Goal: Information Seeking & Learning: Learn about a topic

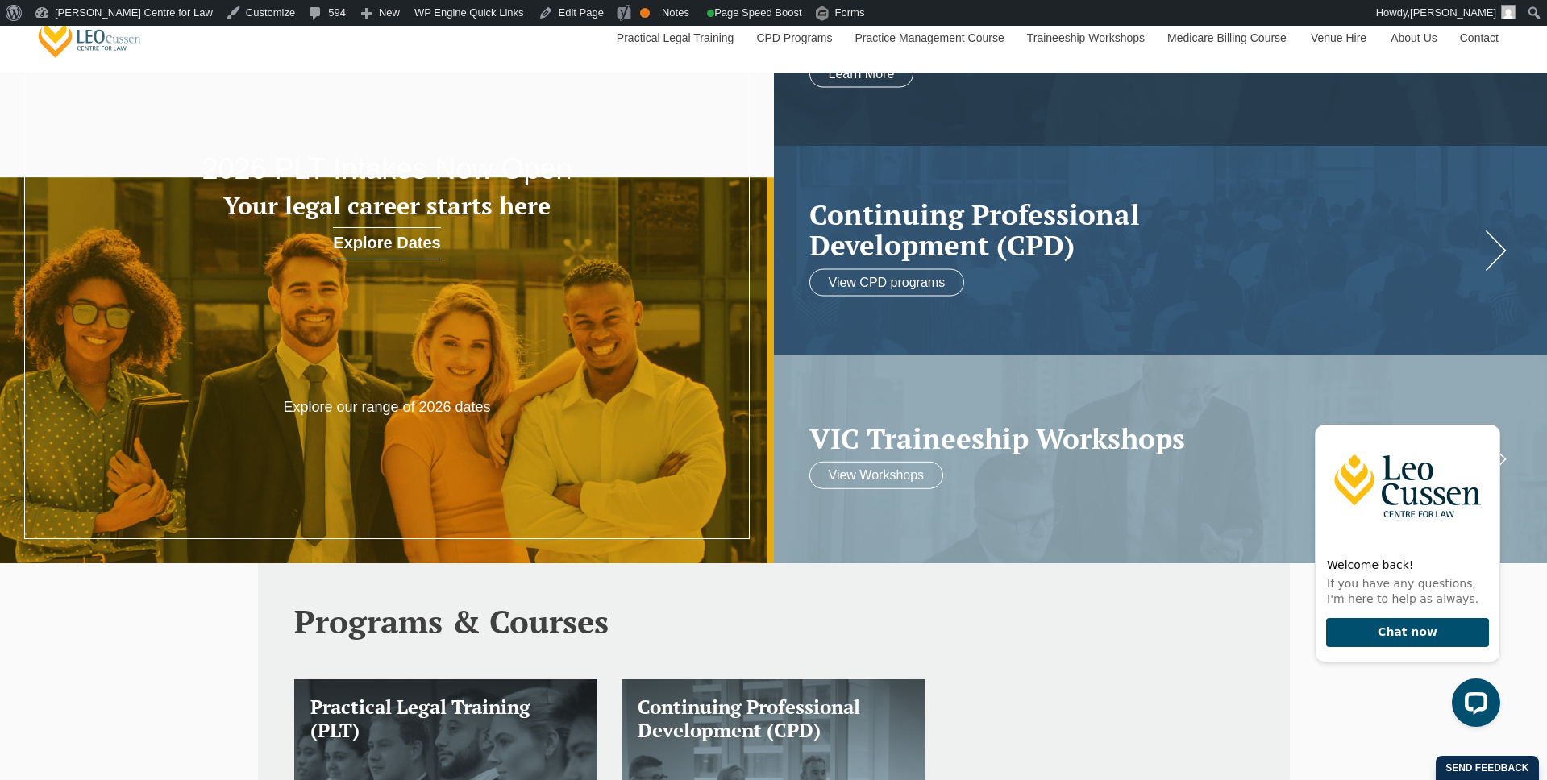
scroll to position [181, 0]
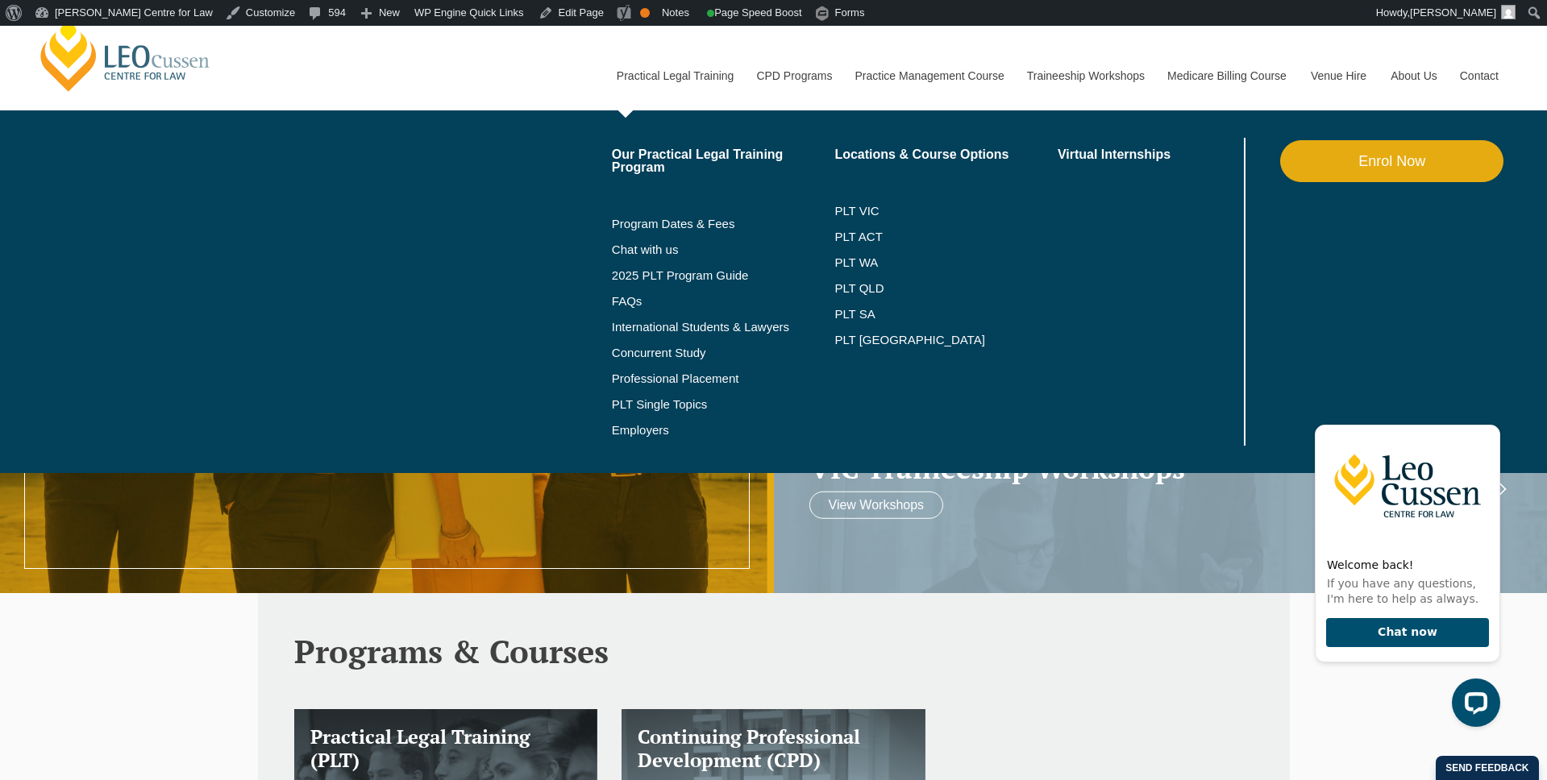
click at [666, 85] on link "Practical Legal Training" at bounding box center [675, 75] width 140 height 69
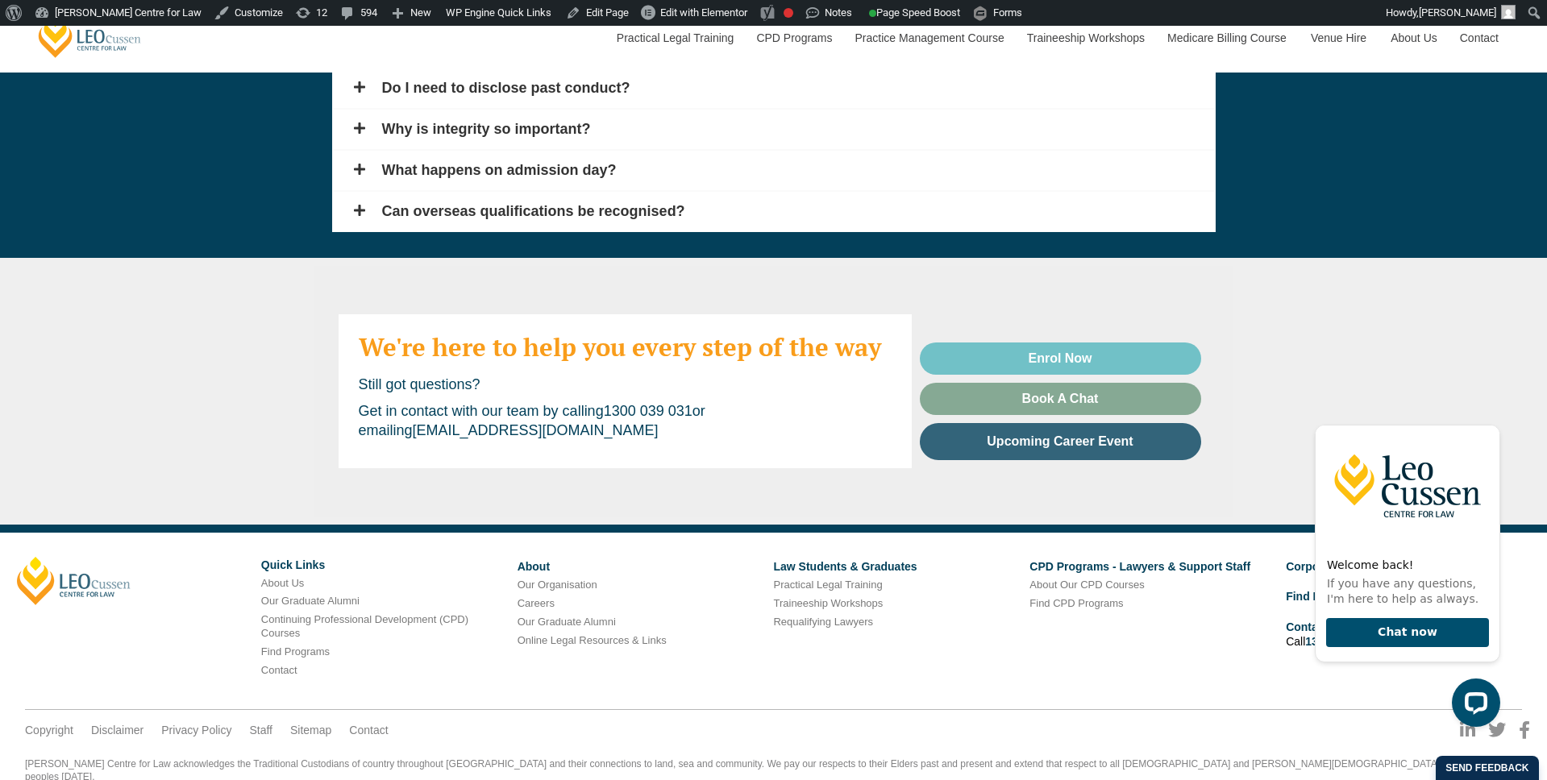
scroll to position [3056, 0]
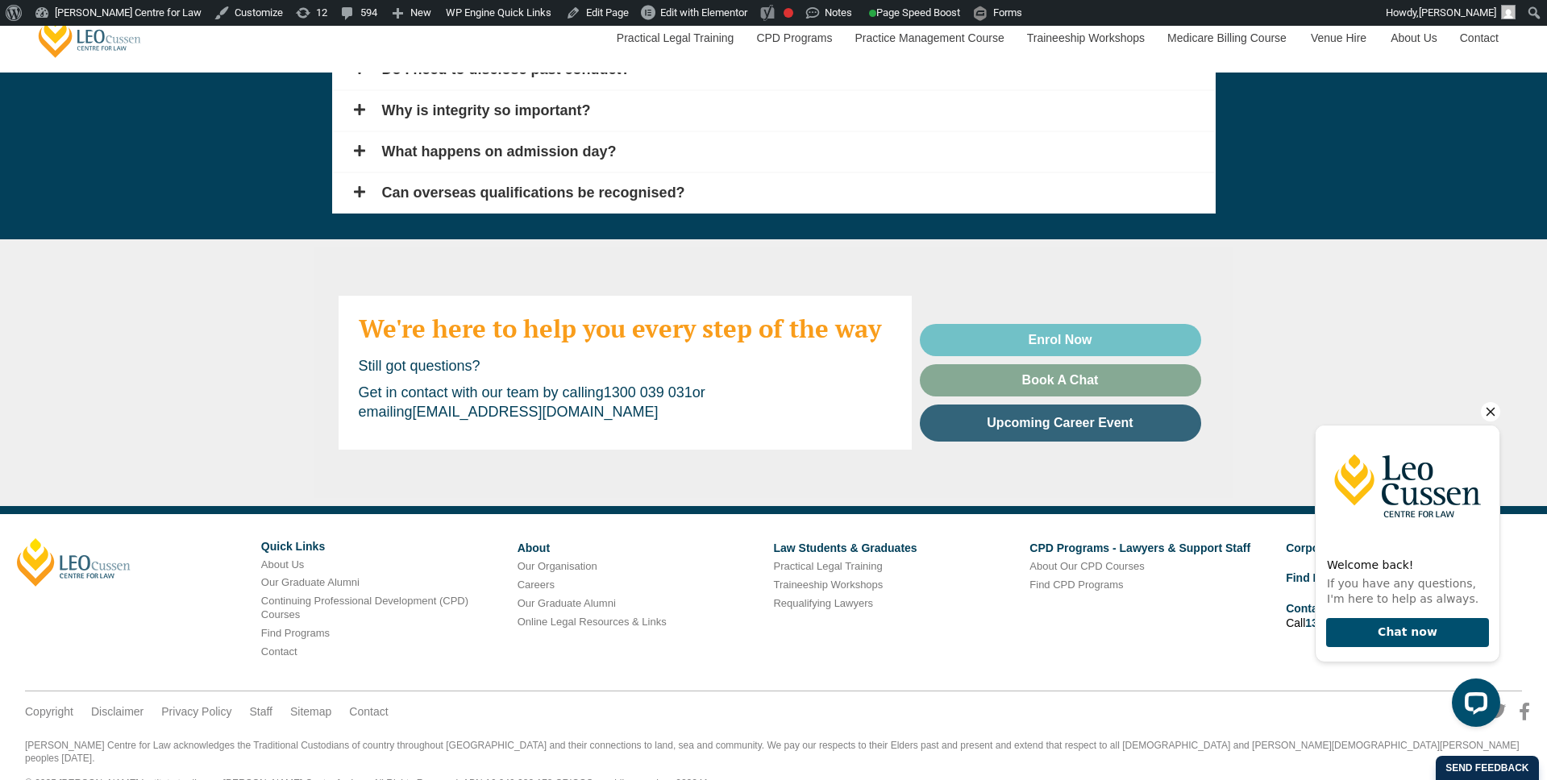
click at [1491, 414] on icon "Hide greeting" at bounding box center [1490, 411] width 19 height 19
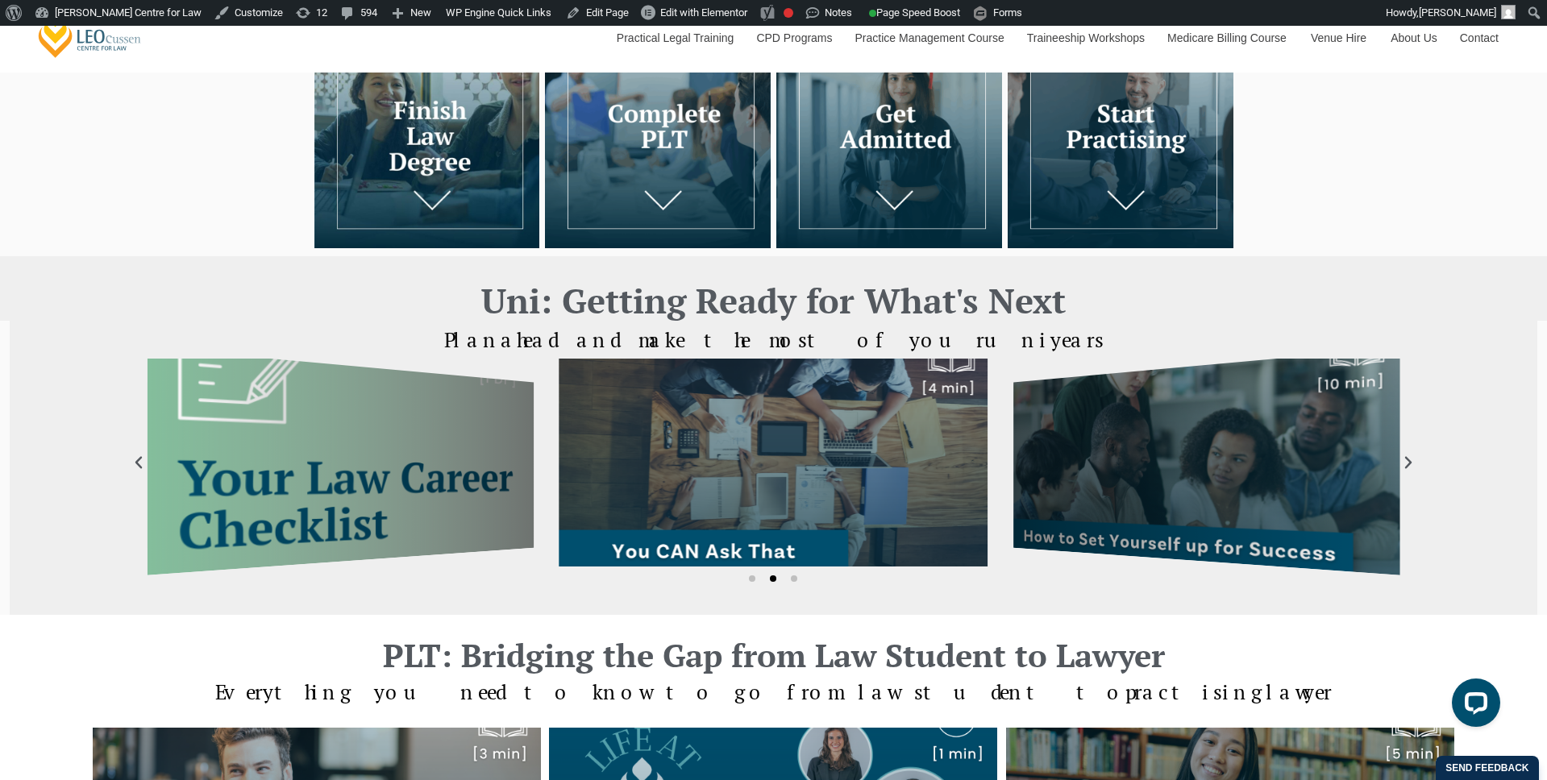
scroll to position [271, 0]
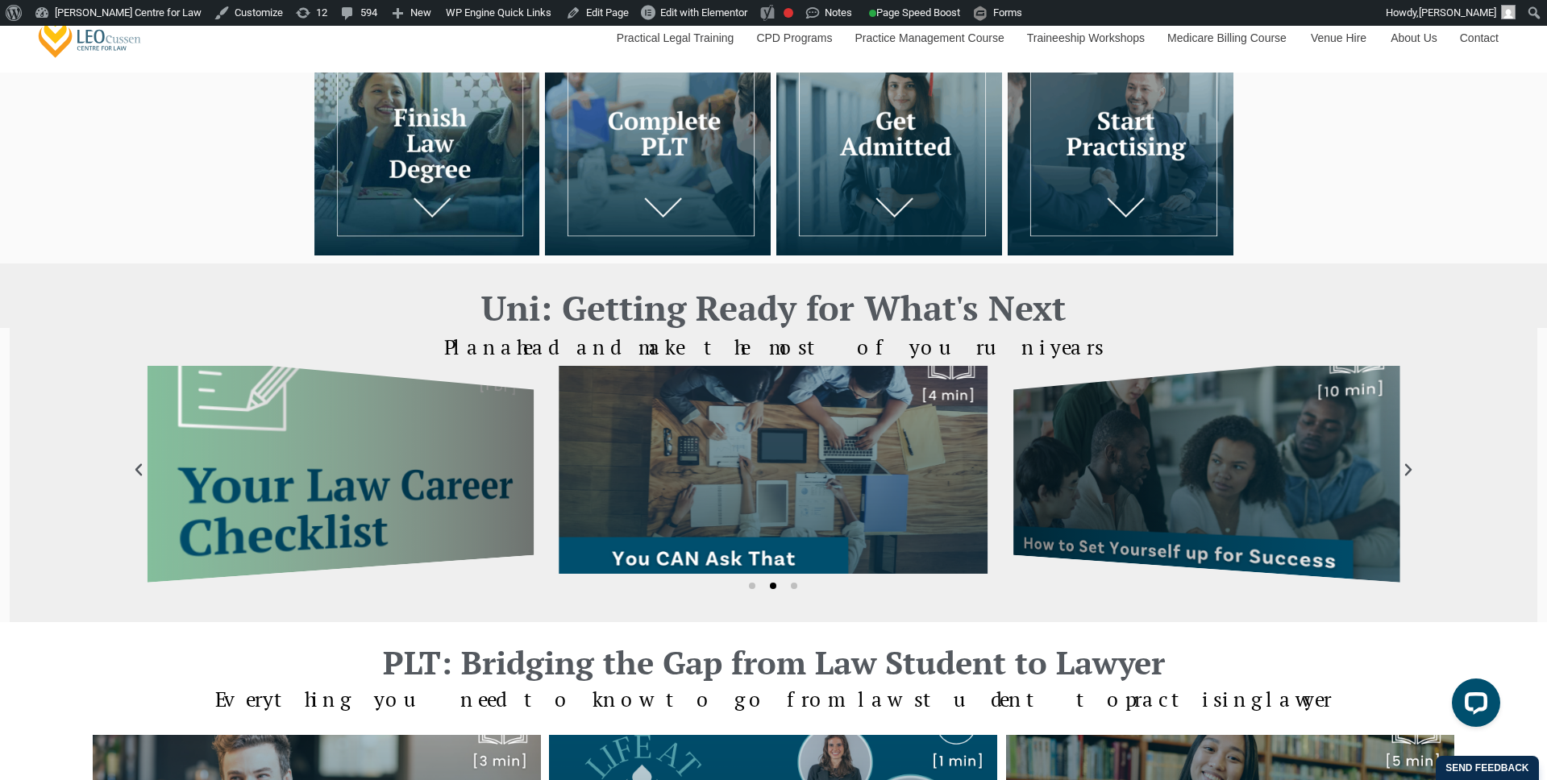
click at [1405, 472] on icon "Next slide" at bounding box center [1408, 470] width 16 height 16
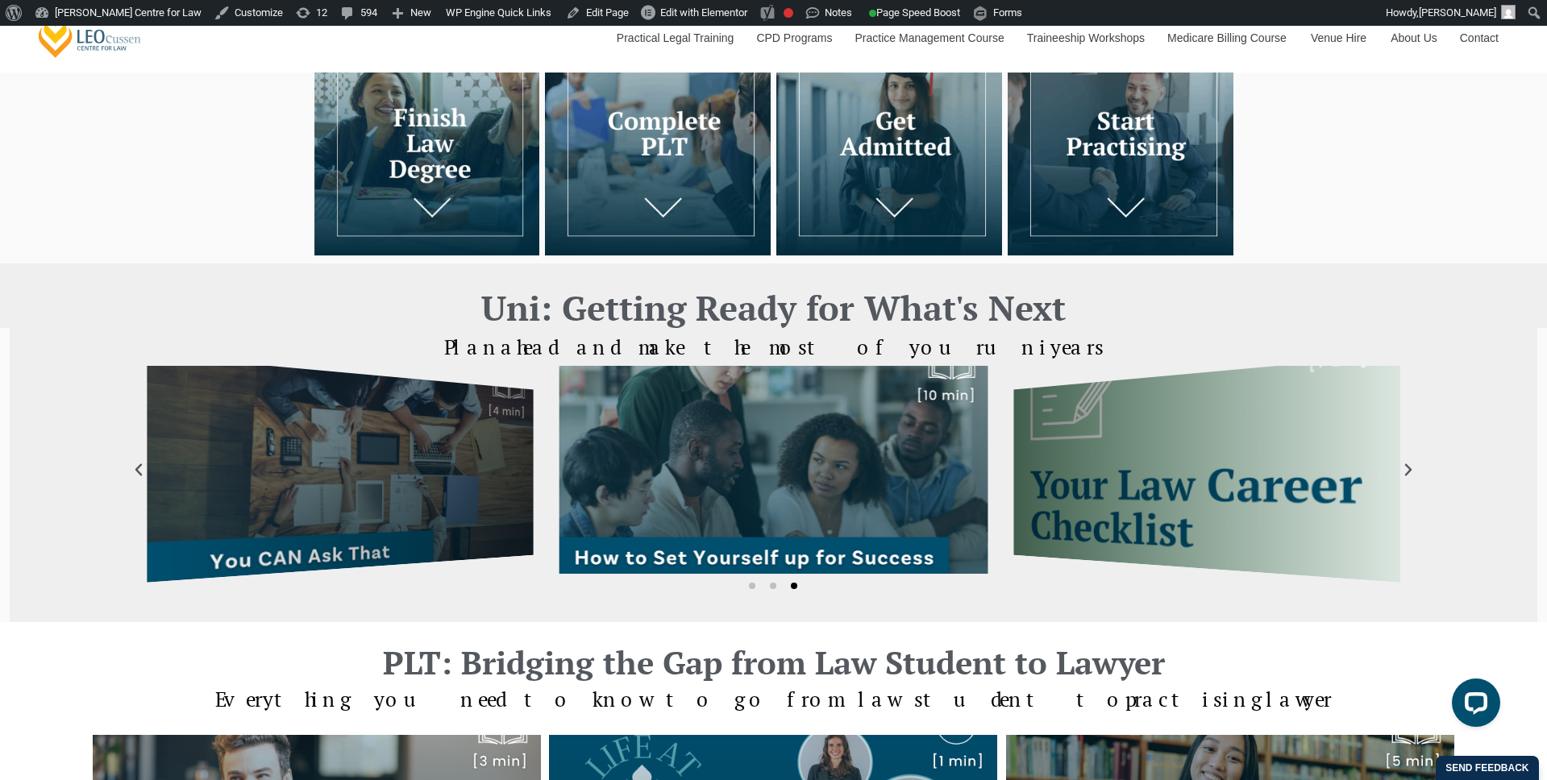
click at [1405, 472] on icon "Next slide" at bounding box center [1408, 470] width 16 height 16
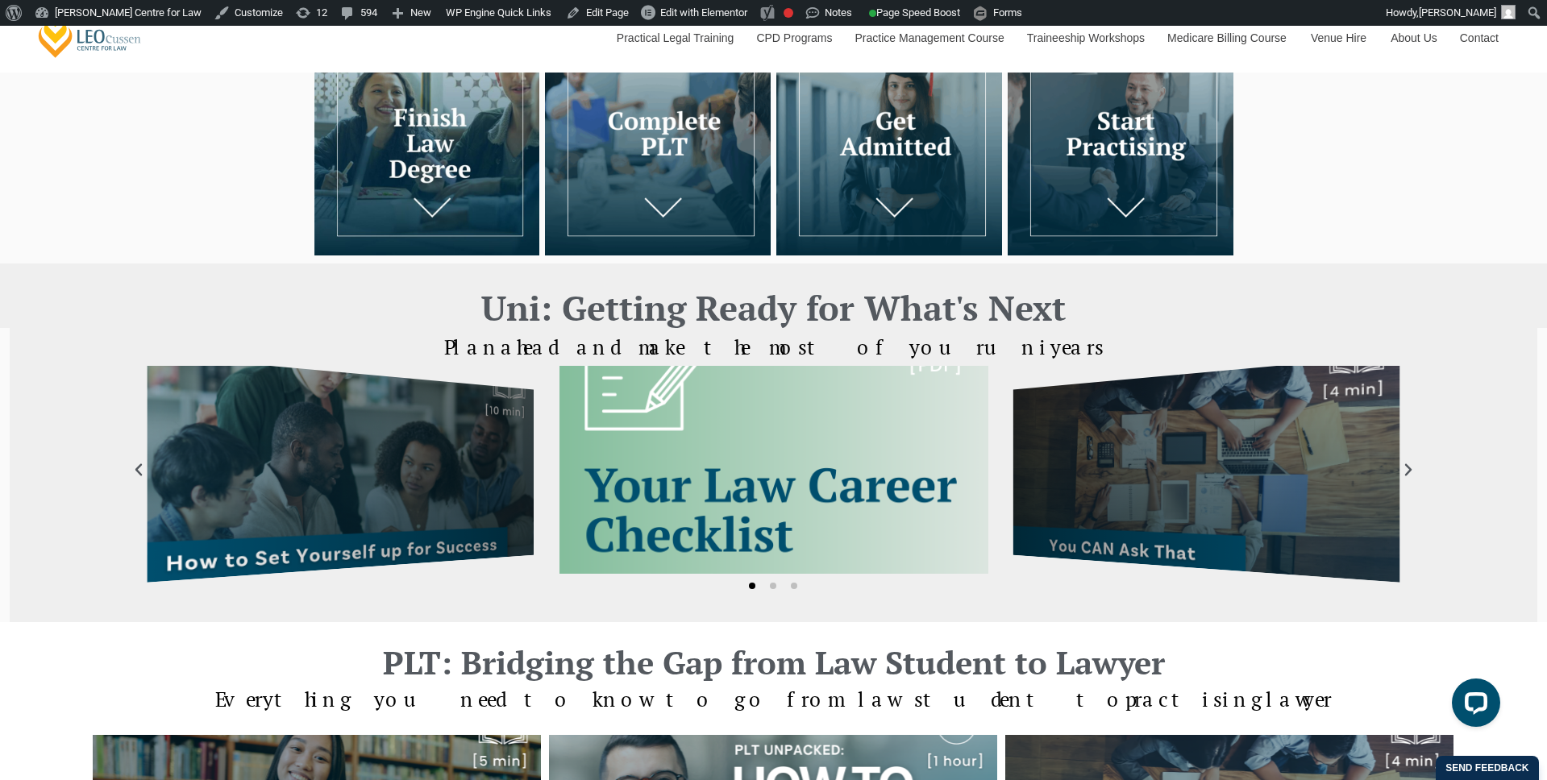
click at [1405, 472] on icon "Next slide" at bounding box center [1408, 470] width 16 height 16
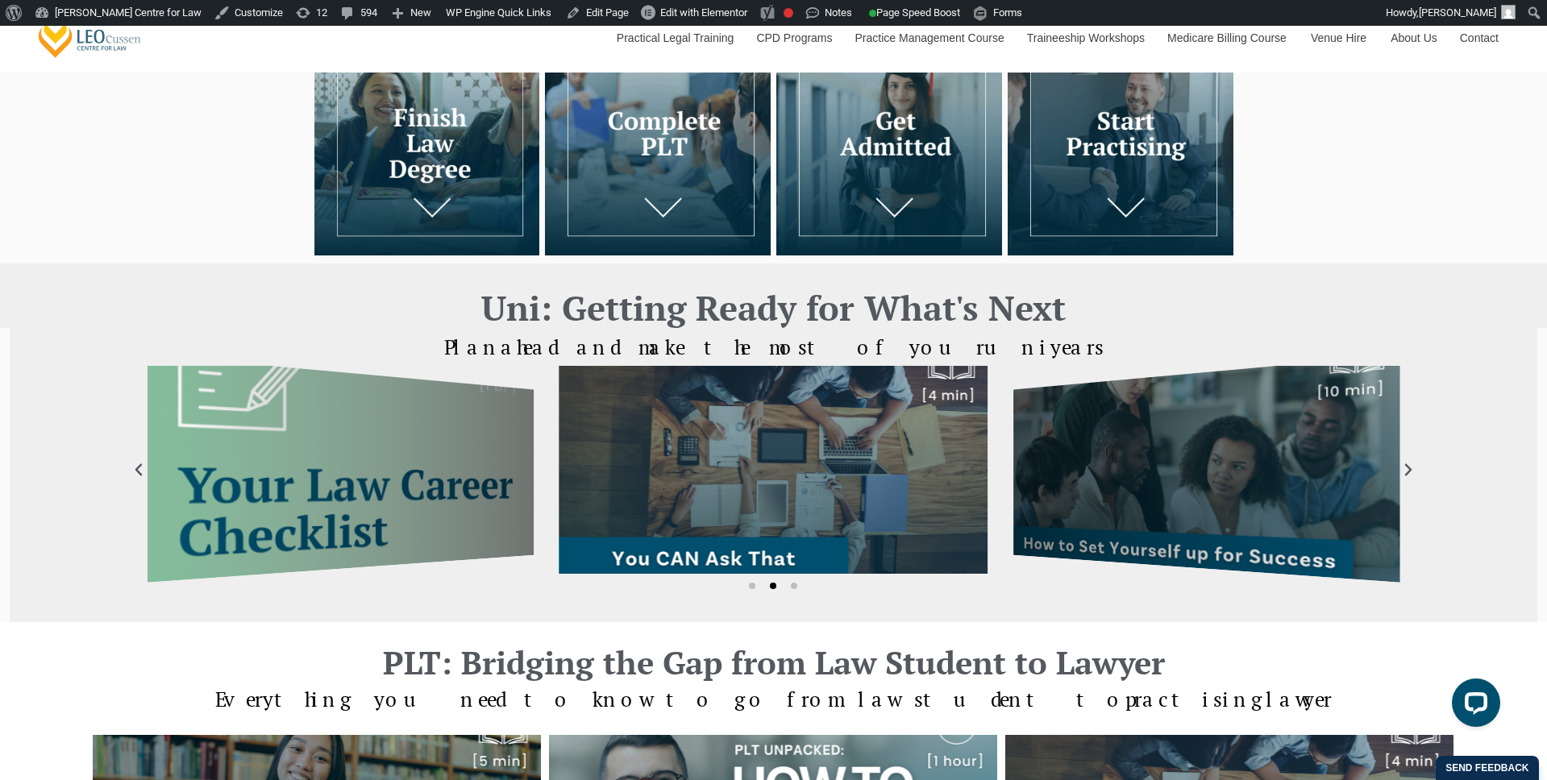
click at [664, 536] on div "Article - You CAN Ask That (2)" at bounding box center [774, 470] width 429 height 208
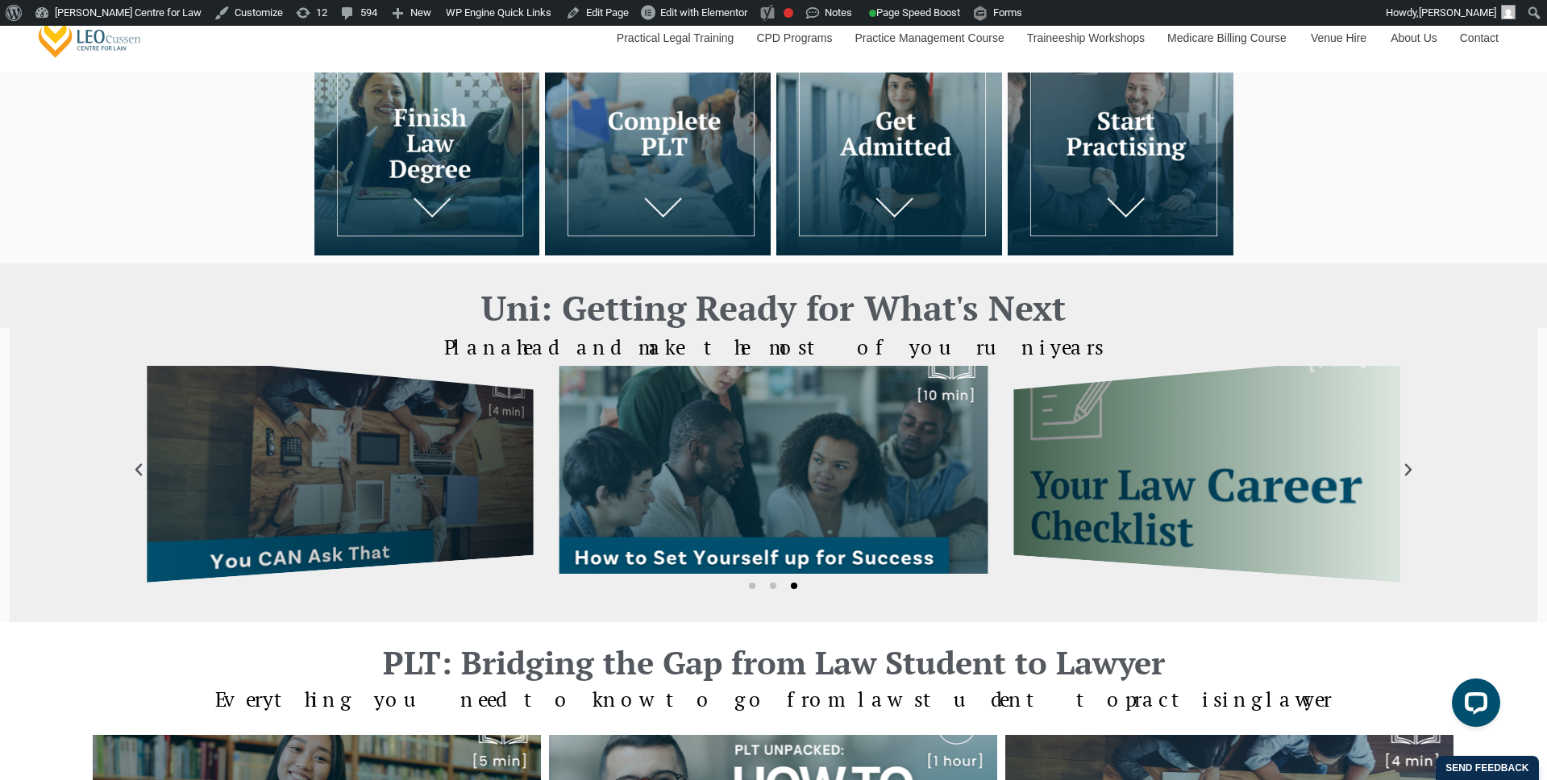
click at [664, 536] on div "Article - How to Set Yourself Up for Uni Success (2)" at bounding box center [774, 470] width 429 height 208
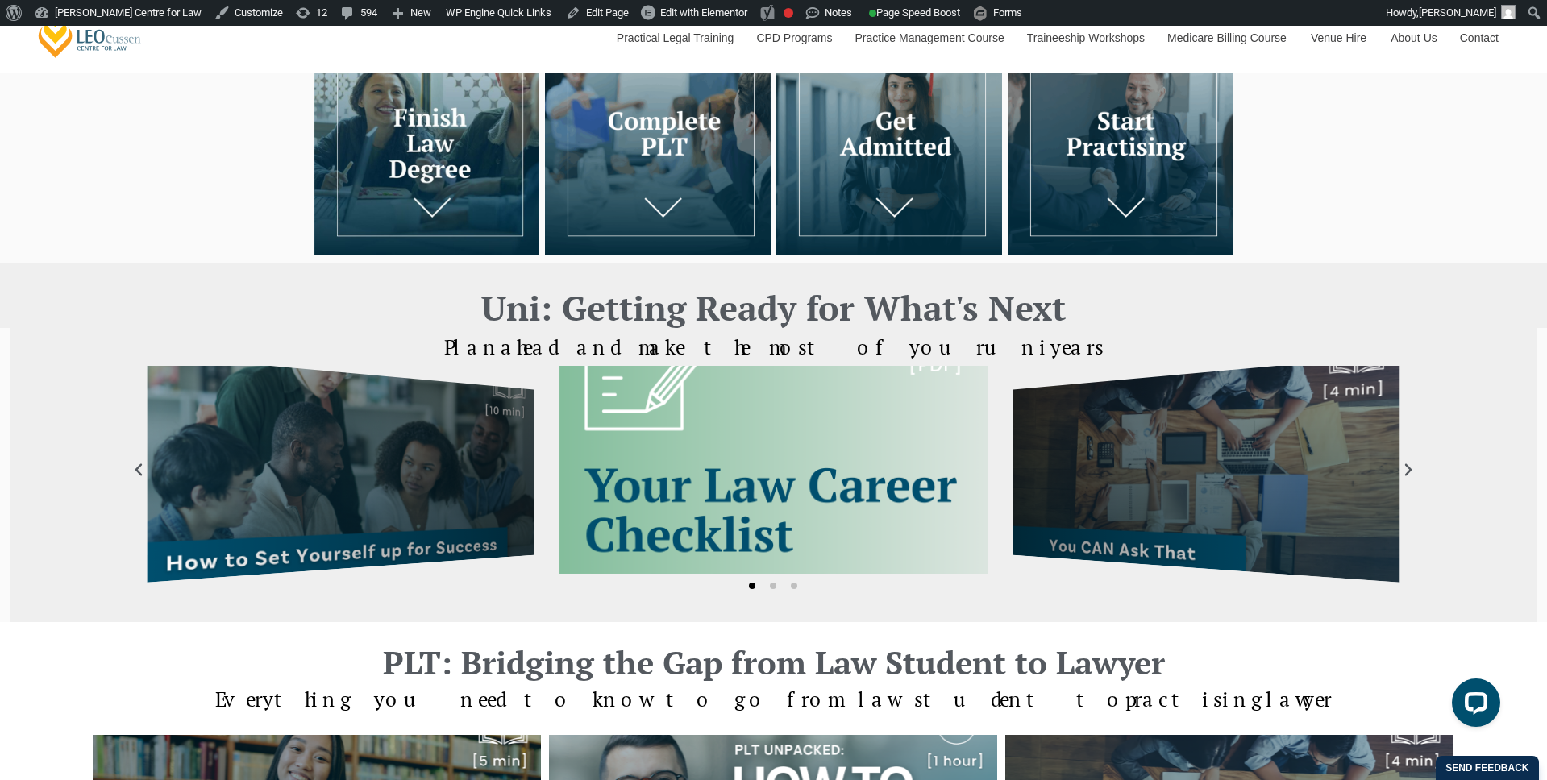
click at [664, 536] on div "PDF - Career Checklist" at bounding box center [774, 470] width 429 height 208
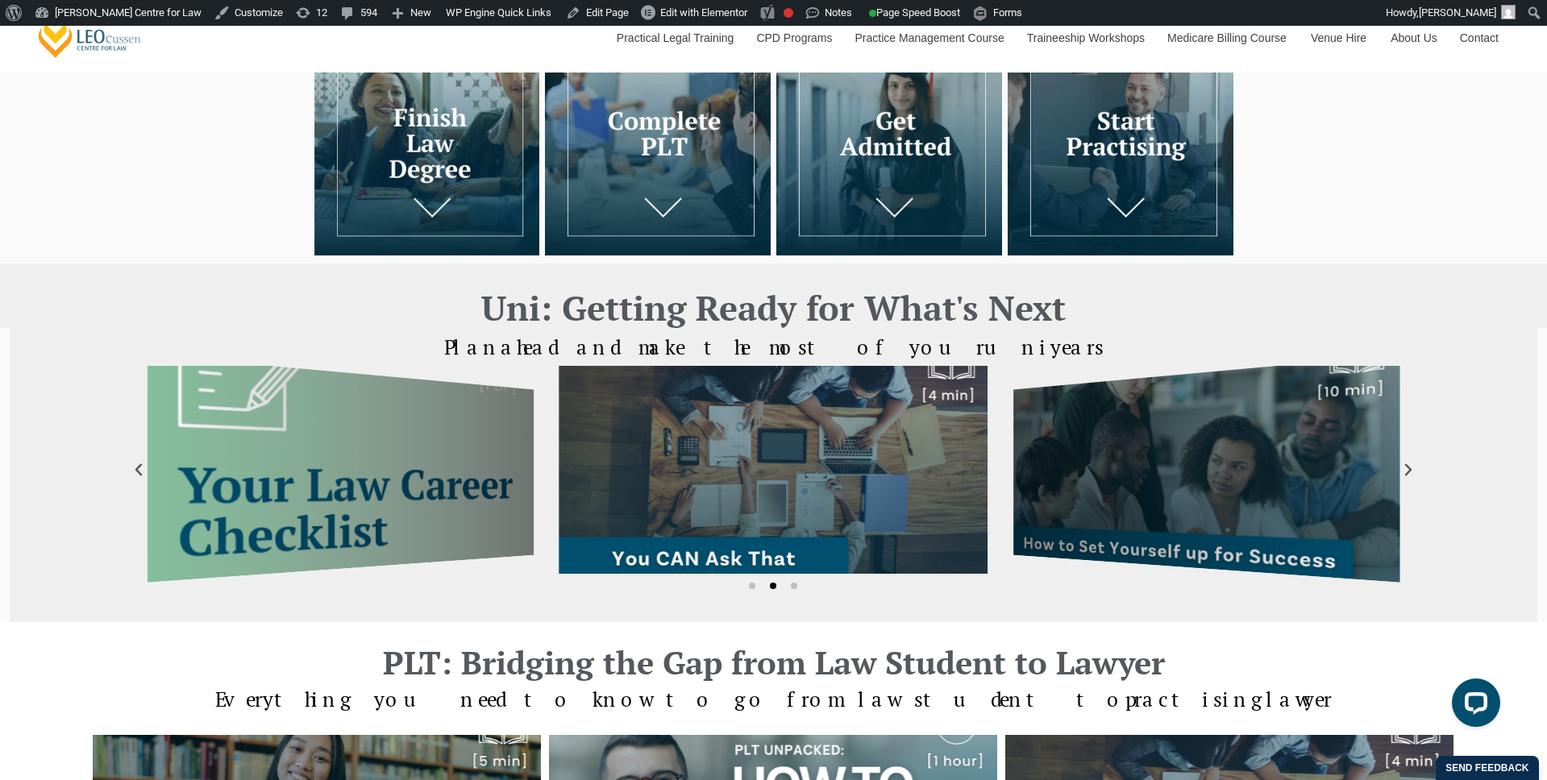
click at [664, 536] on div "Article - You CAN Ask That (2)" at bounding box center [774, 470] width 429 height 208
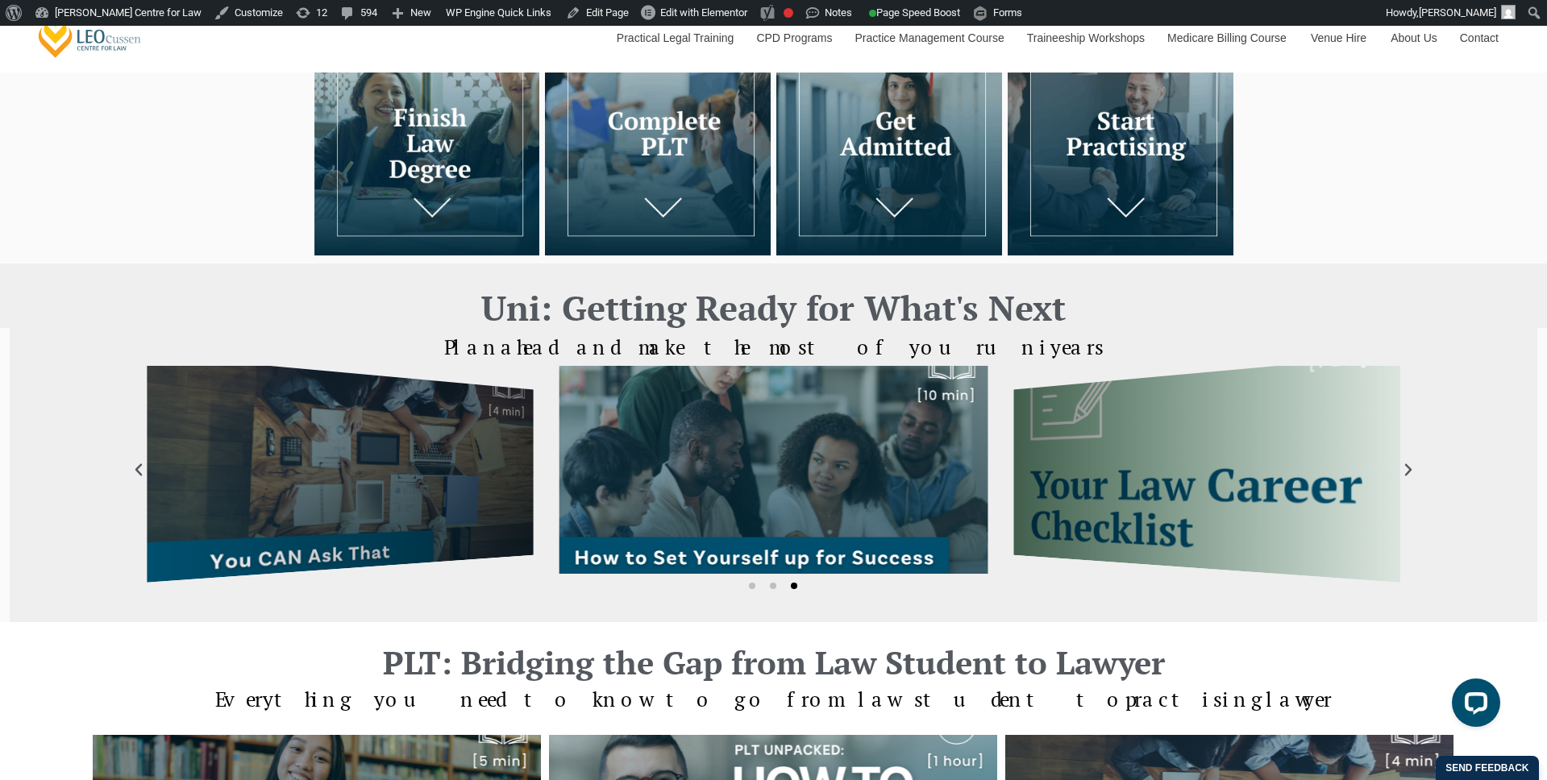
click at [664, 536] on div "Article - How to Set Yourself Up for Uni Success (2)" at bounding box center [774, 470] width 429 height 208
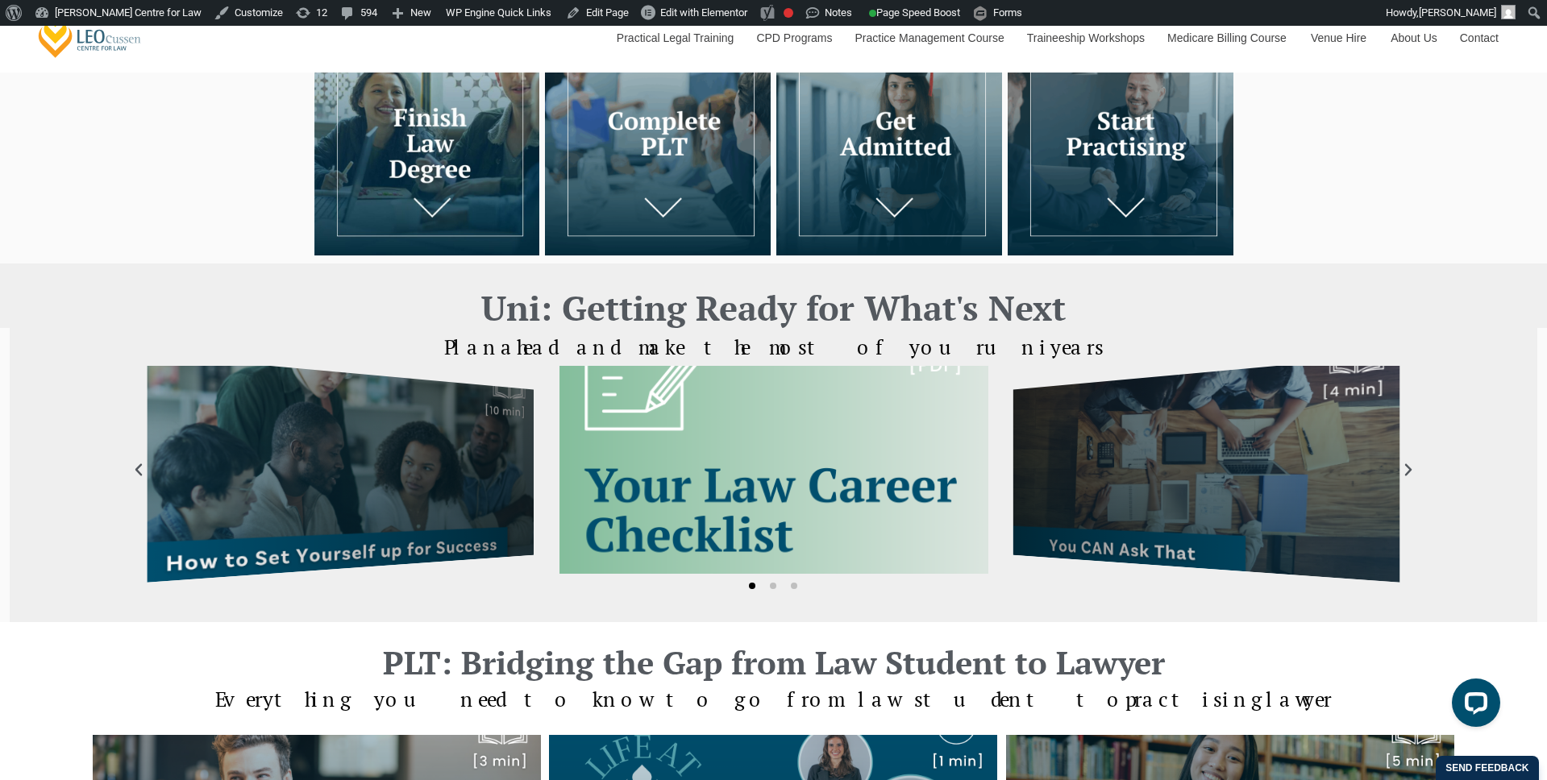
click at [664, 536] on div "PDF - Career Checklist" at bounding box center [774, 470] width 429 height 208
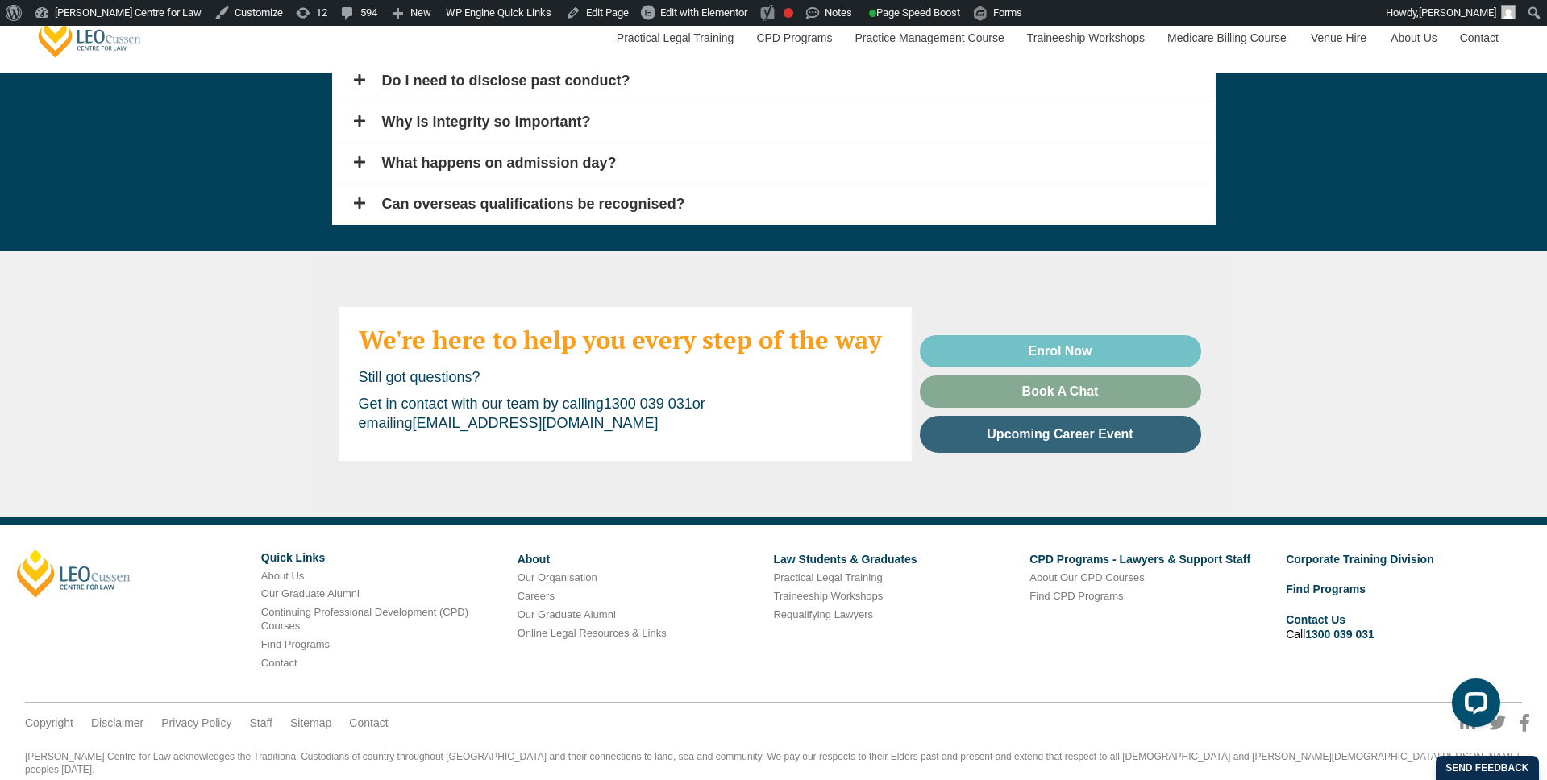
scroll to position [3056, 0]
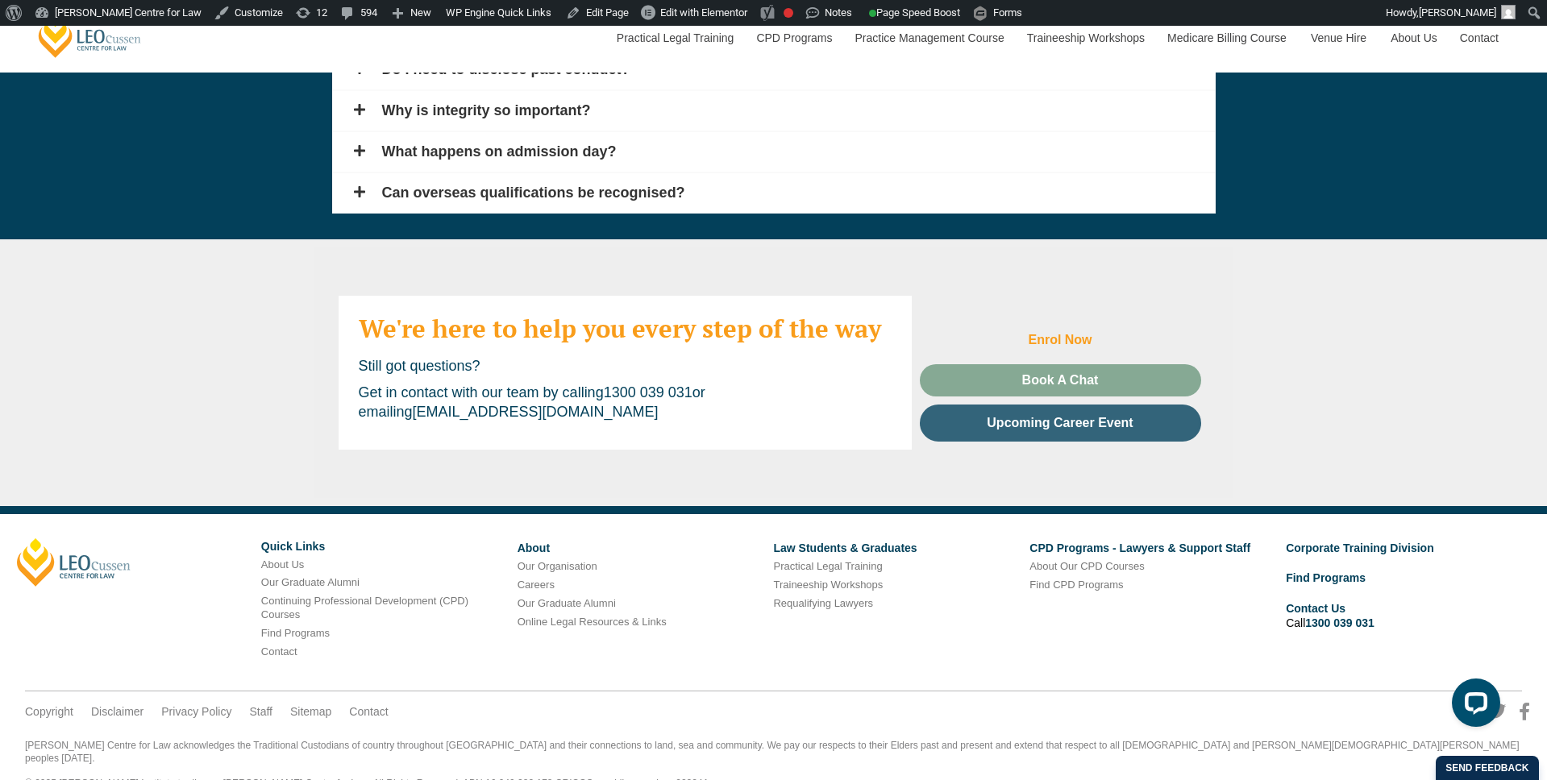
click at [1035, 338] on span "Enrol Now" at bounding box center [1060, 340] width 64 height 13
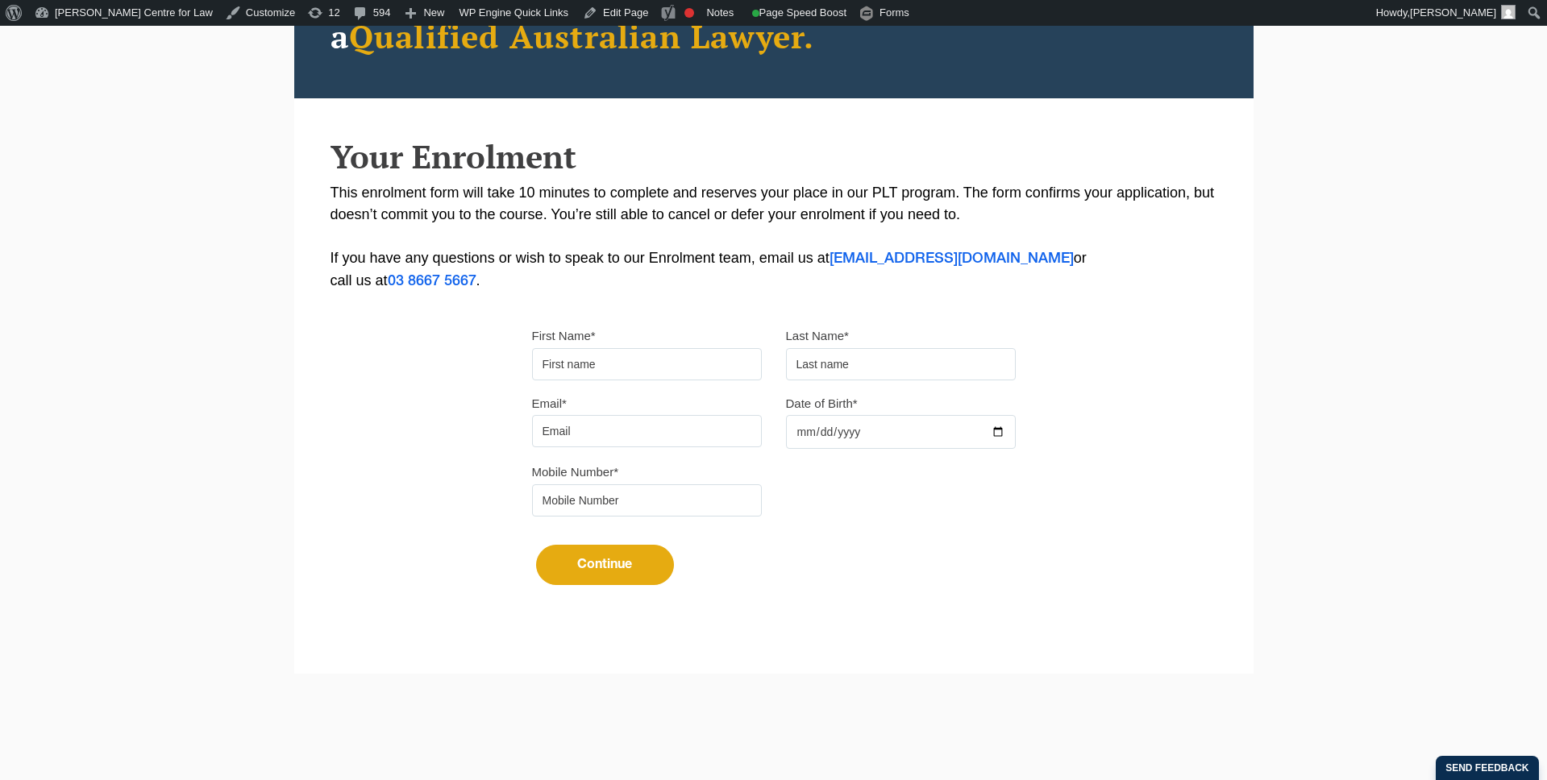
scroll to position [290, 0]
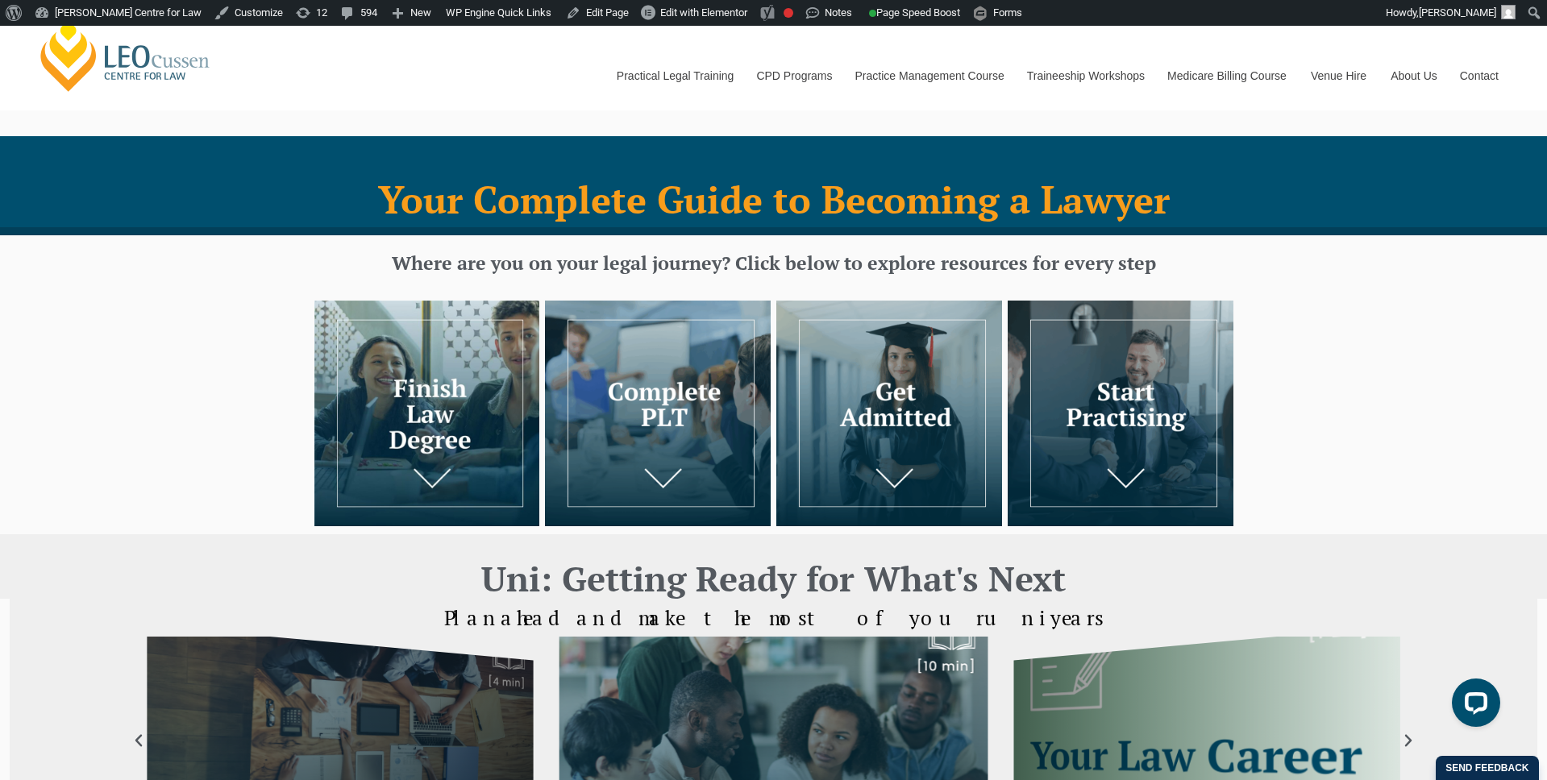
click at [424, 472] on img at bounding box center [427, 414] width 226 height 226
click at [672, 478] on img at bounding box center [658, 414] width 226 height 226
click at [669, 480] on img at bounding box center [658, 414] width 226 height 226
click at [879, 476] on img at bounding box center [889, 414] width 226 height 226
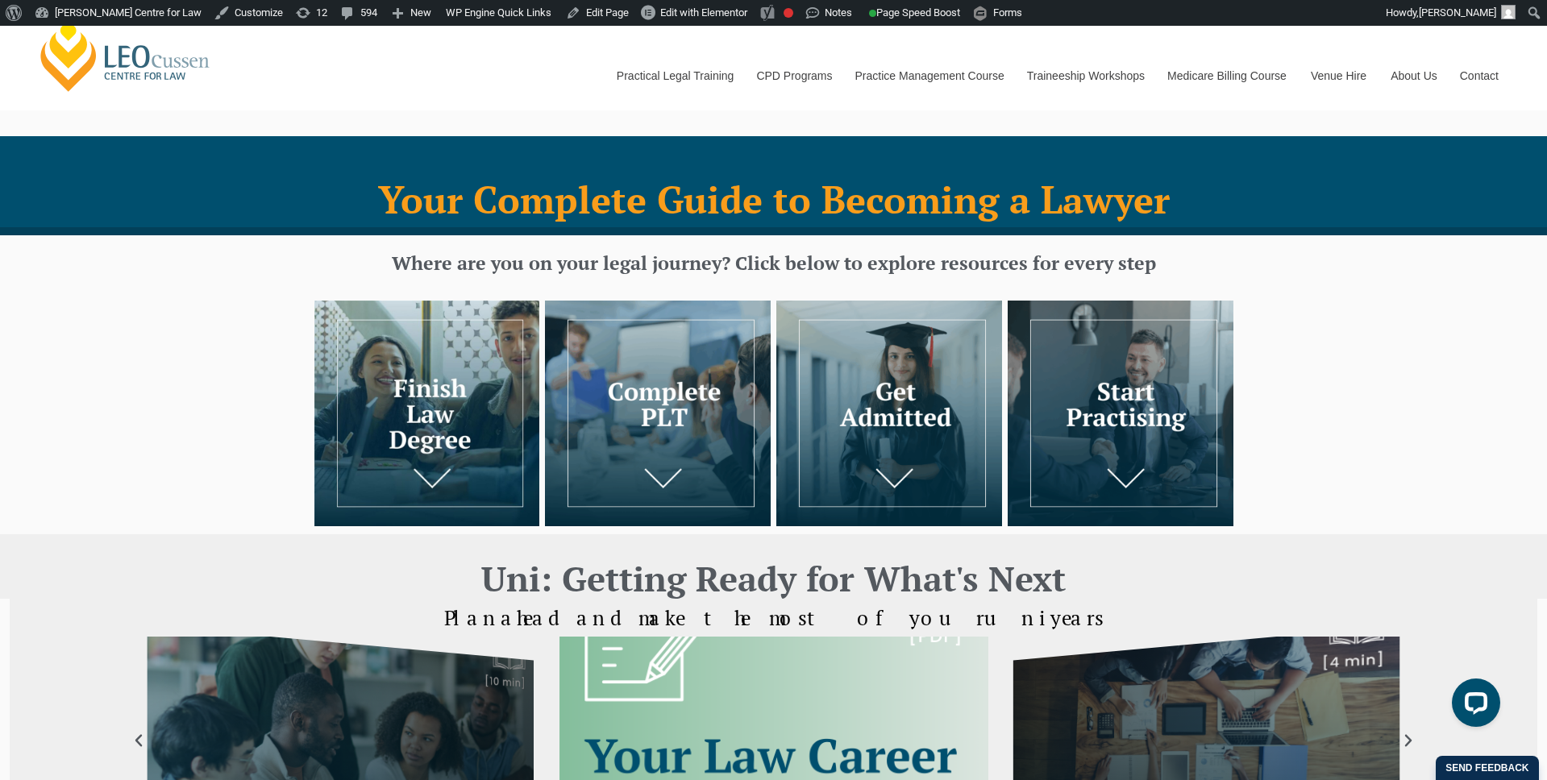
drag, startPoint x: 1138, startPoint y: 478, endPoint x: 1118, endPoint y: 478, distance: 20.2
click at [1138, 478] on img at bounding box center [1121, 414] width 226 height 226
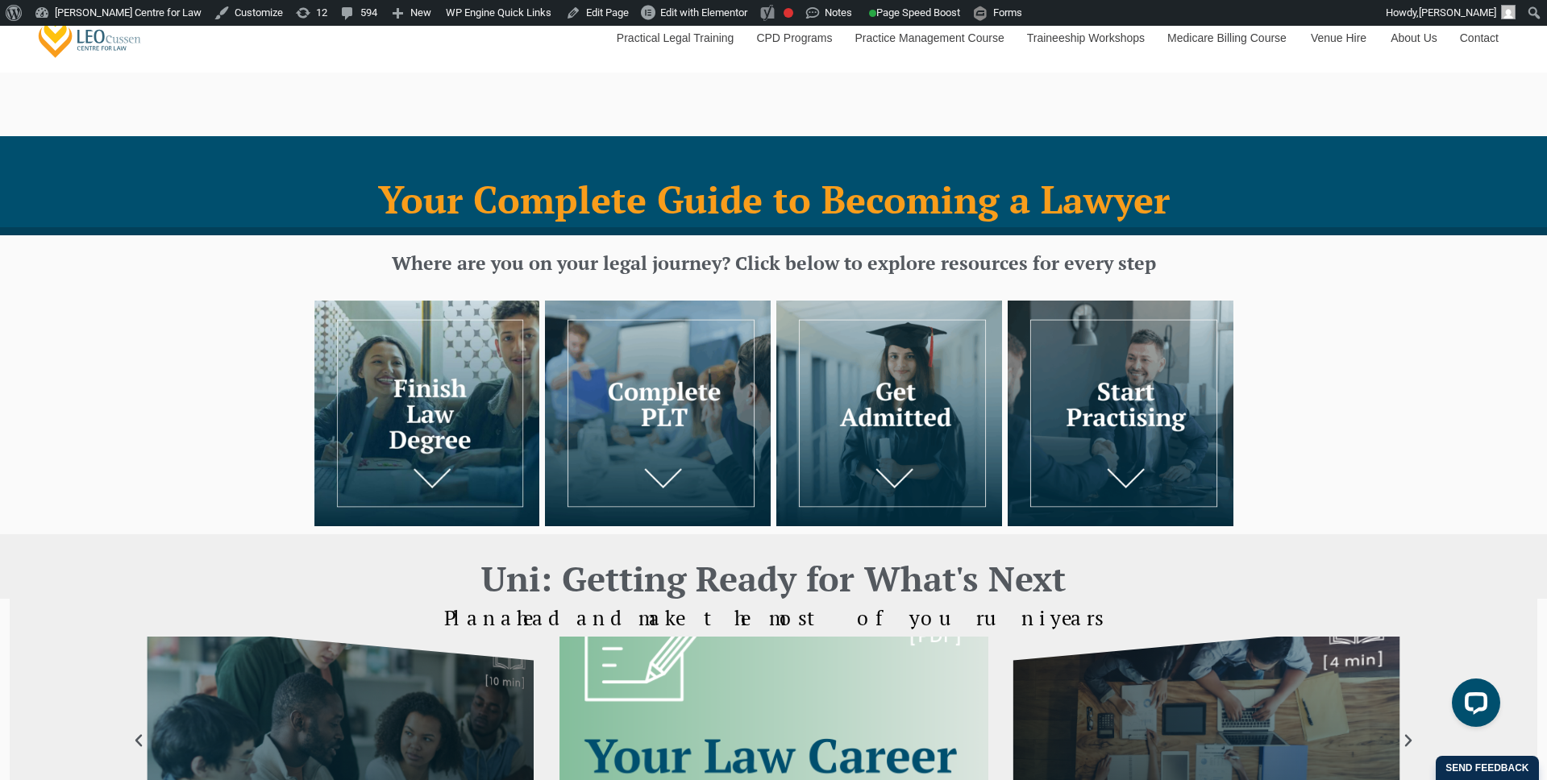
scroll to position [35, 0]
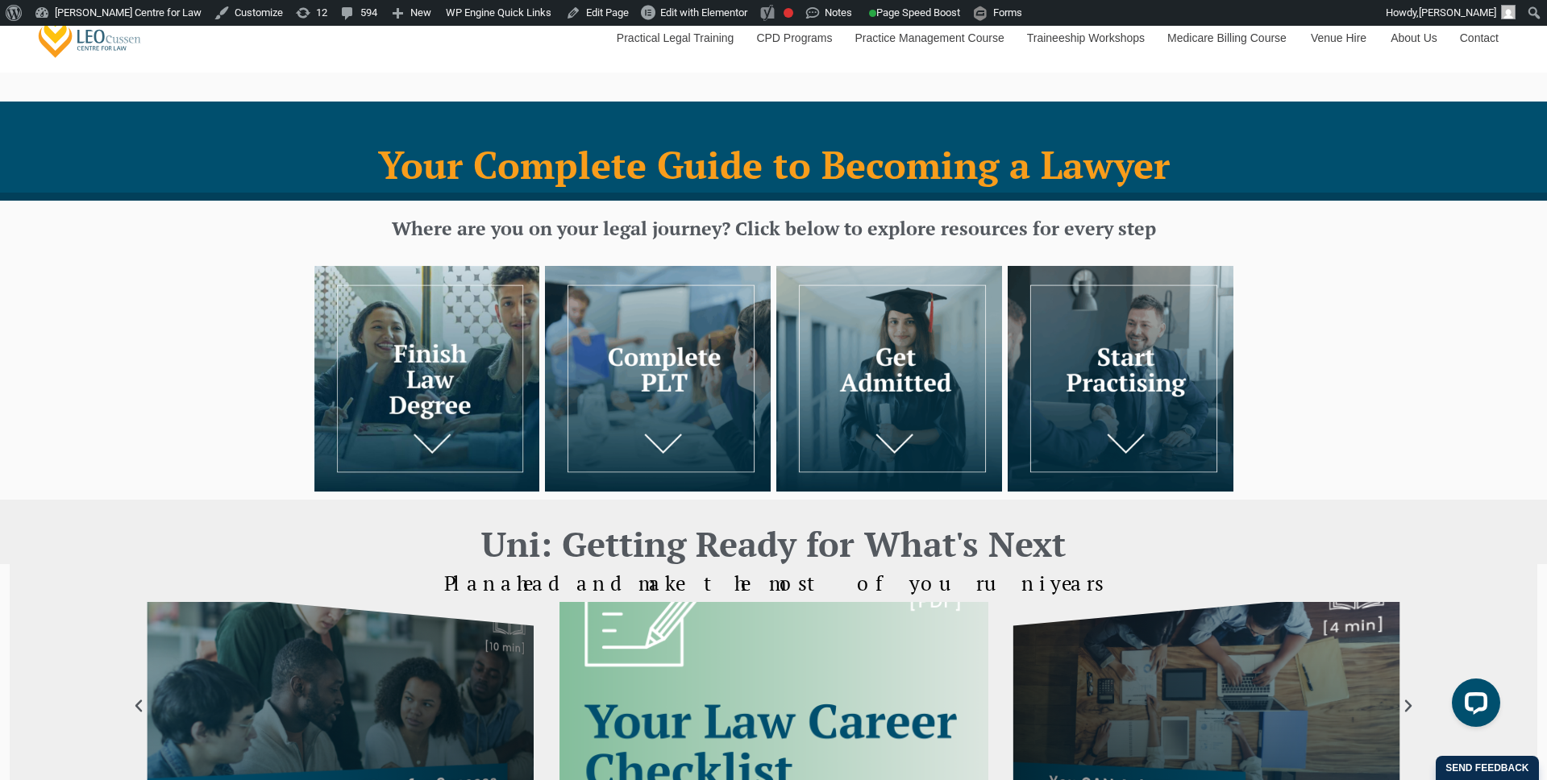
click at [813, 431] on img at bounding box center [889, 379] width 226 height 226
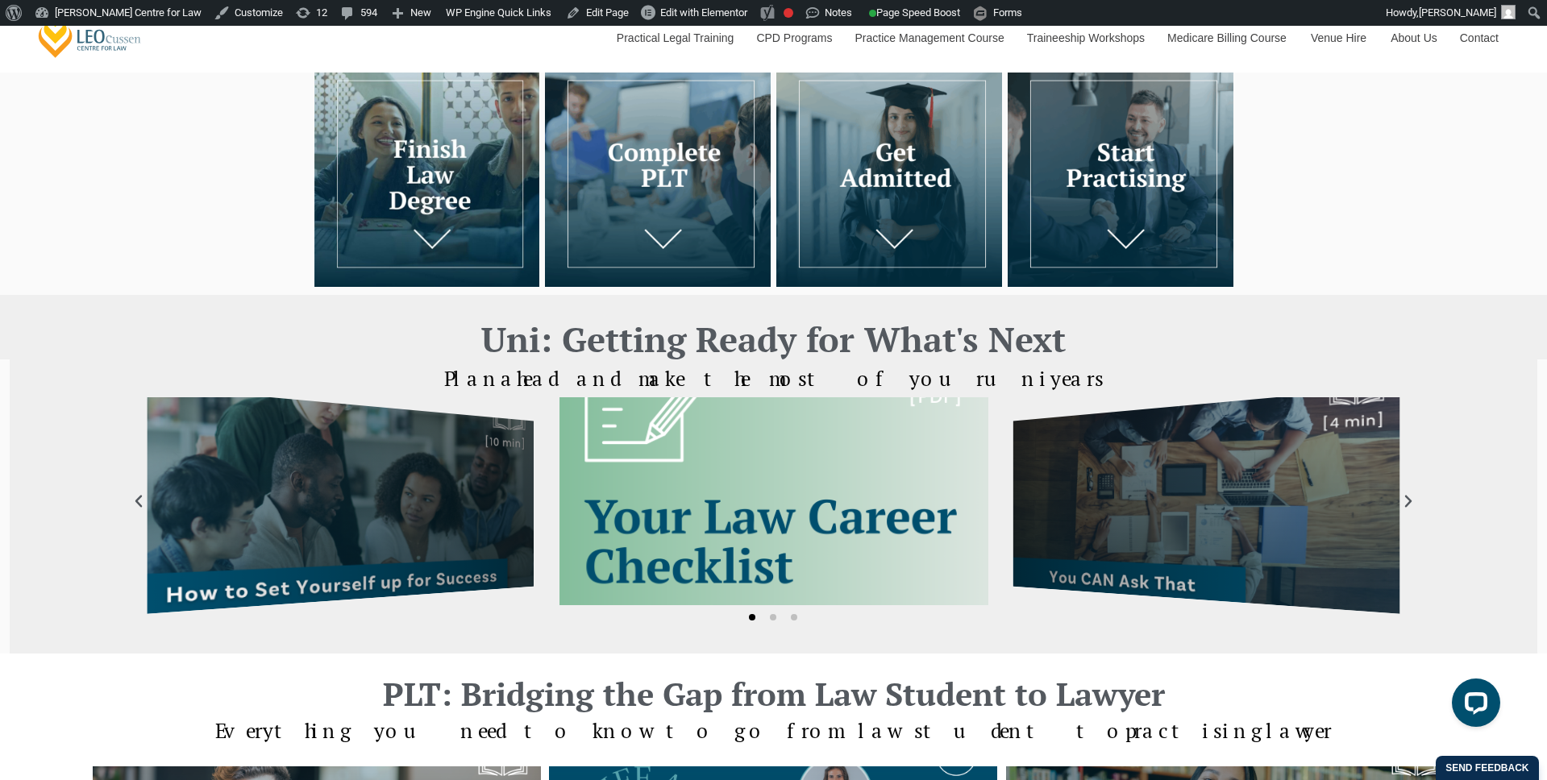
scroll to position [273, 0]
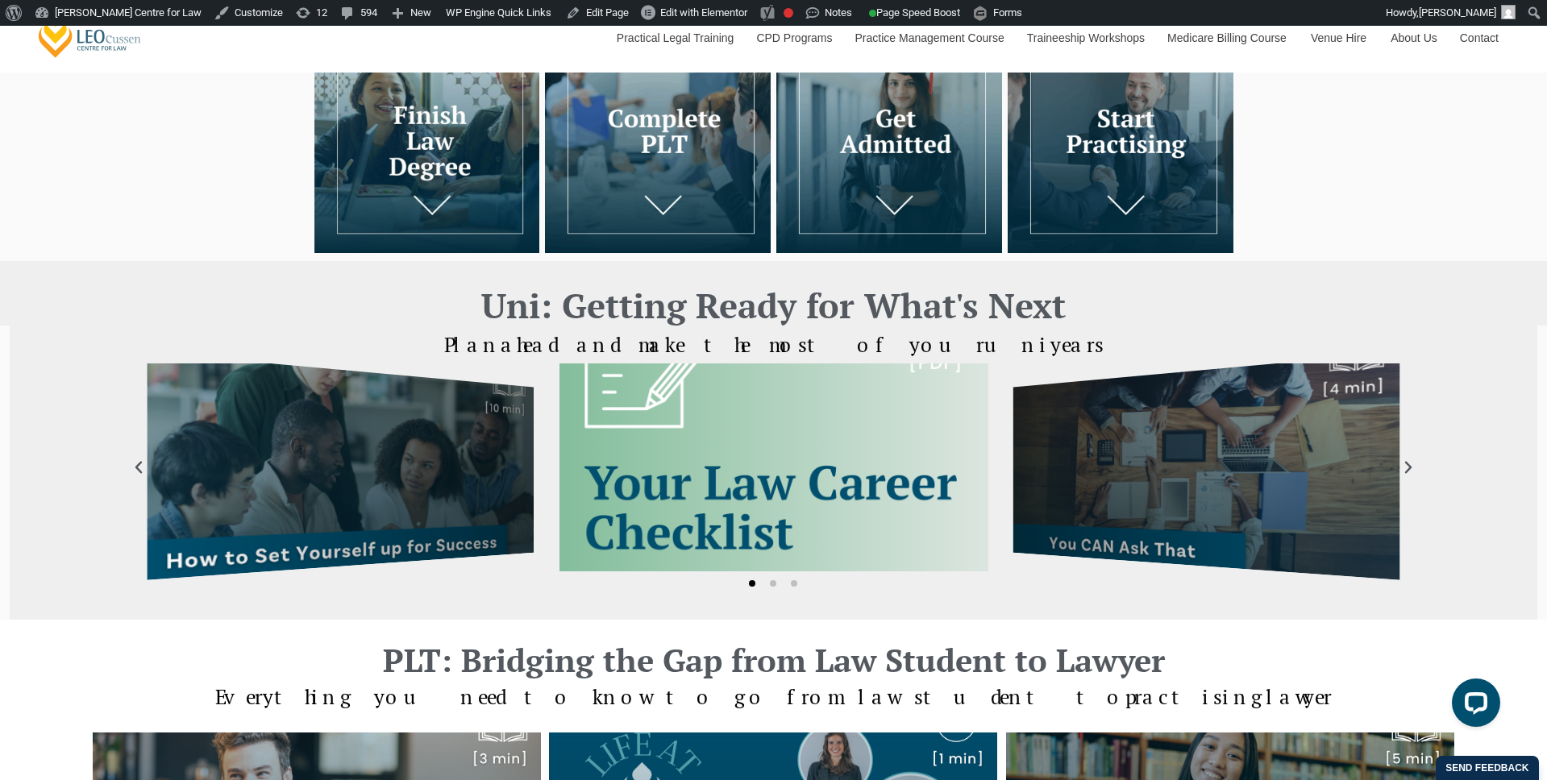
click at [771, 580] on span "Go to slide 2" at bounding box center [773, 583] width 6 height 6
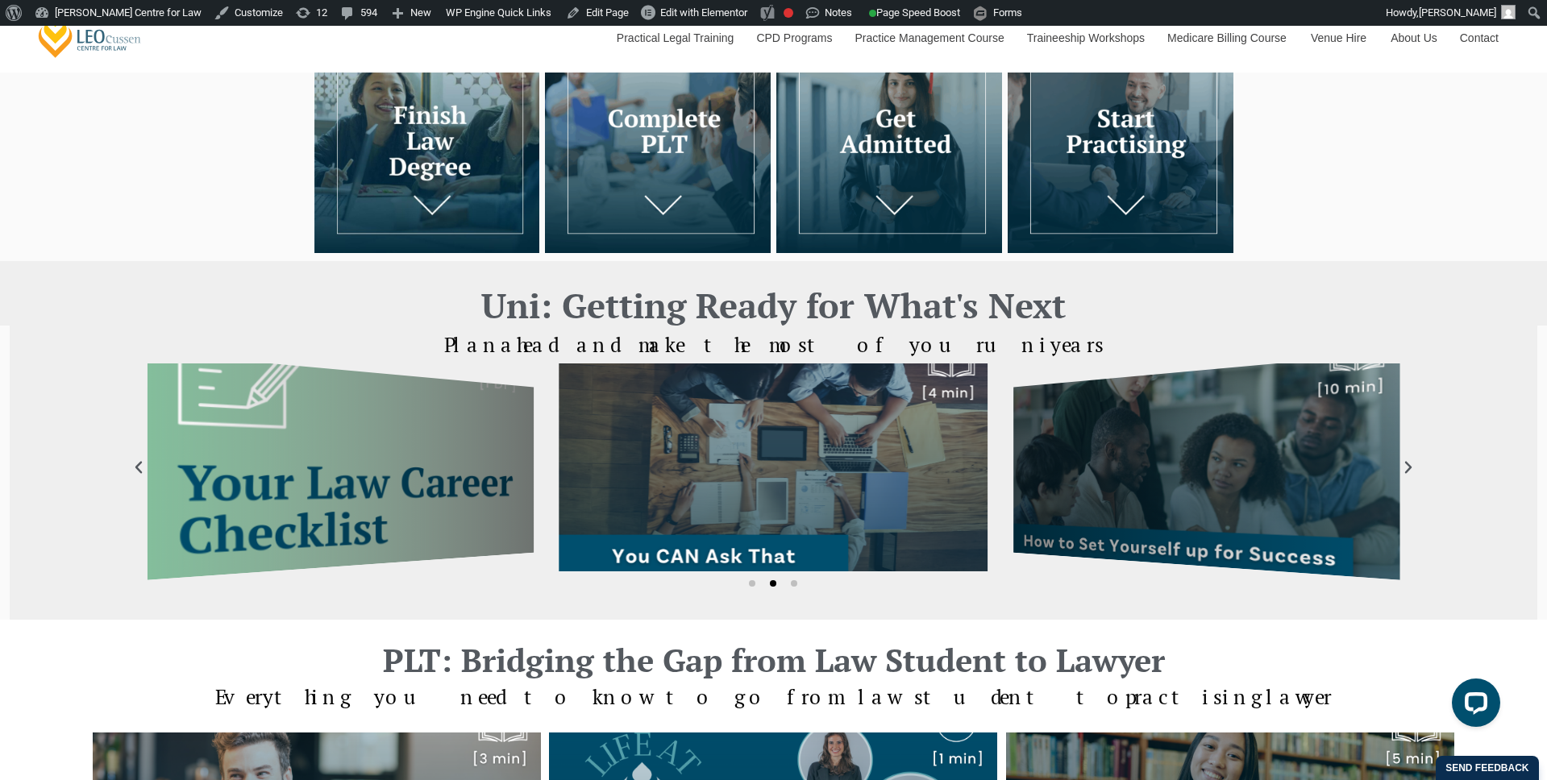
click at [794, 585] on span "Go to slide 3" at bounding box center [794, 583] width 6 height 6
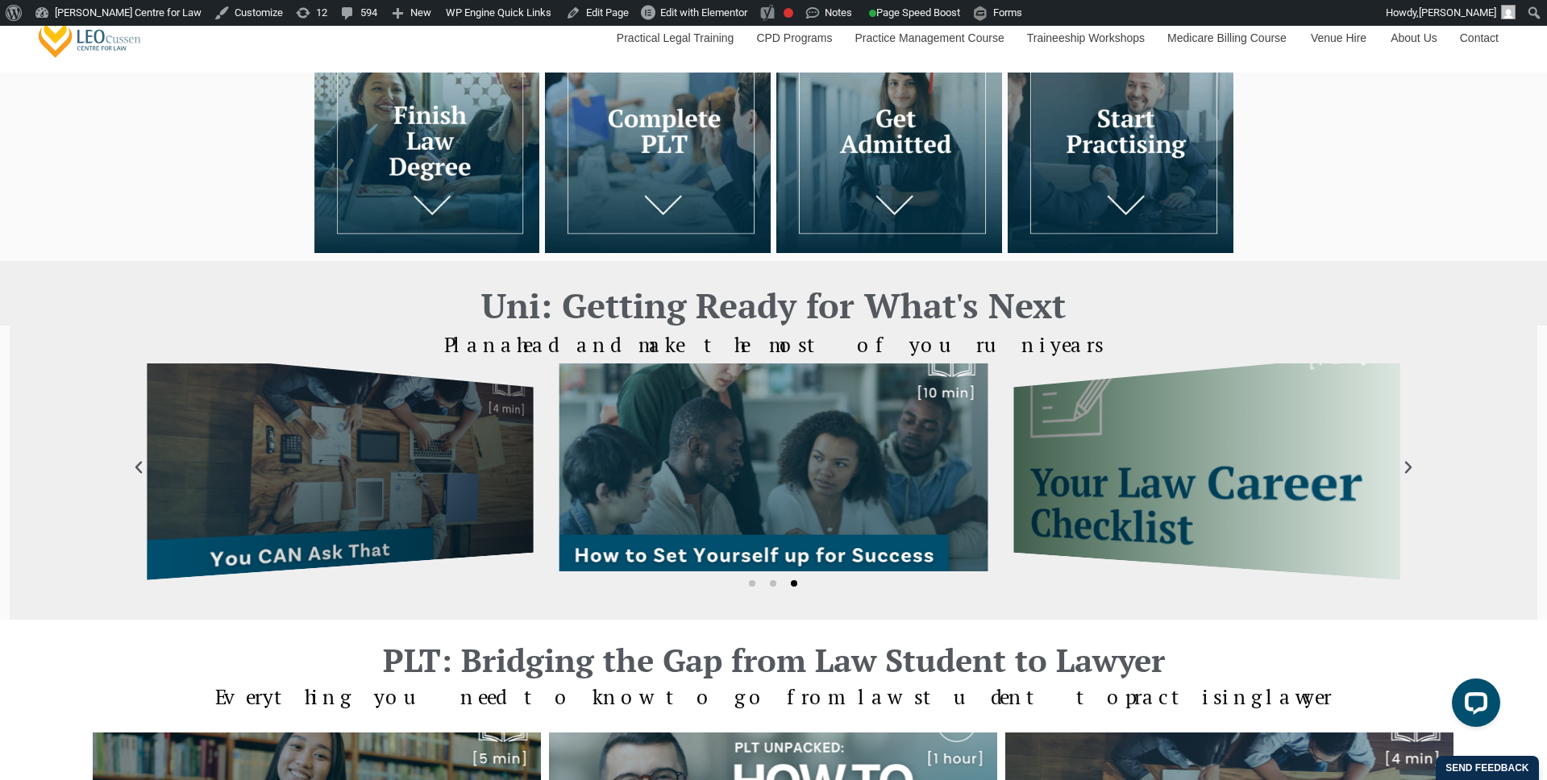
click at [794, 585] on span "Go to slide 3" at bounding box center [794, 583] width 6 height 6
click at [770, 584] on span "Go to slide 2" at bounding box center [773, 583] width 6 height 6
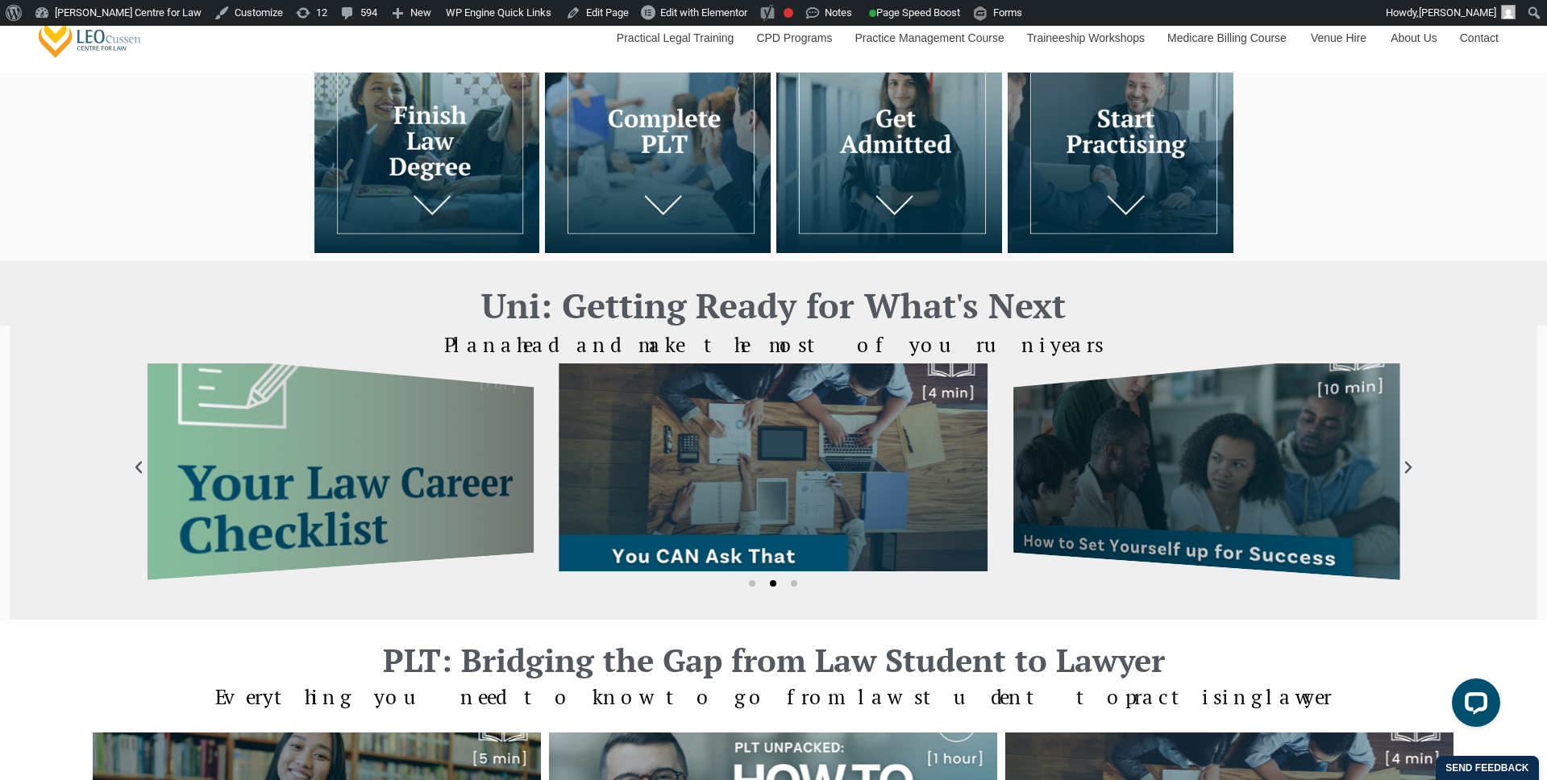
click at [753, 585] on span "Go to slide 1" at bounding box center [752, 583] width 6 height 6
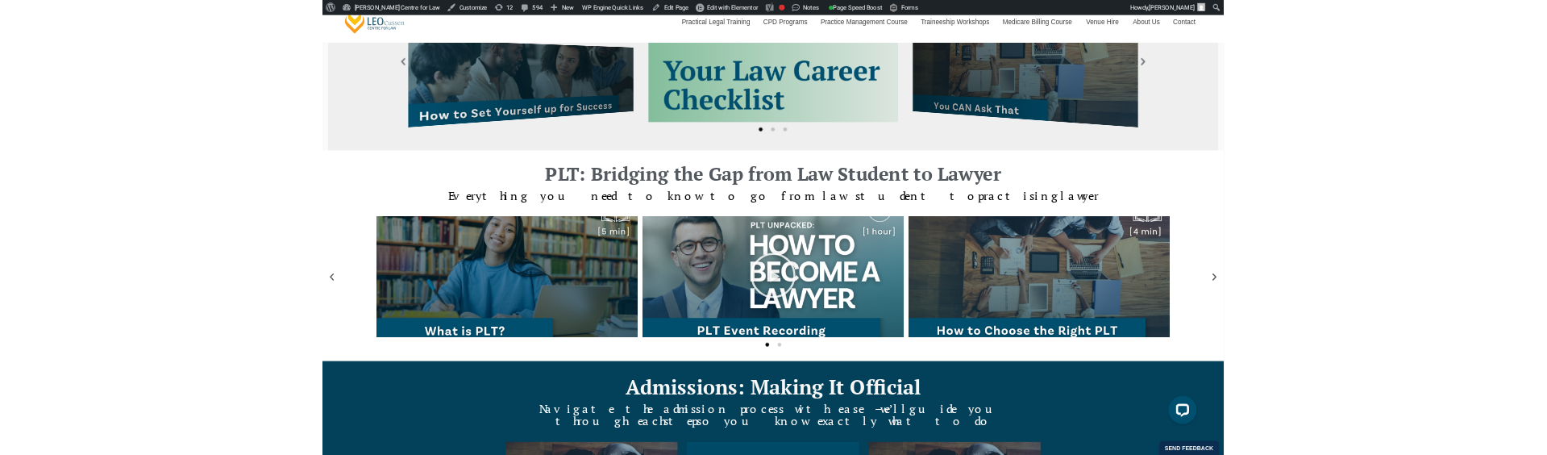
scroll to position [636, 0]
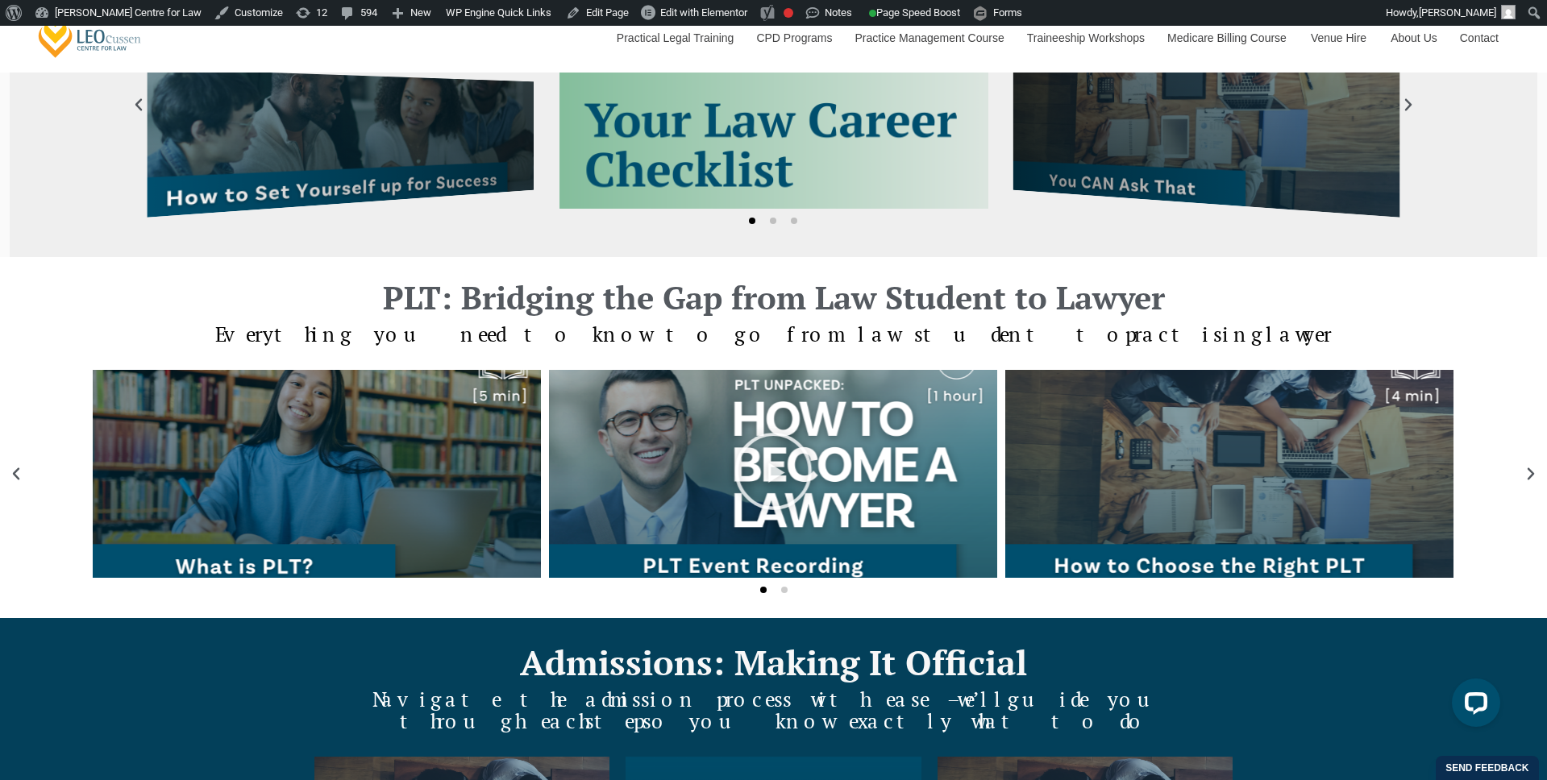
click at [783, 589] on span "Go to slide 2" at bounding box center [784, 590] width 6 height 6
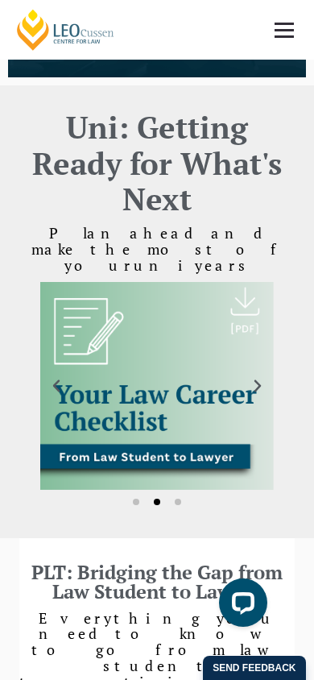
scroll to position [1549, 0]
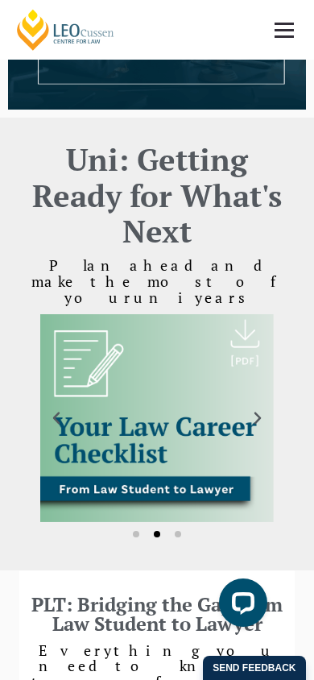
click at [177, 531] on span "Go to slide 3" at bounding box center [178, 534] width 6 height 6
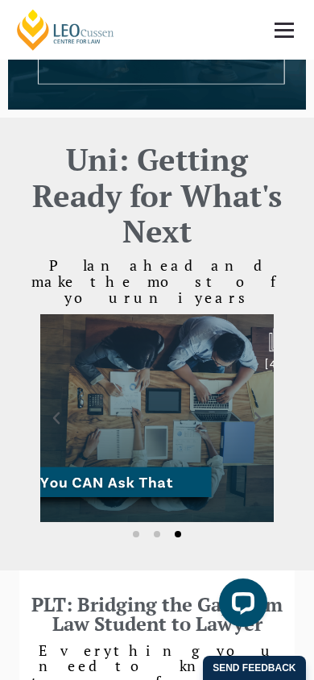
click at [135, 531] on span "Go to slide 1" at bounding box center [136, 534] width 6 height 6
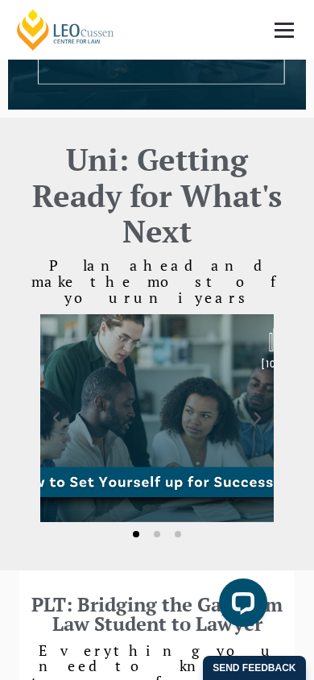
click at [156, 531] on span "Go to slide 2" at bounding box center [157, 534] width 6 height 6
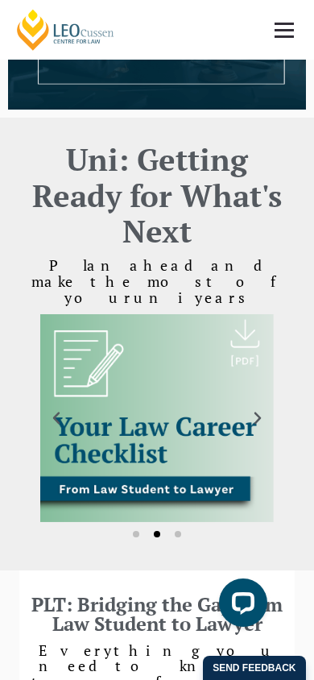
click at [177, 531] on span "Go to slide 3" at bounding box center [178, 534] width 6 height 6
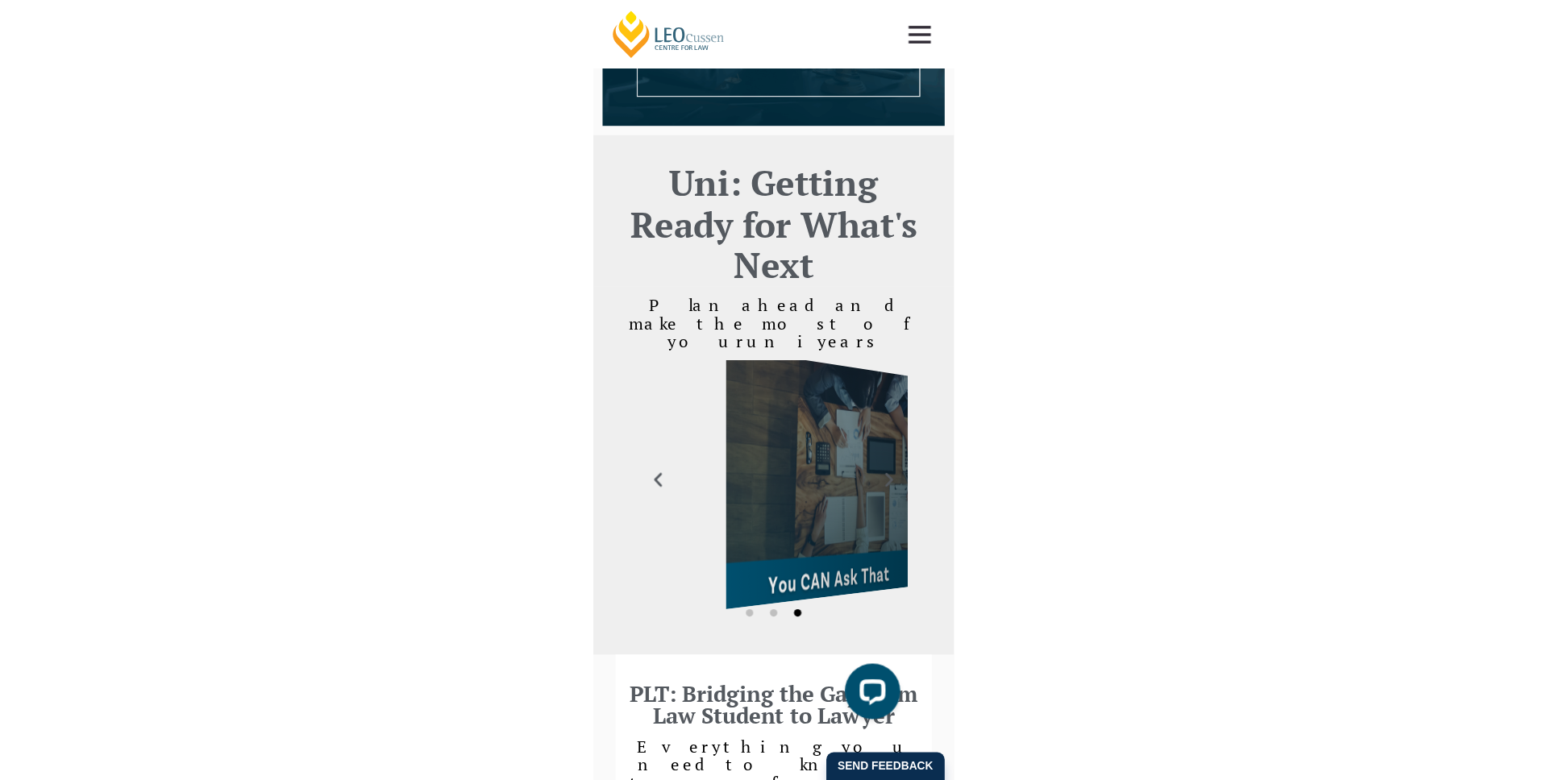
scroll to position [1305, 0]
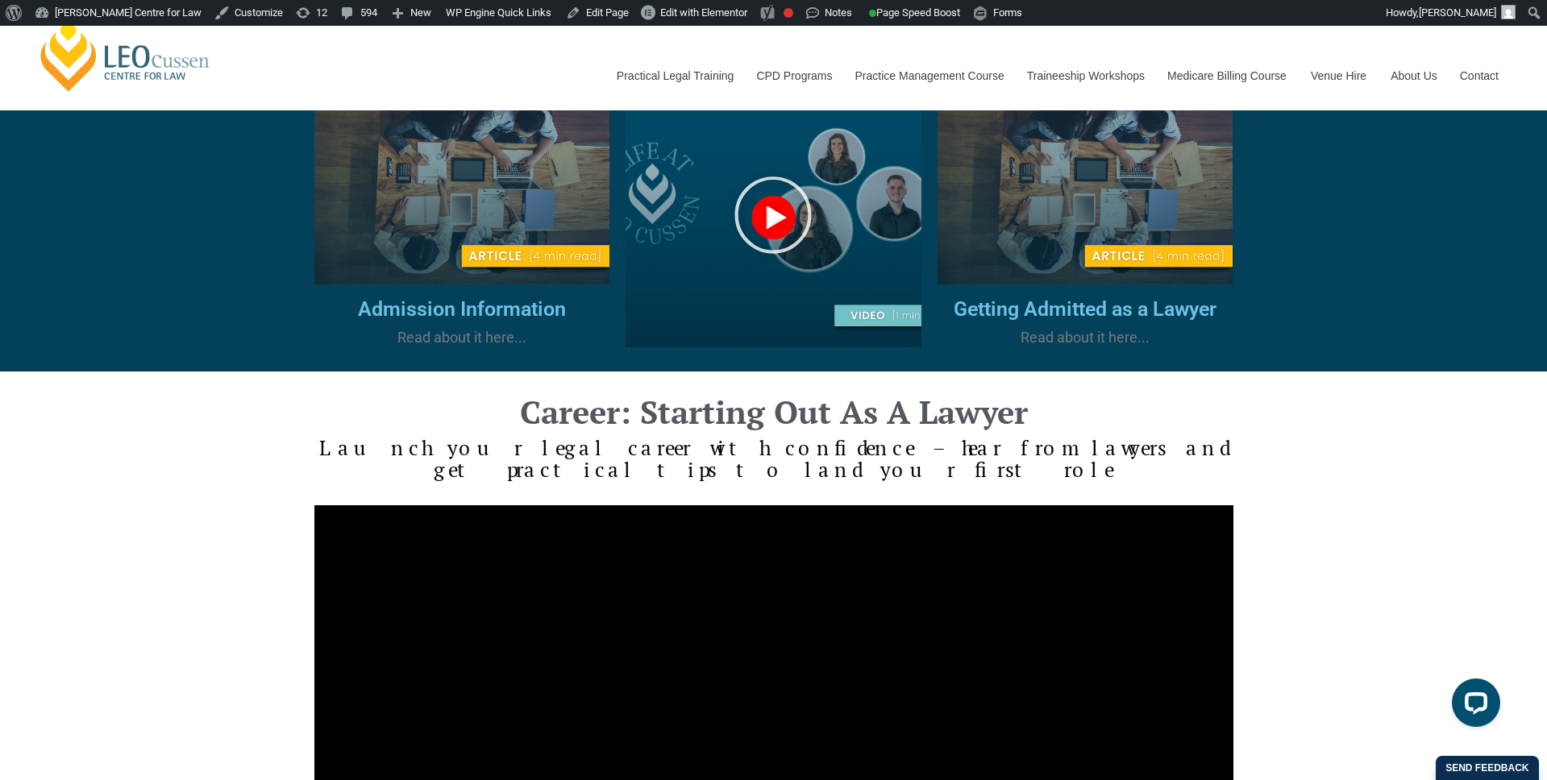
click at [99, 447] on div "Career: Starting Out As A Lawyer Launch your legal career with confidence – hea…" at bounding box center [773, 709] width 1547 height 675
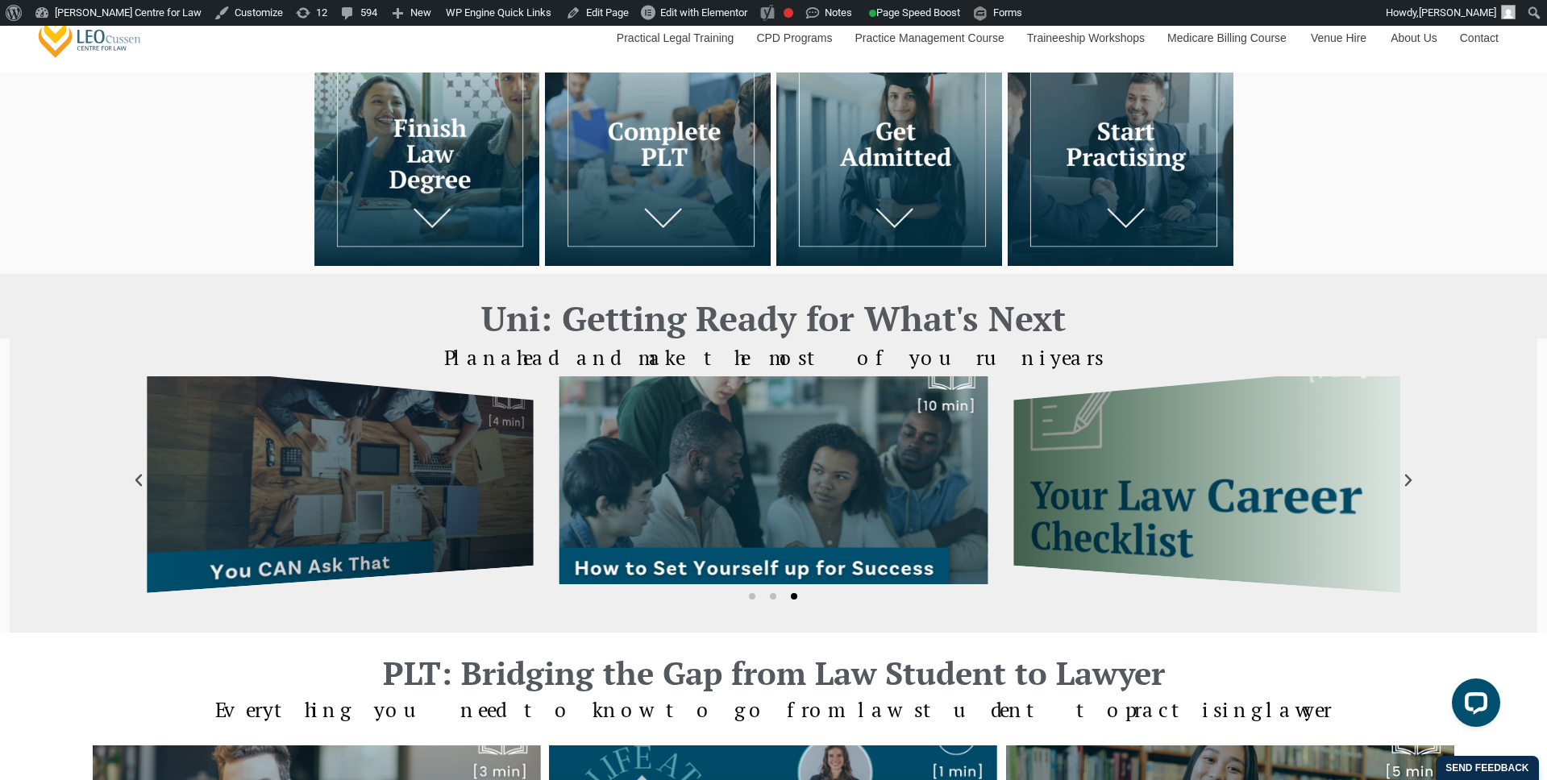
scroll to position [268, 0]
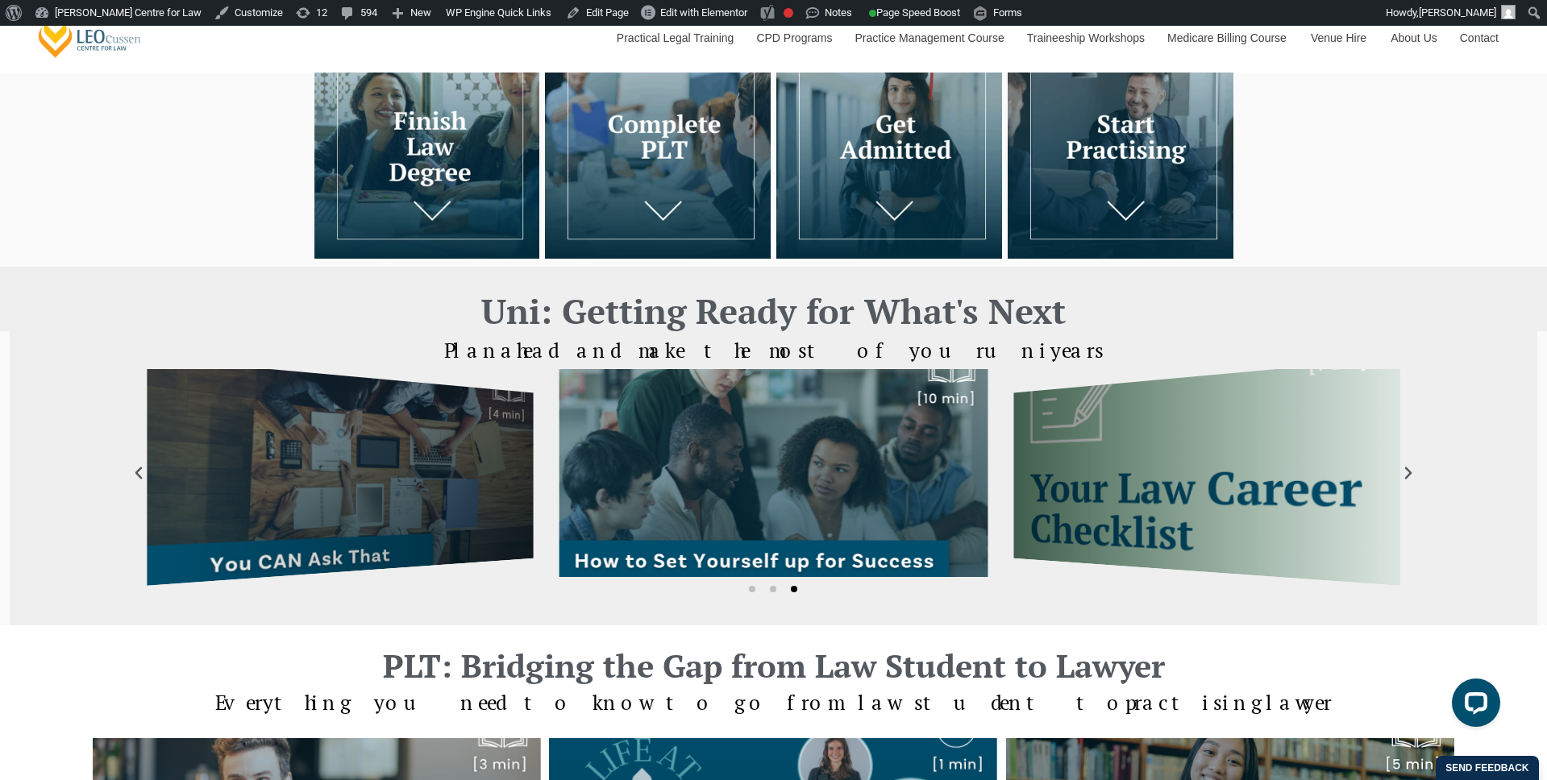
click at [170, 227] on div at bounding box center [773, 146] width 1547 height 242
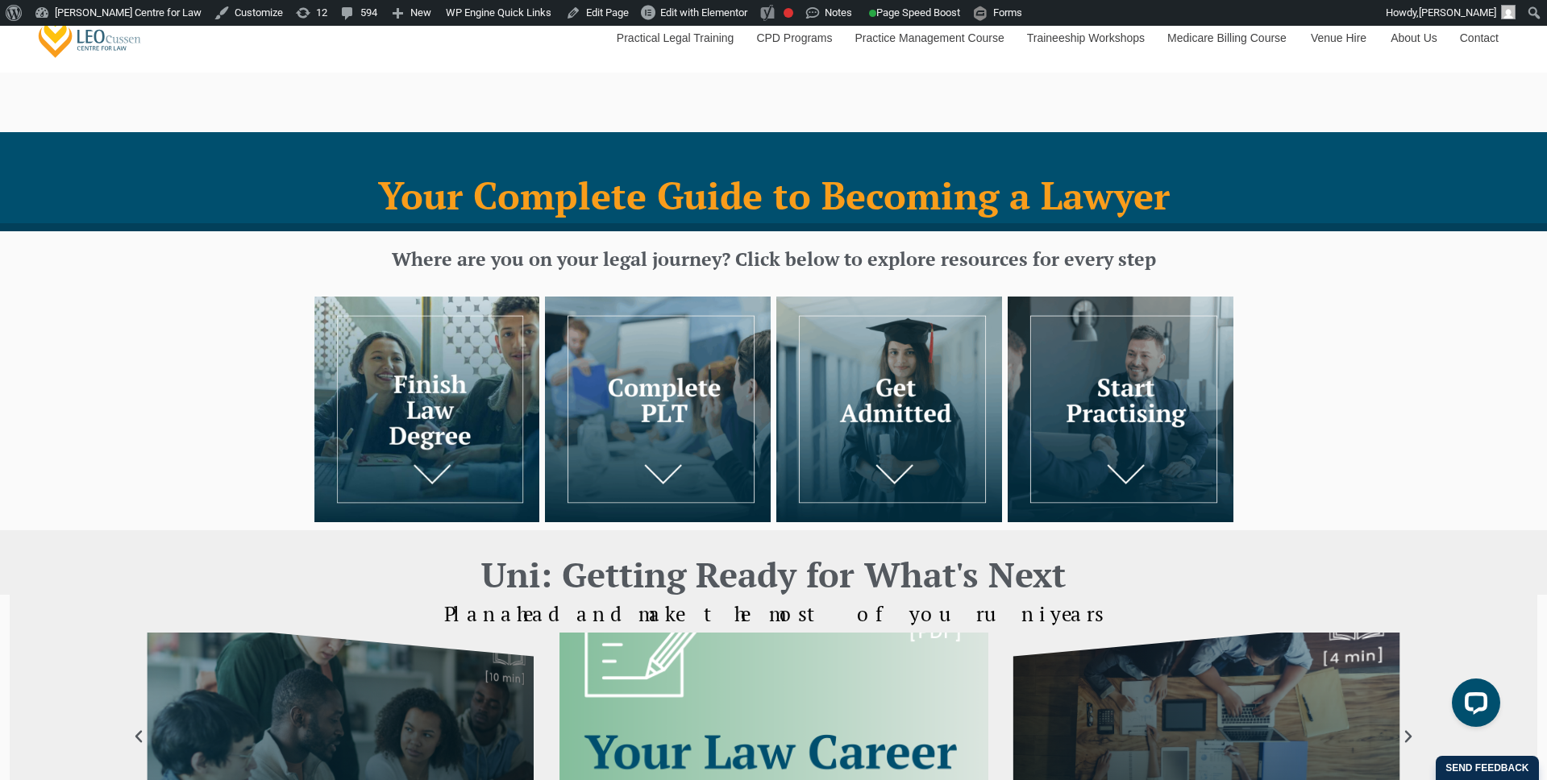
scroll to position [0, 0]
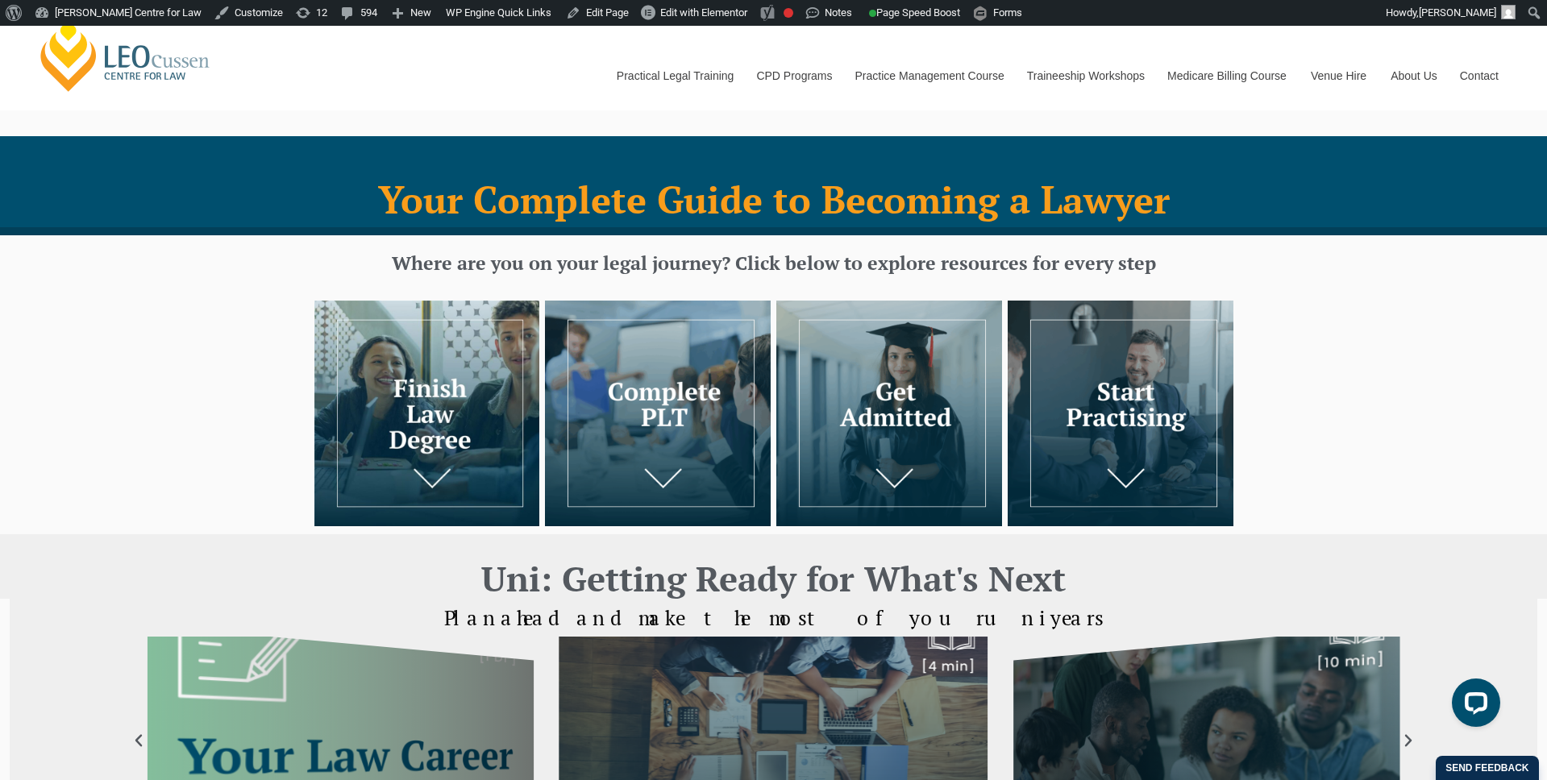
click at [444, 75] on div "Leo Cussen Centre for Law Search here Practical Legal Training Our Practical Le…" at bounding box center [773, 58] width 1475 height 103
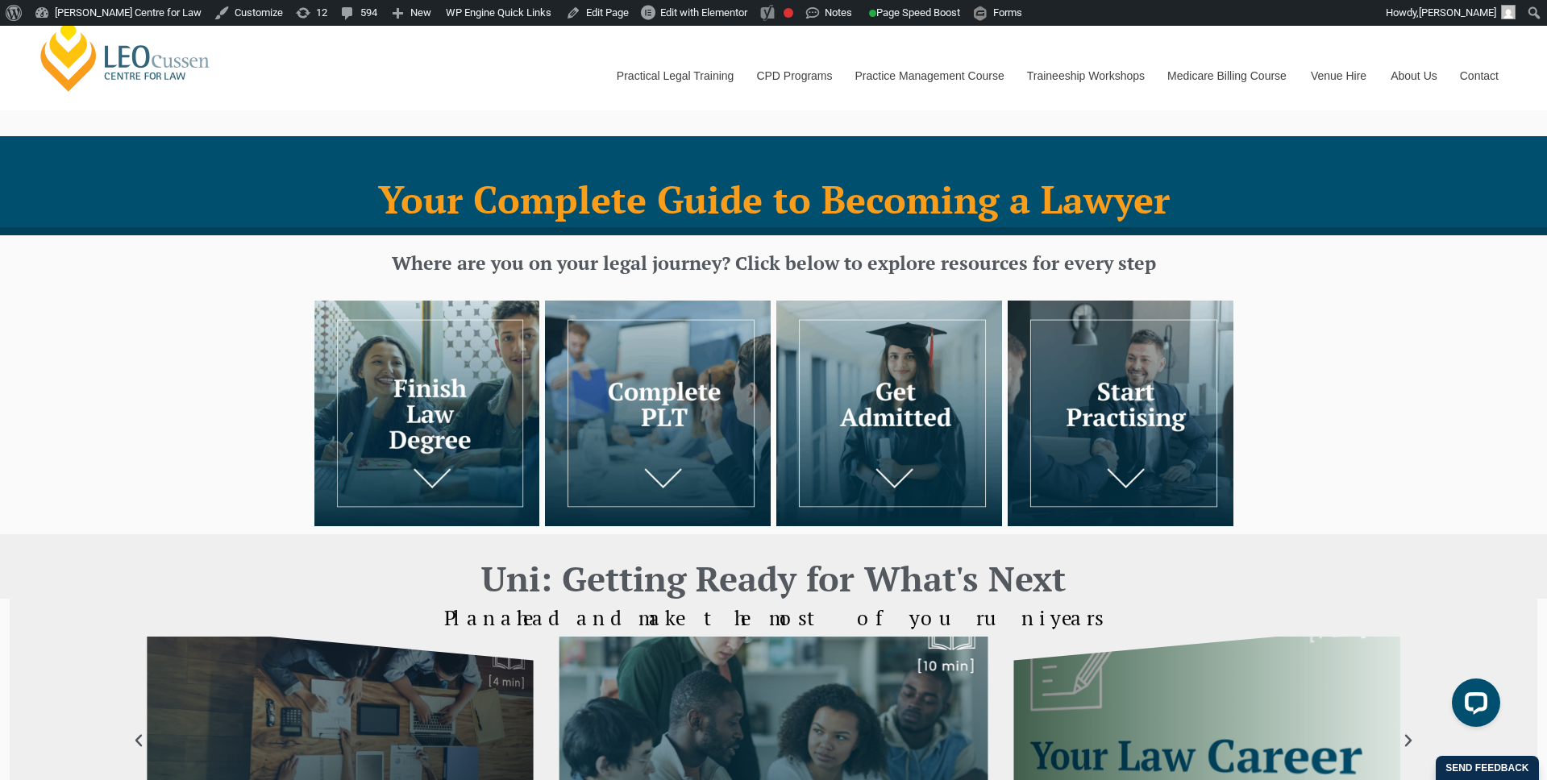
click at [127, 285] on div "Where are you on your legal journey? Click below to explore resources for every…" at bounding box center [773, 263] width 1547 height 56
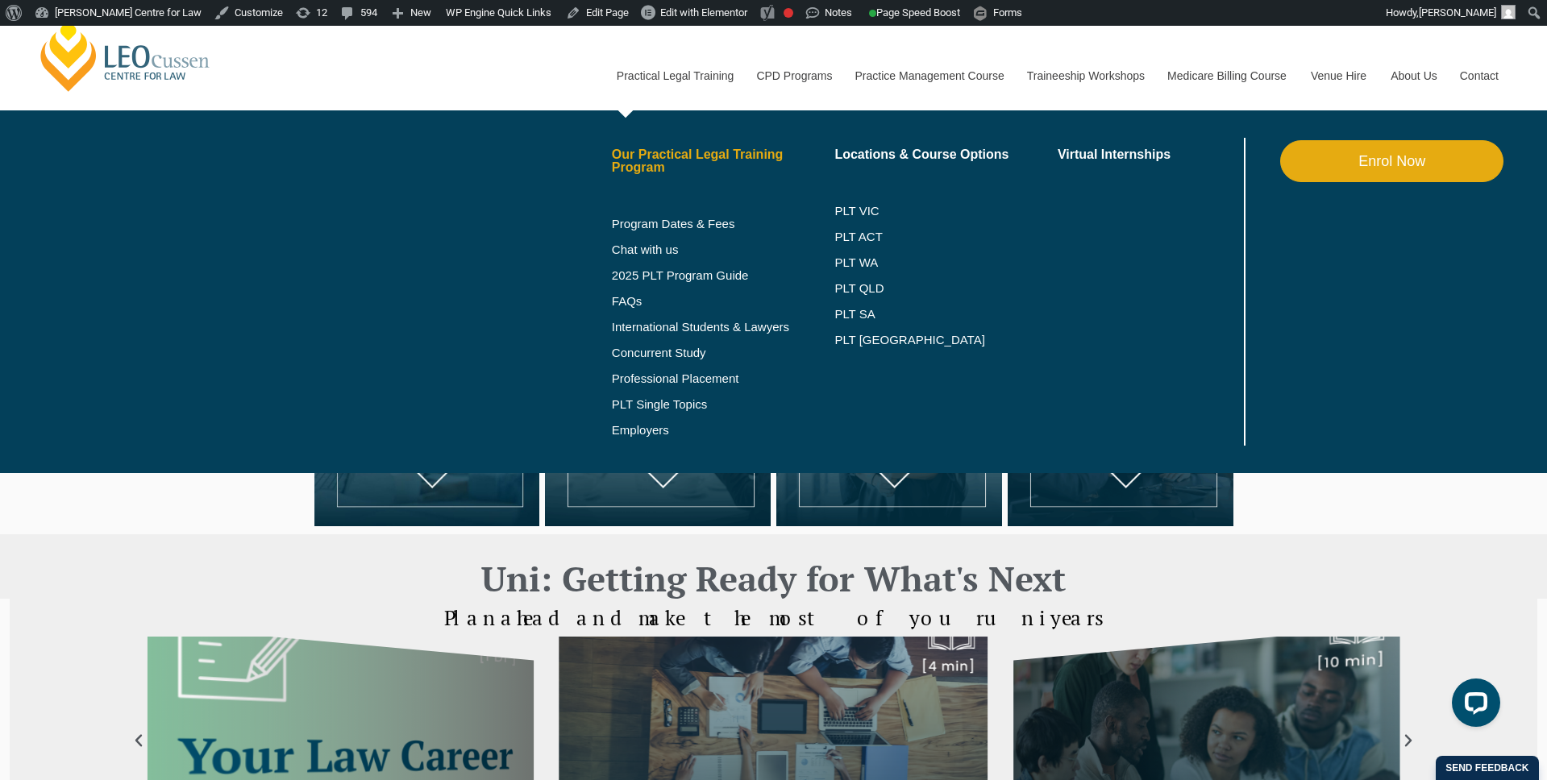
click at [682, 156] on link "Our Practical Legal Training Program" at bounding box center [723, 161] width 223 height 26
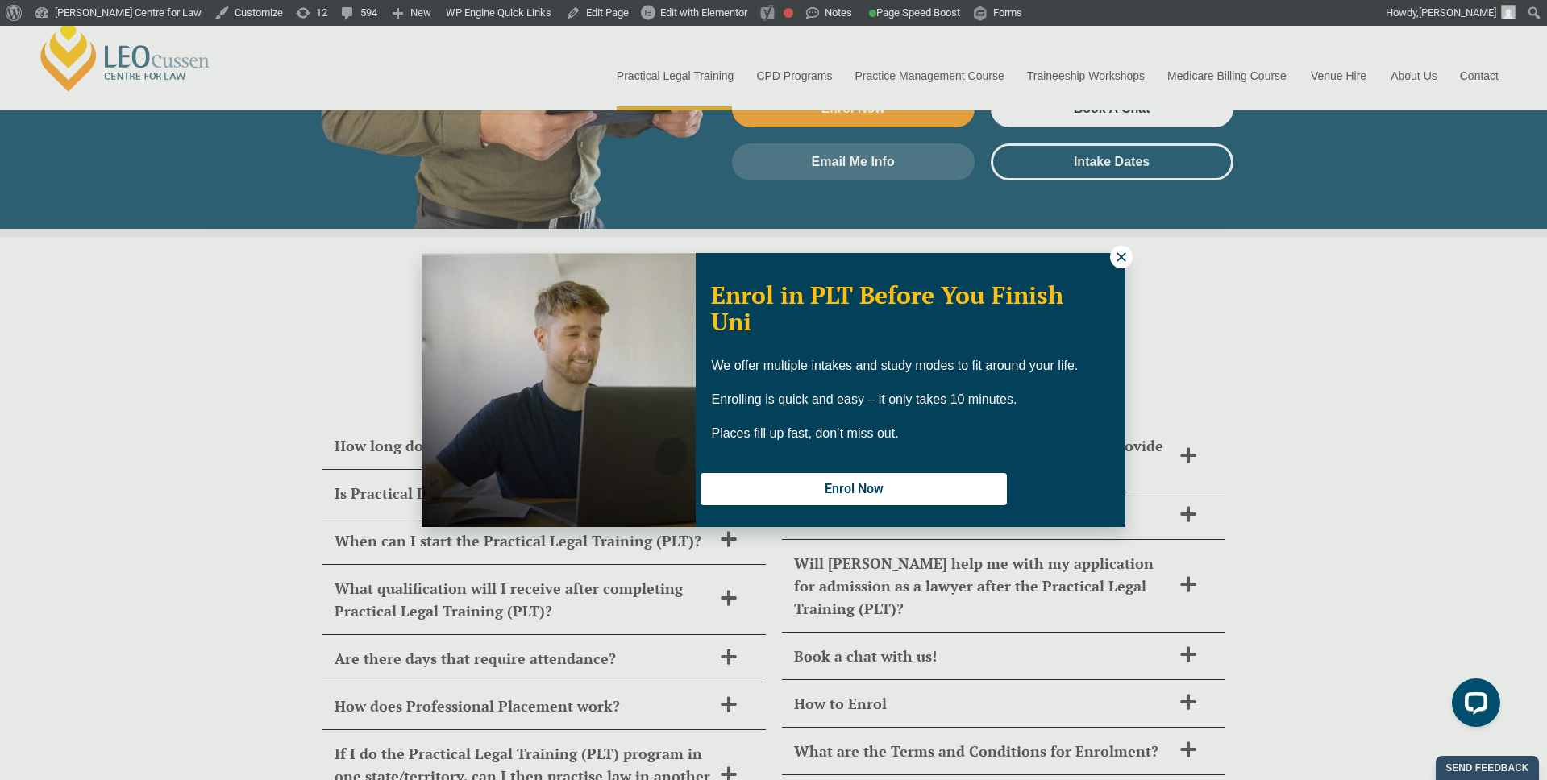
click at [1121, 252] on icon at bounding box center [1121, 257] width 15 height 15
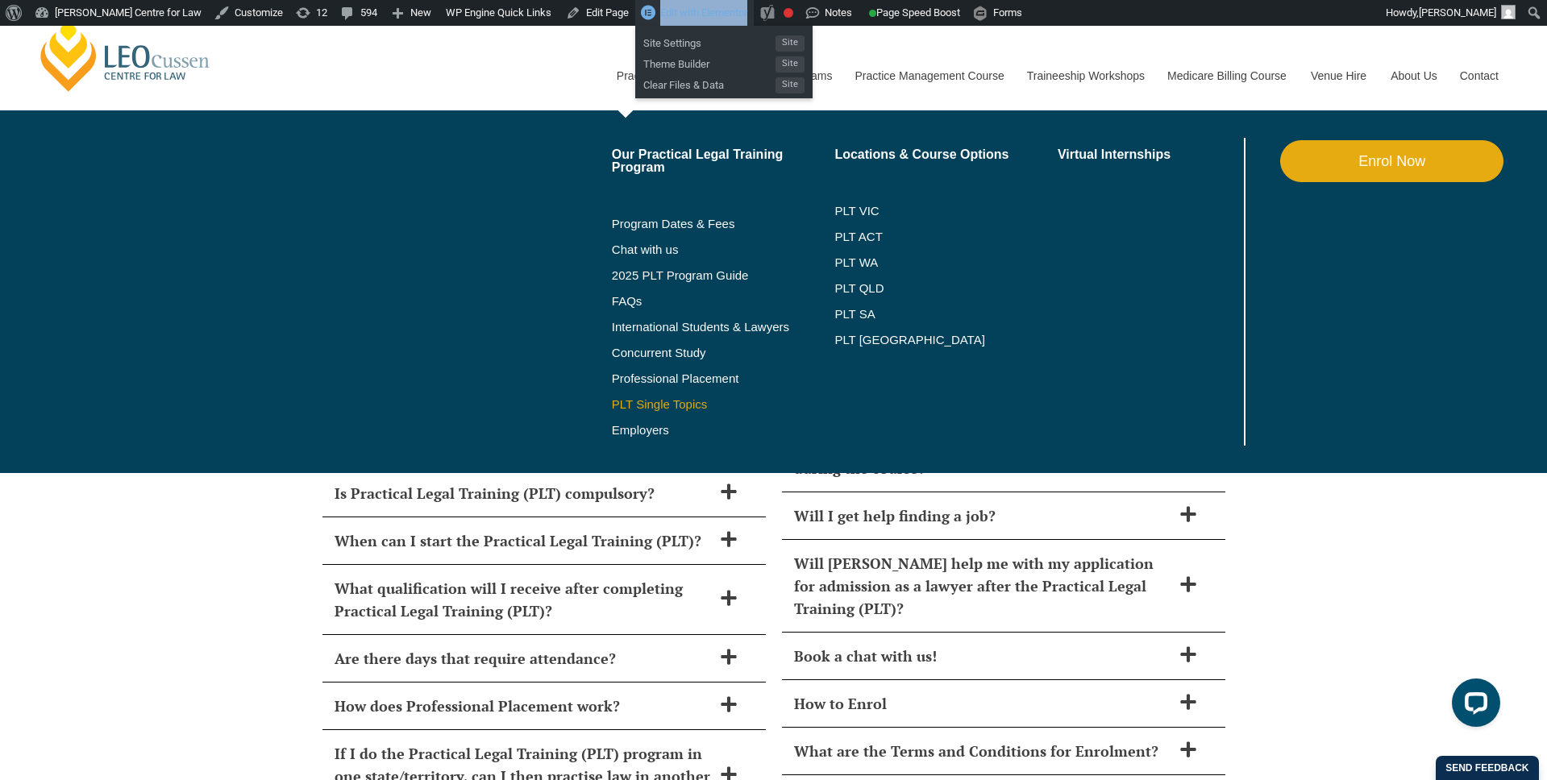
click at [613, 400] on link "PLT Single Topics" at bounding box center [723, 404] width 223 height 13
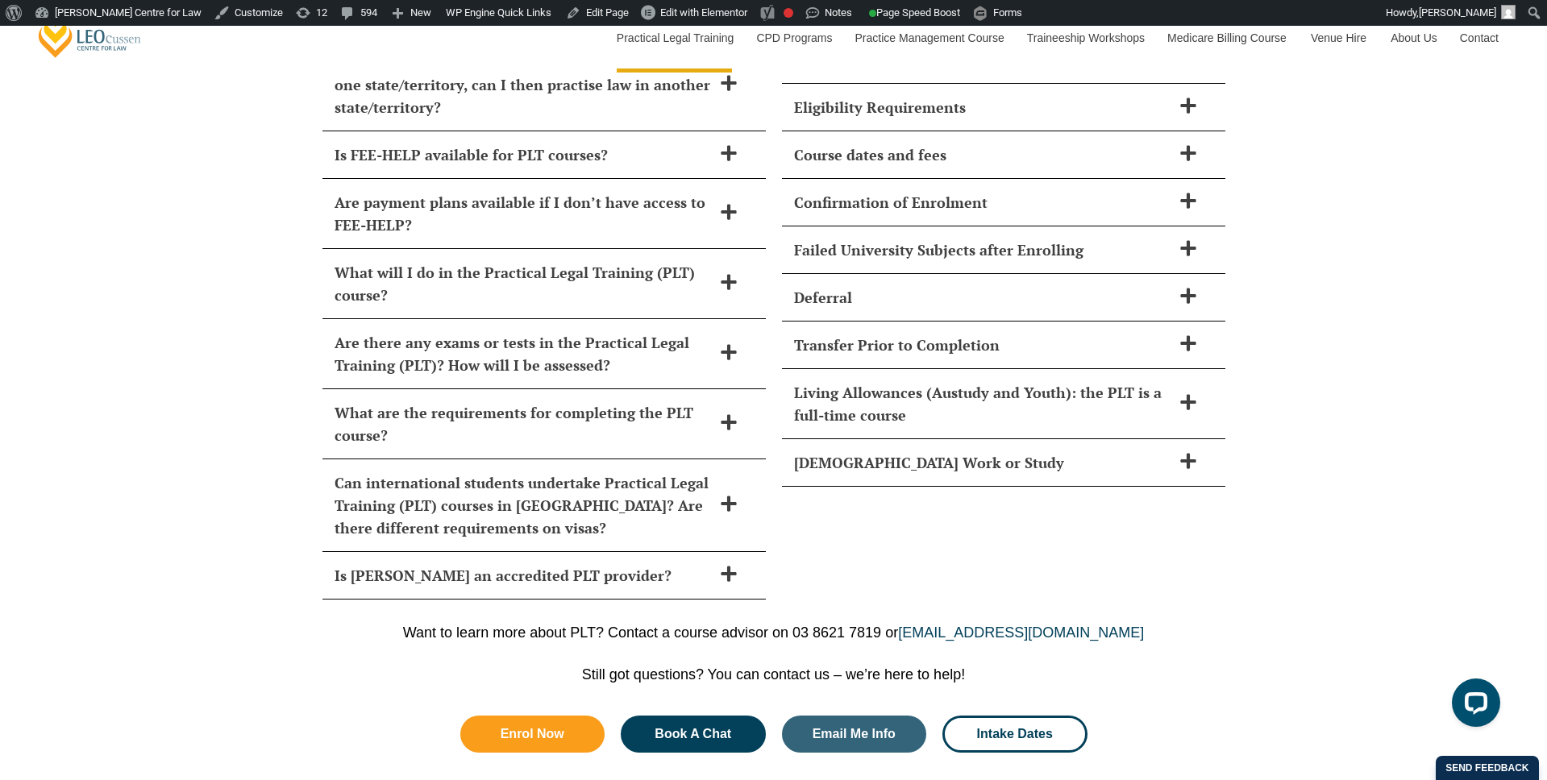
scroll to position [7033, 0]
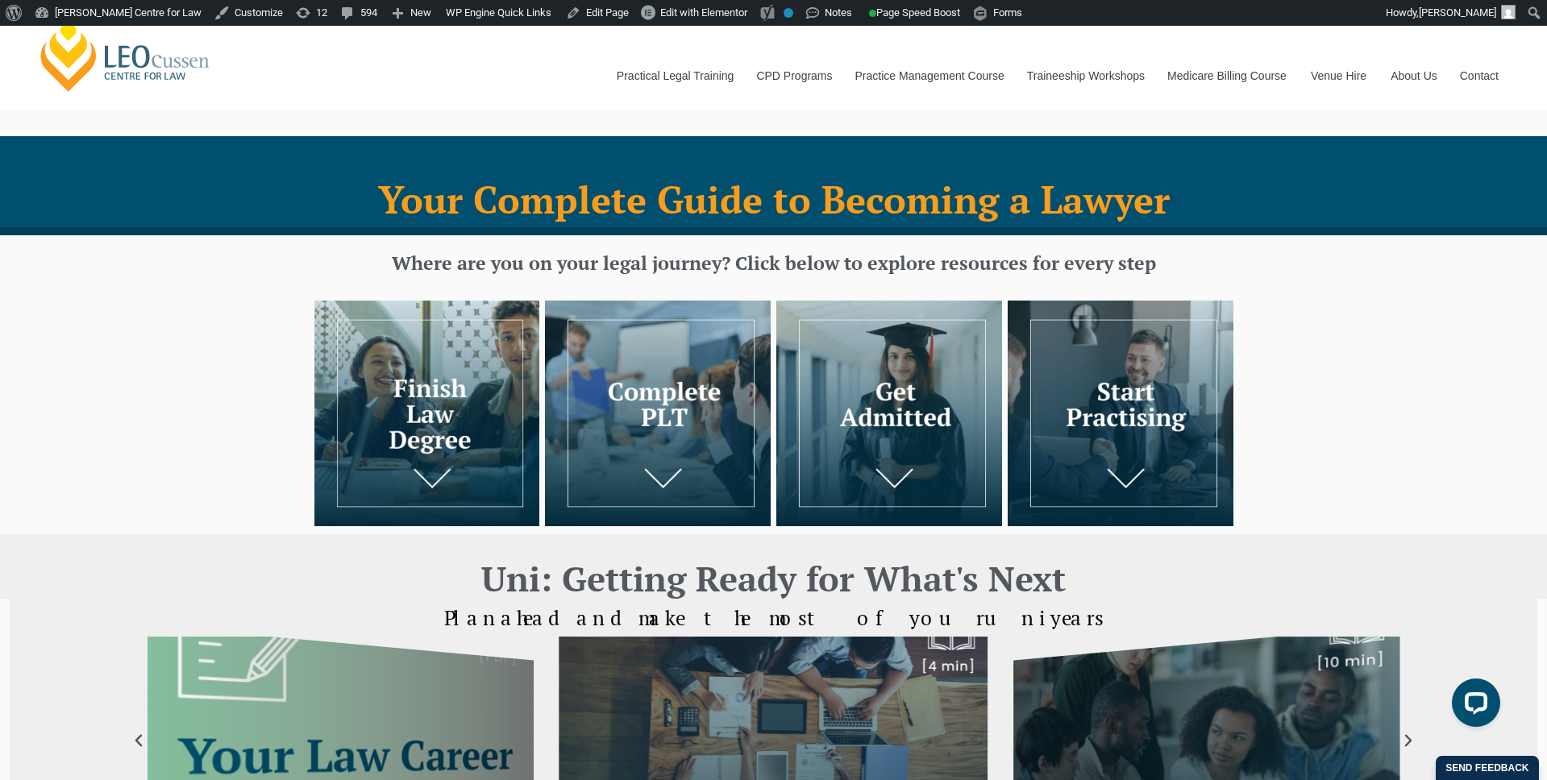
click at [195, 327] on div at bounding box center [773, 414] width 1547 height 242
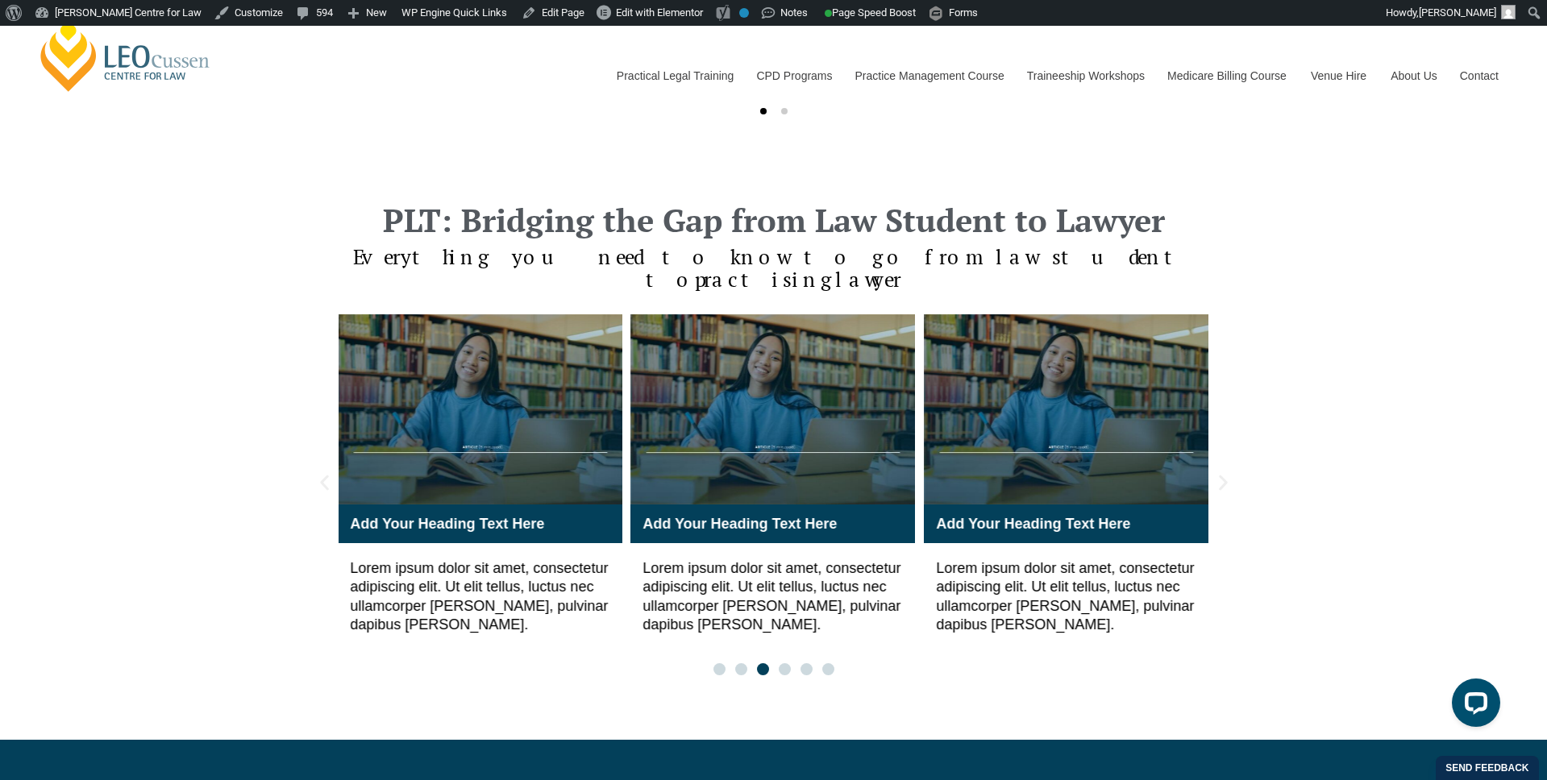
scroll to position [1504, 0]
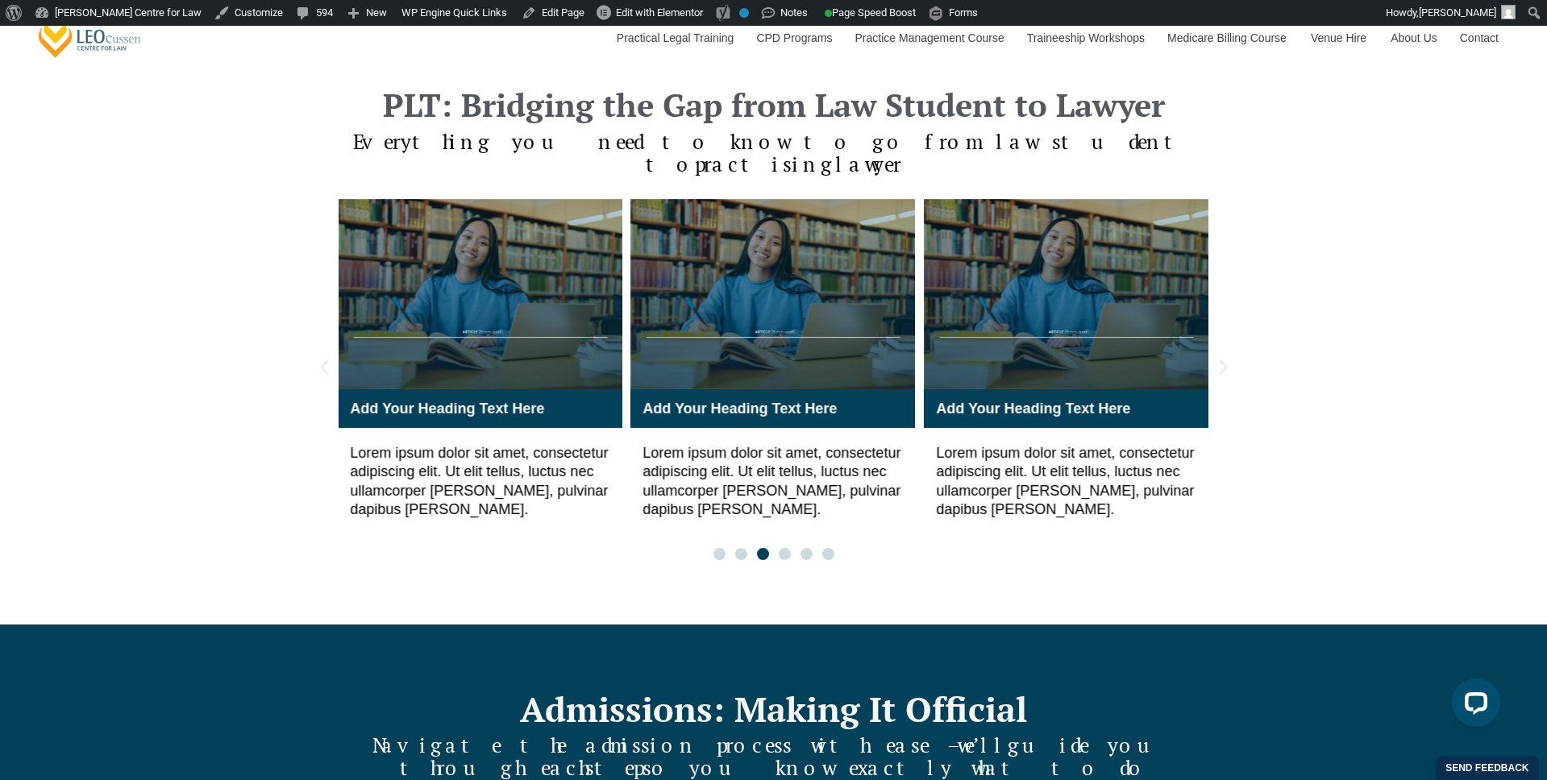
click at [721, 548] on span "Go to slide 1" at bounding box center [719, 554] width 12 height 12
click at [746, 548] on span "Go to slide 2" at bounding box center [741, 554] width 12 height 12
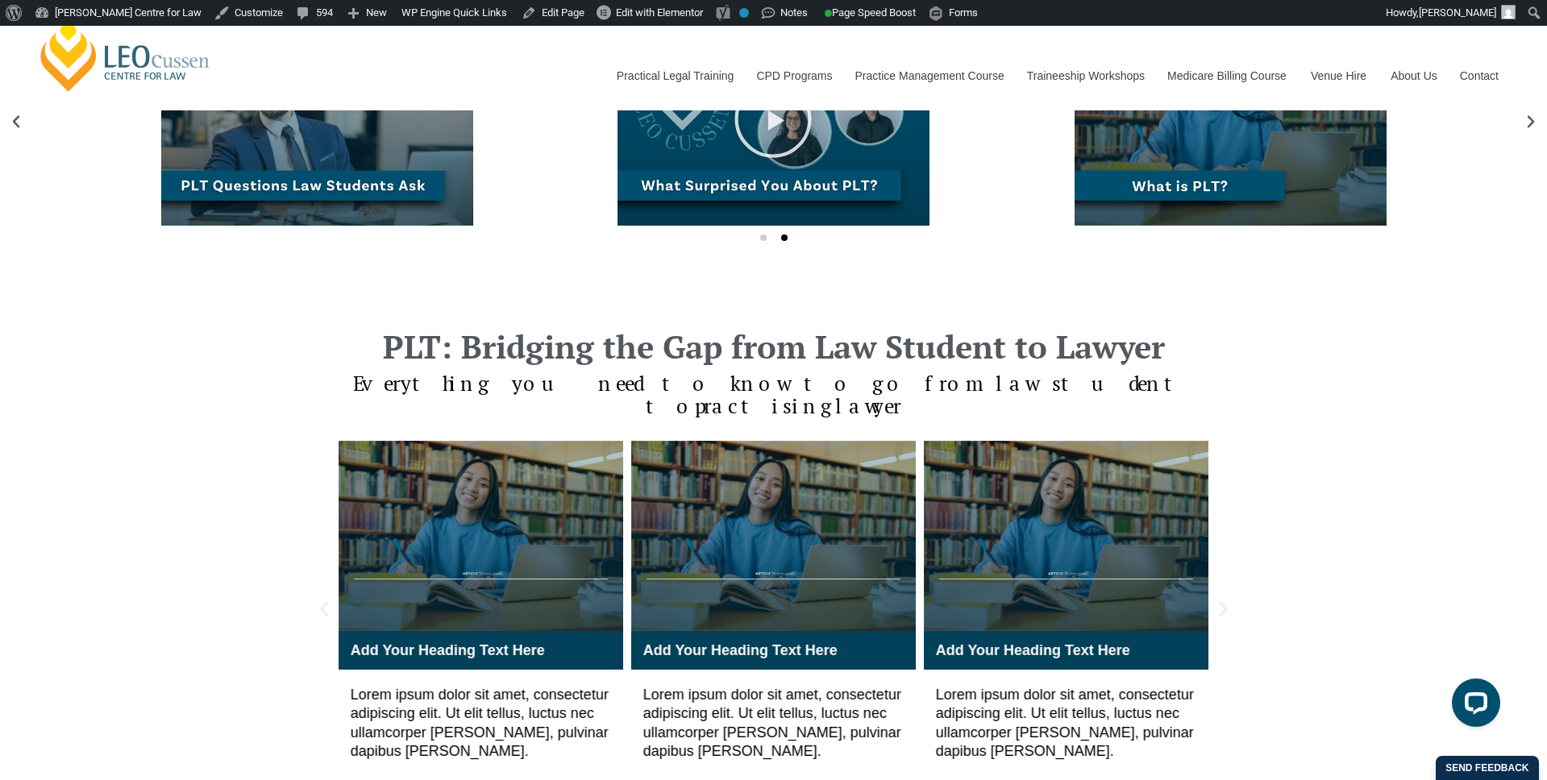
scroll to position [1115, 0]
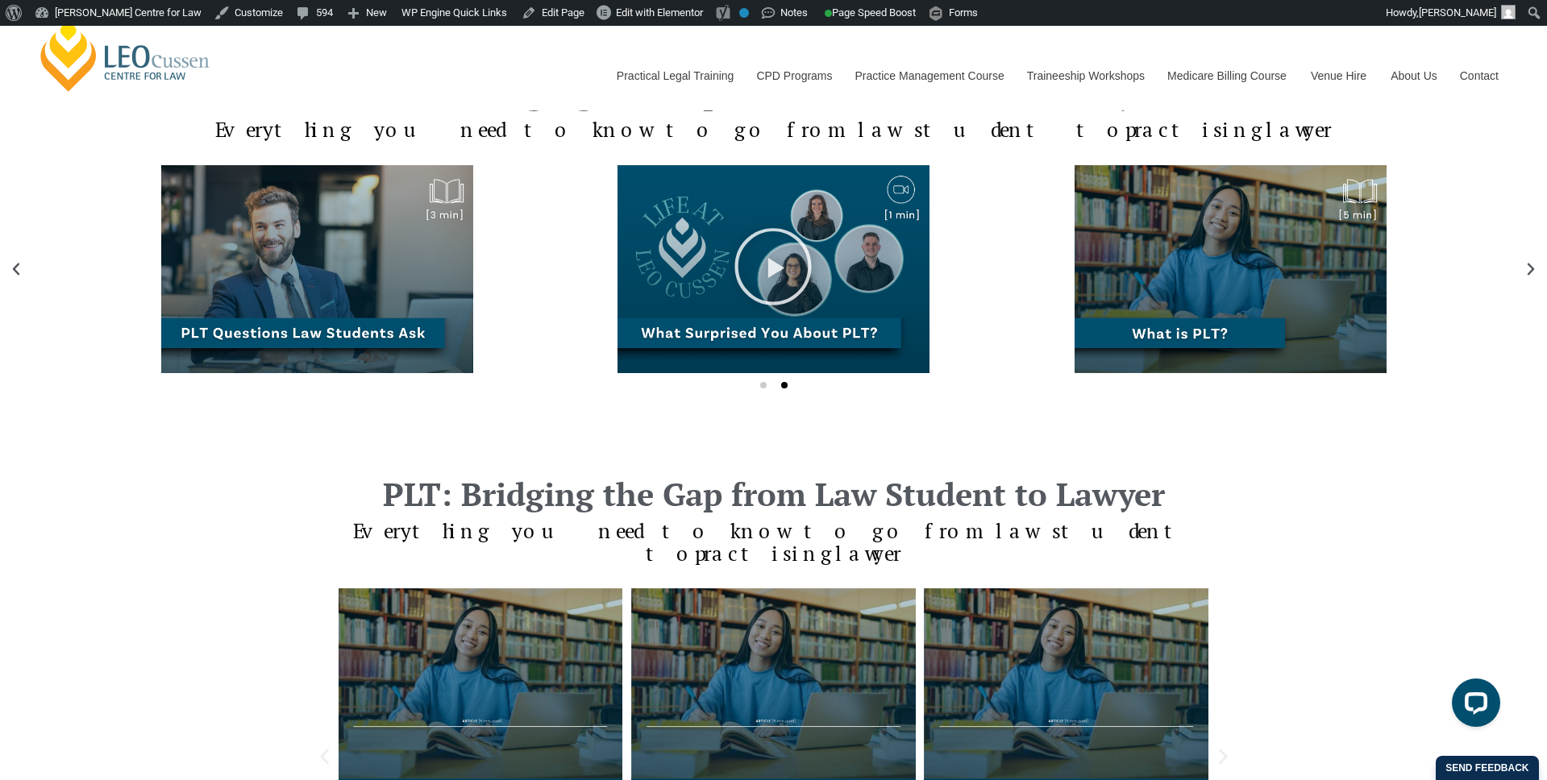
click at [1192, 336] on div "Article - What is PLT (2) 1" at bounding box center [1230, 269] width 448 height 208
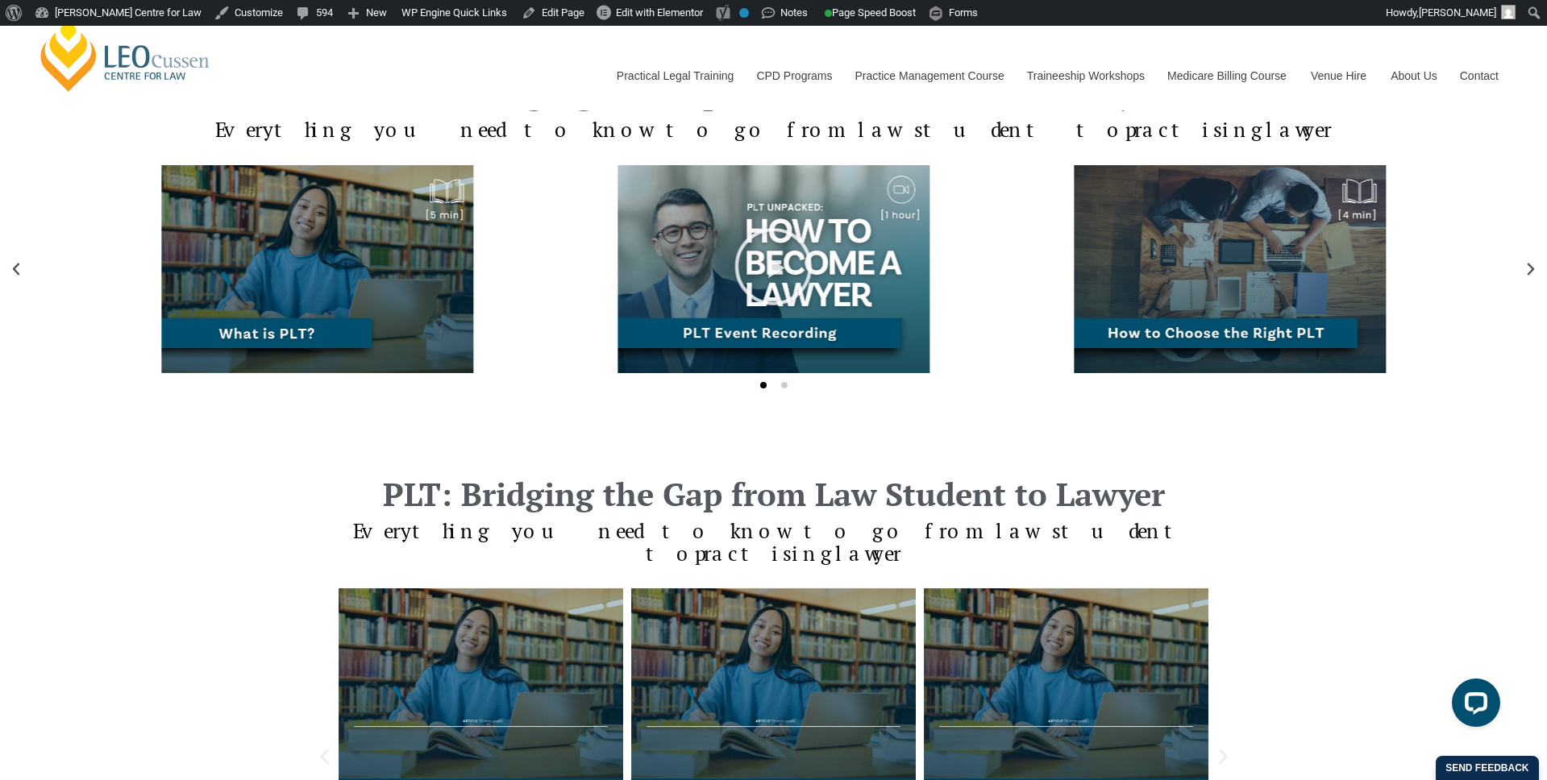
click at [364, 337] on div "Article - What is PLT (2) 1" at bounding box center [317, 269] width 448 height 208
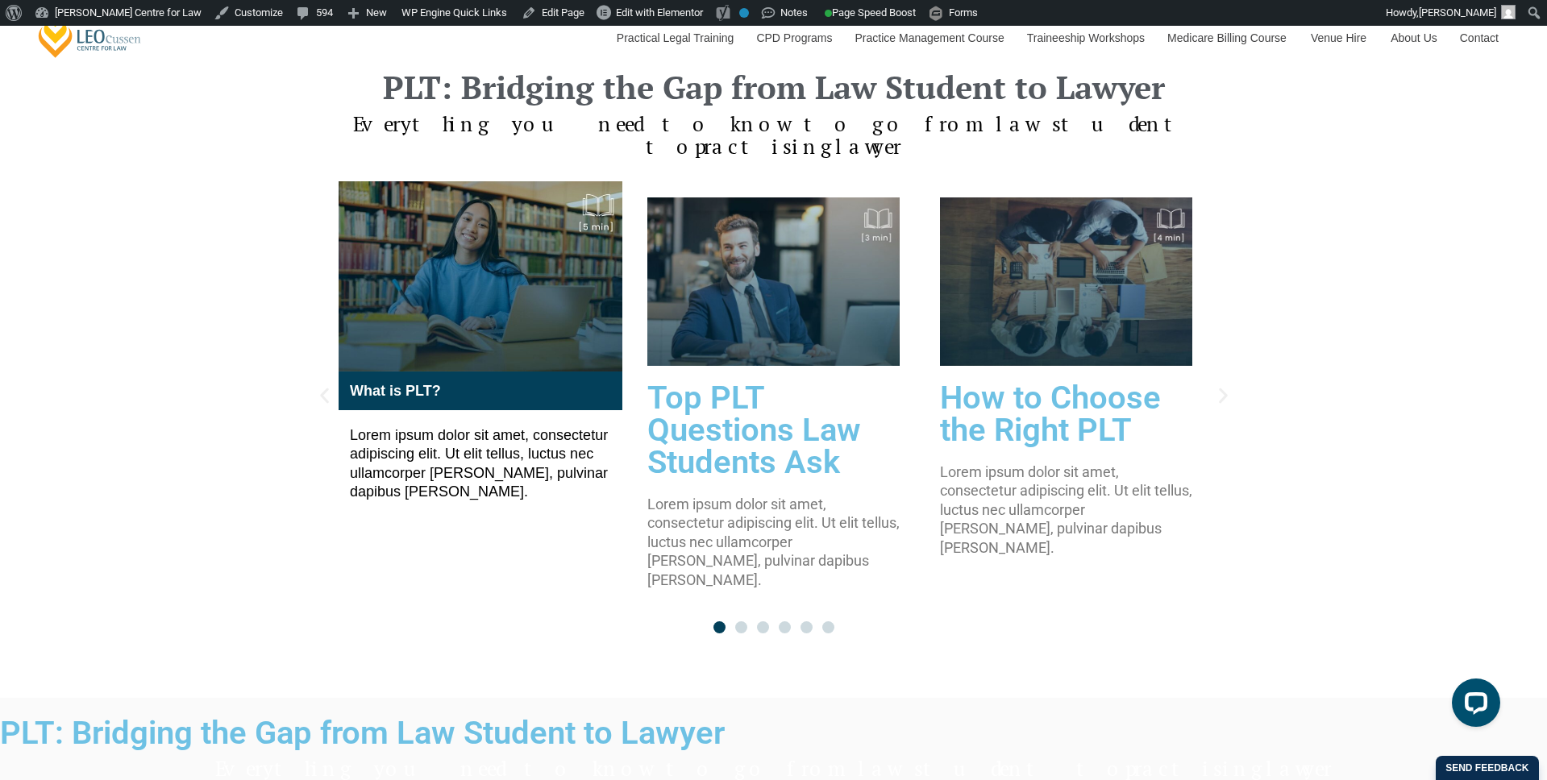
scroll to position [1524, 0]
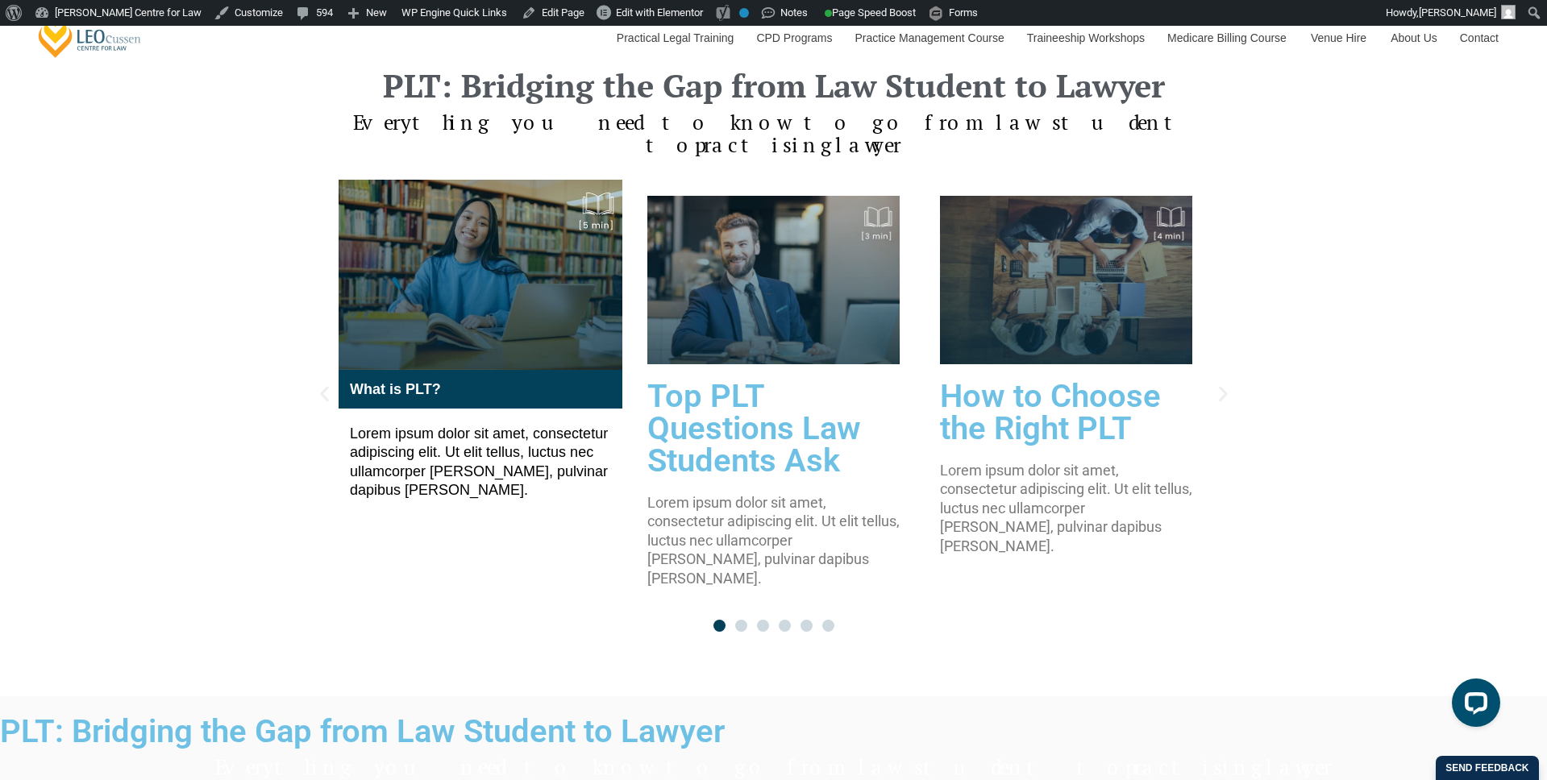
click at [185, 299] on div "PLT: Bridging the Gap from Law Student to Lawyer Everything you need to know to…" at bounding box center [773, 351] width 1547 height 692
click at [227, 361] on div "PLT: Bridging the Gap from Law Student to Lawyer Everything you need to know to…" at bounding box center [773, 351] width 1547 height 692
click at [736, 620] on span "Go to slide 2" at bounding box center [741, 626] width 12 height 12
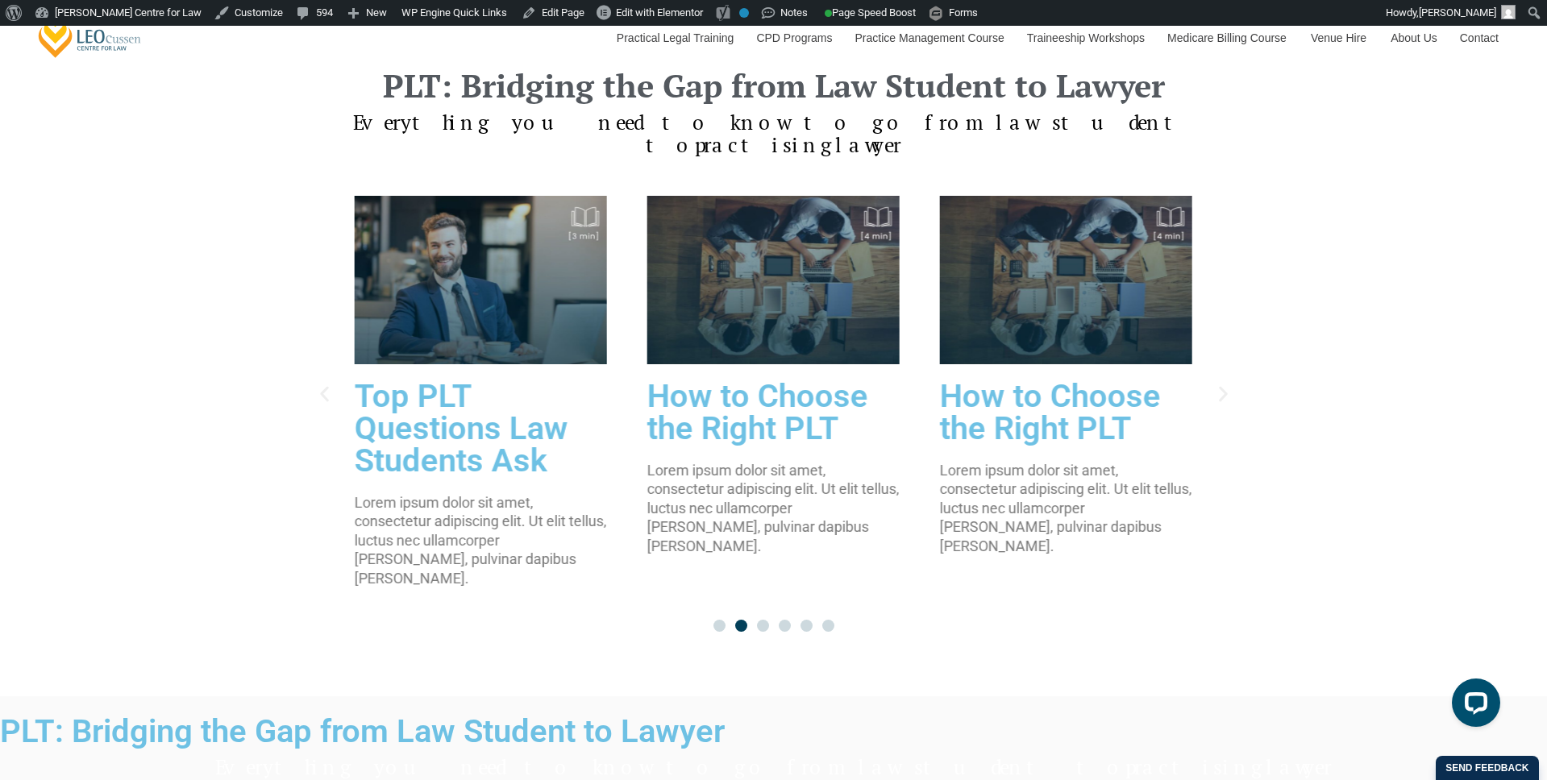
click at [715, 620] on span "Go to slide 1" at bounding box center [719, 626] width 12 height 12
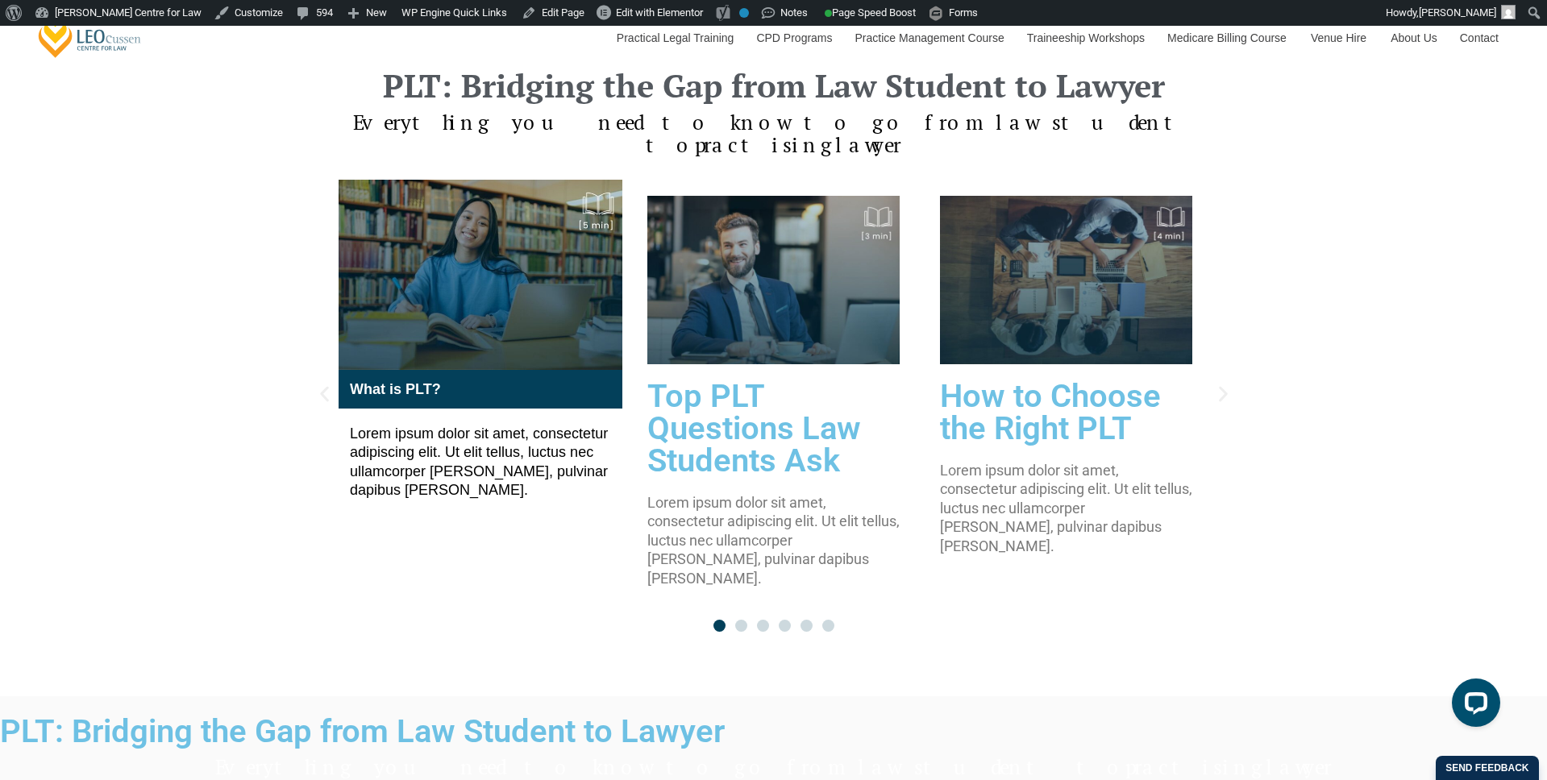
click at [579, 501] on p "Lorem ipsum dolor sit amet, consectetur adipiscing elit. Ut elit tellus, luctus…" at bounding box center [480, 463] width 260 height 76
click at [318, 389] on icon "Previous slide" at bounding box center [324, 394] width 20 height 20
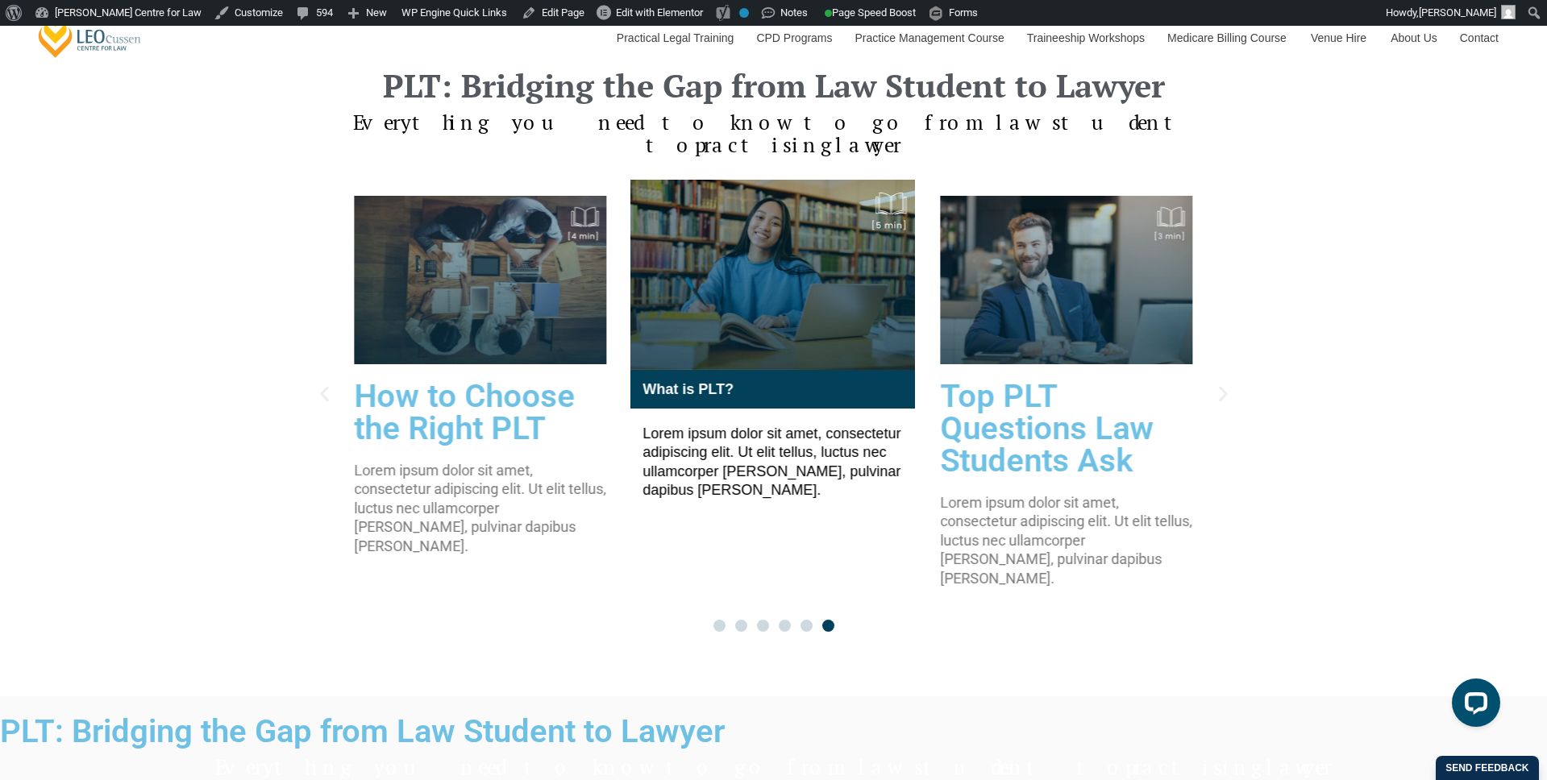
click at [716, 620] on span "Go to slide 1" at bounding box center [719, 626] width 12 height 12
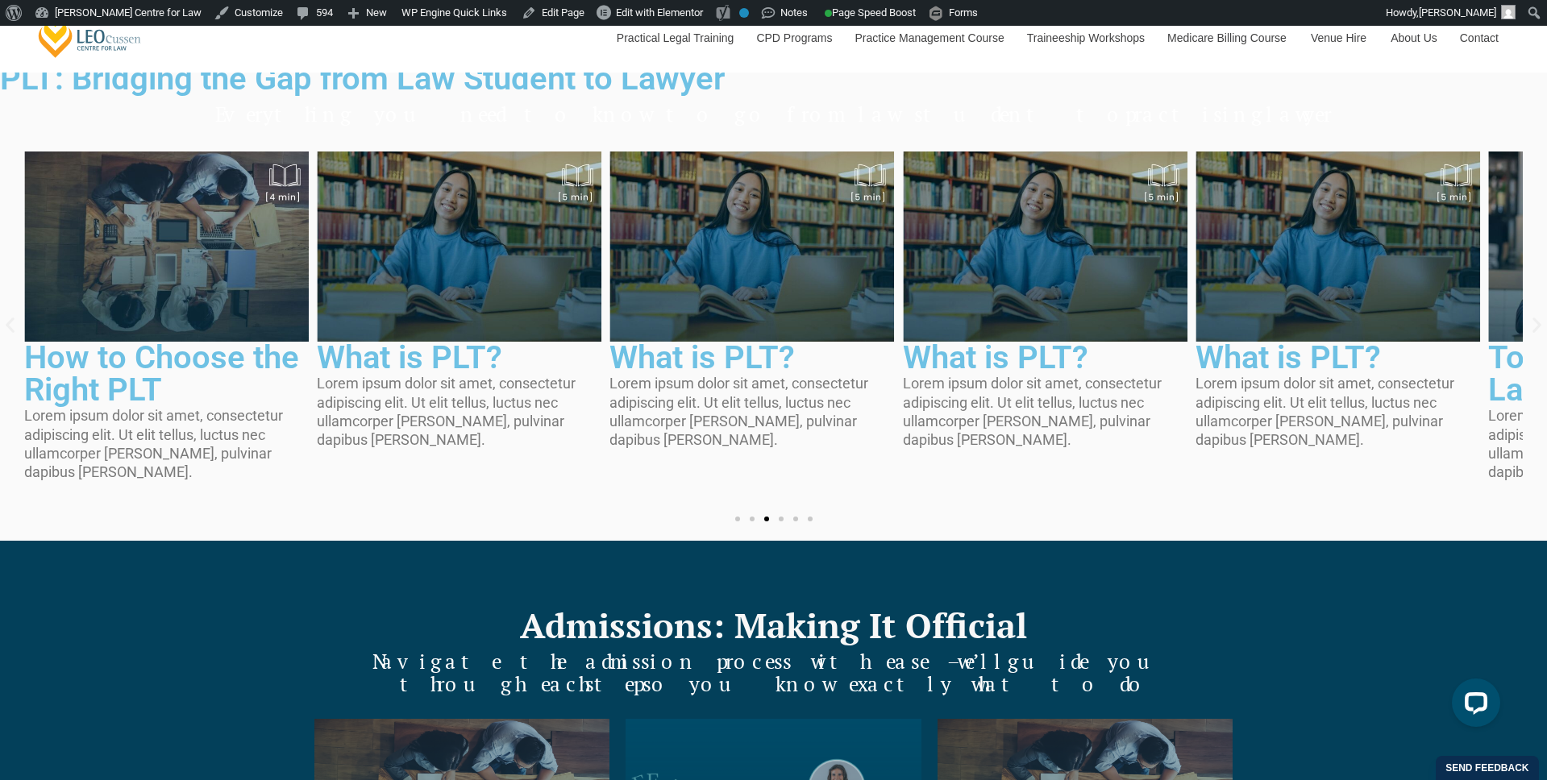
scroll to position [2186, 0]
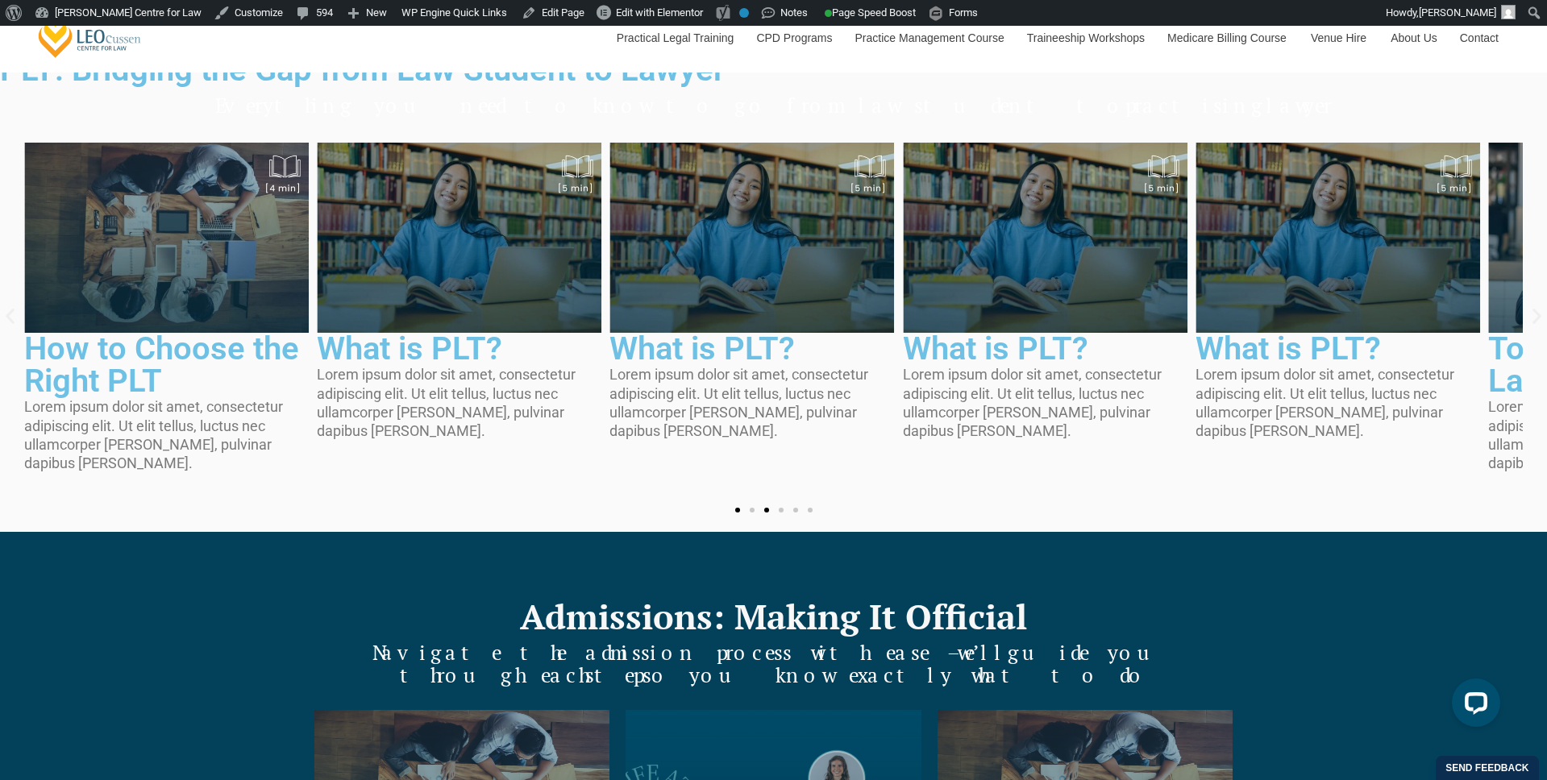
click at [735, 513] on span "Go to slide 1" at bounding box center [737, 510] width 5 height 5
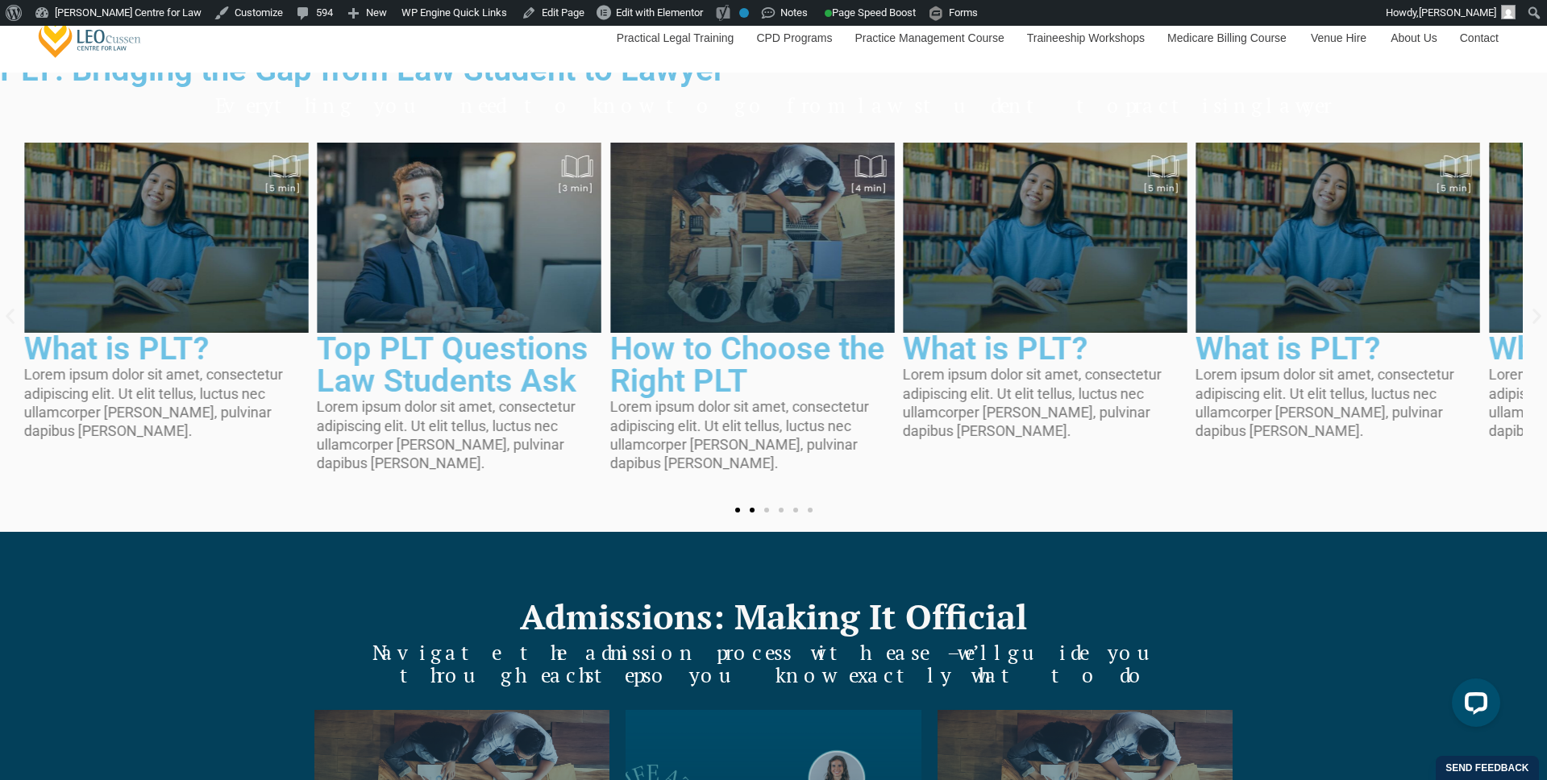
click at [750, 513] on span "Go to slide 2" at bounding box center [752, 510] width 5 height 5
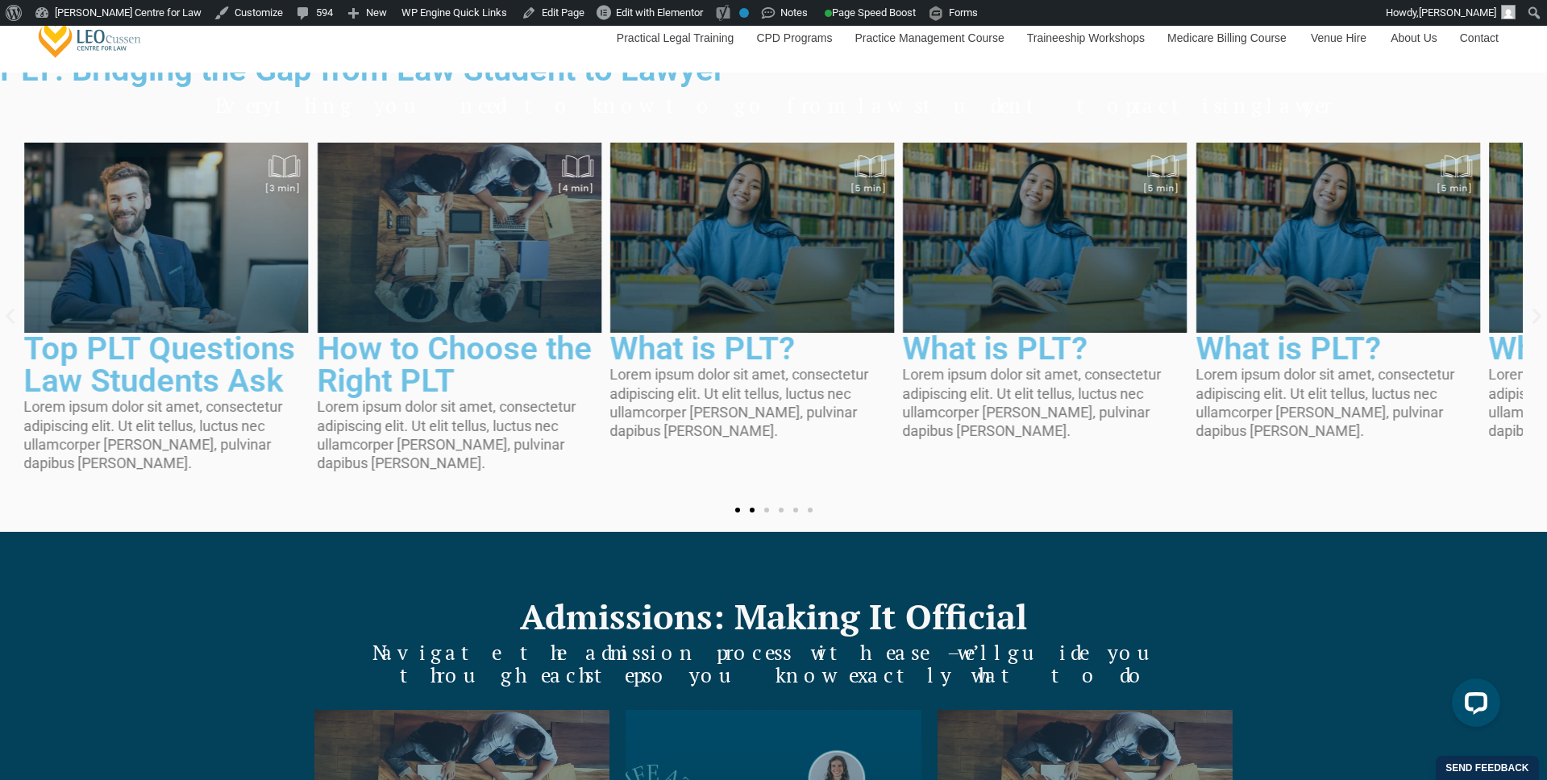
click at [735, 513] on span "Go to slide 1" at bounding box center [737, 510] width 5 height 5
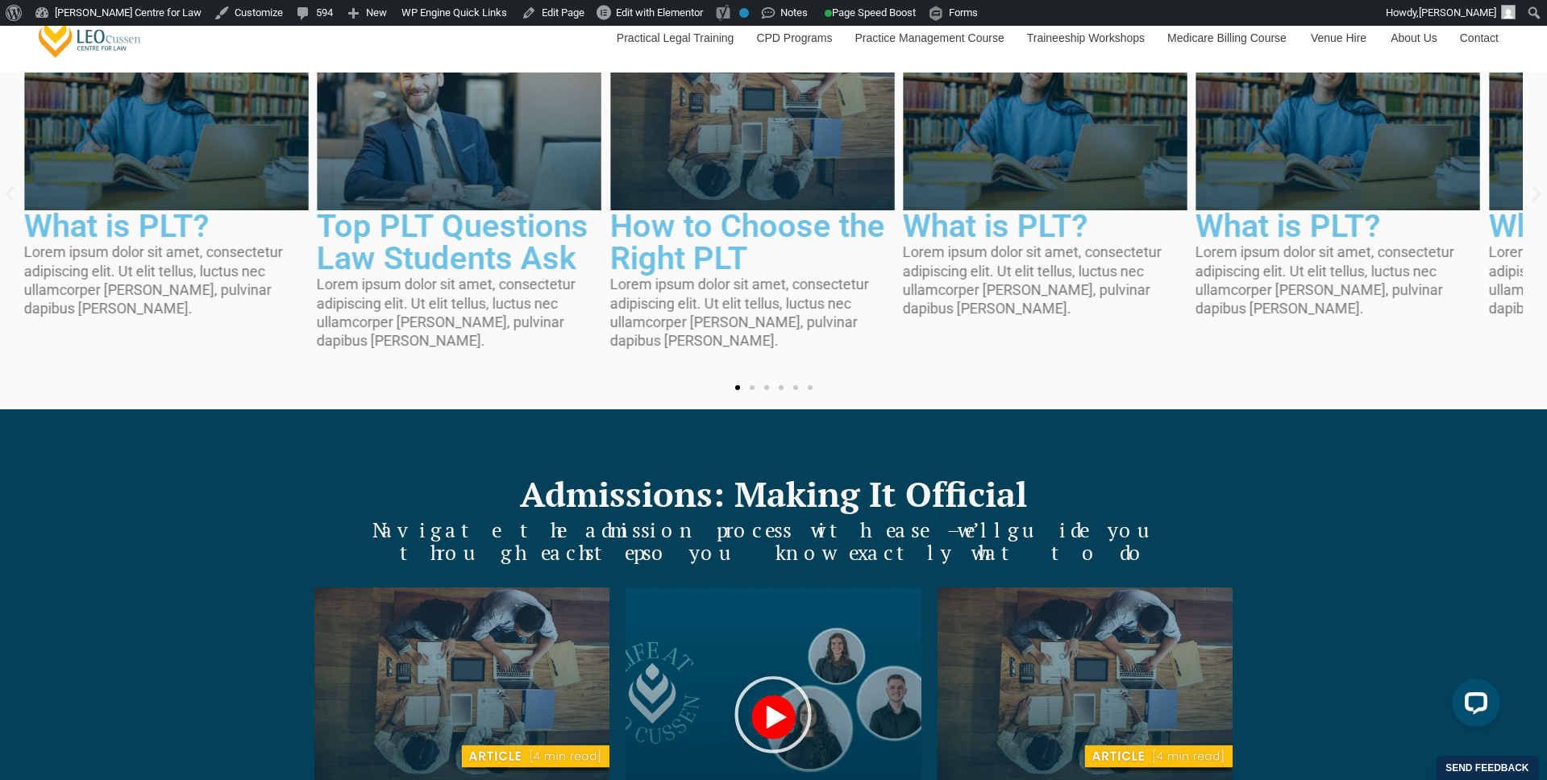
scroll to position [2211, 0]
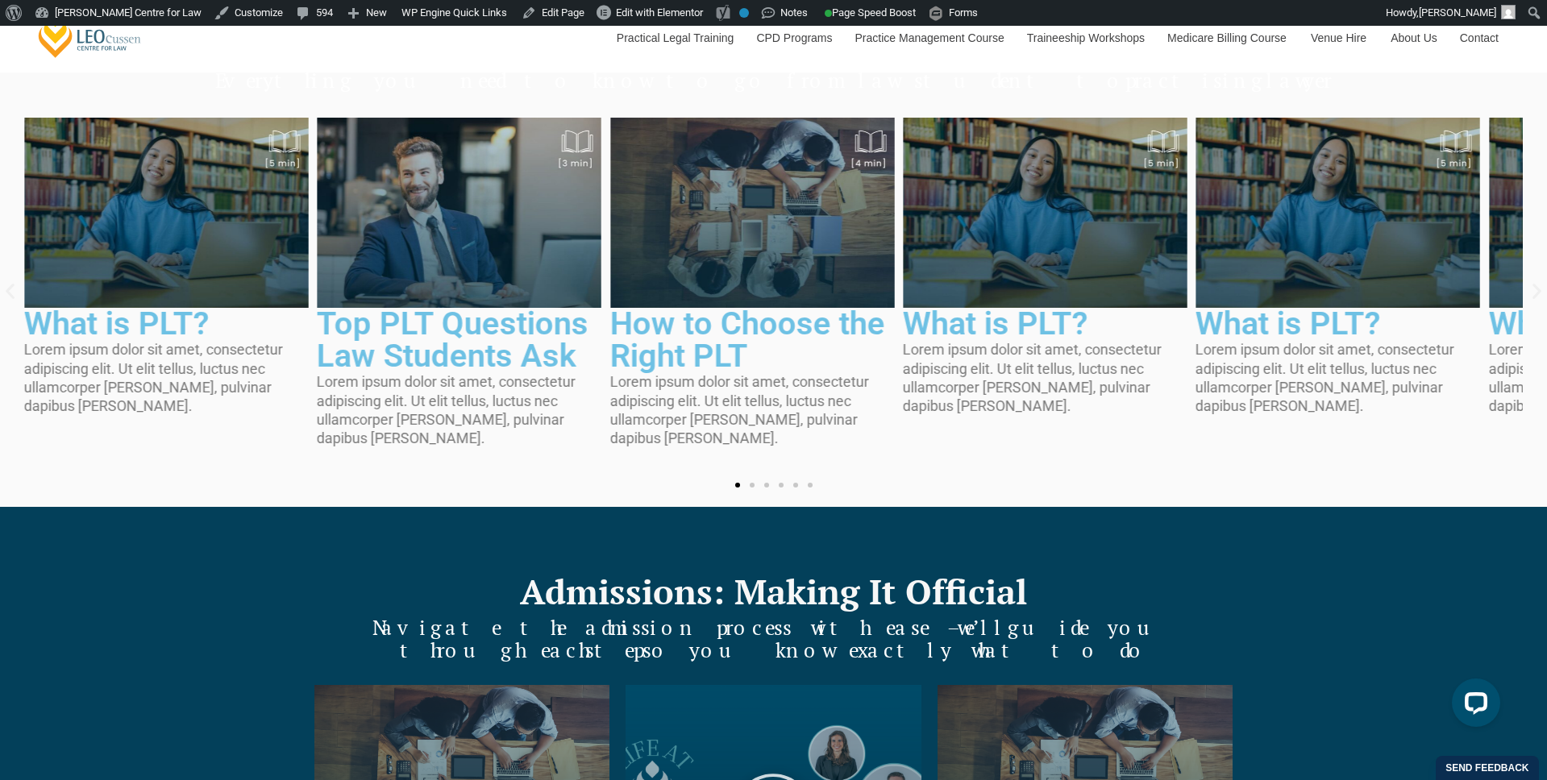
click at [15, 300] on icon "Previous slide" at bounding box center [10, 292] width 9 height 15
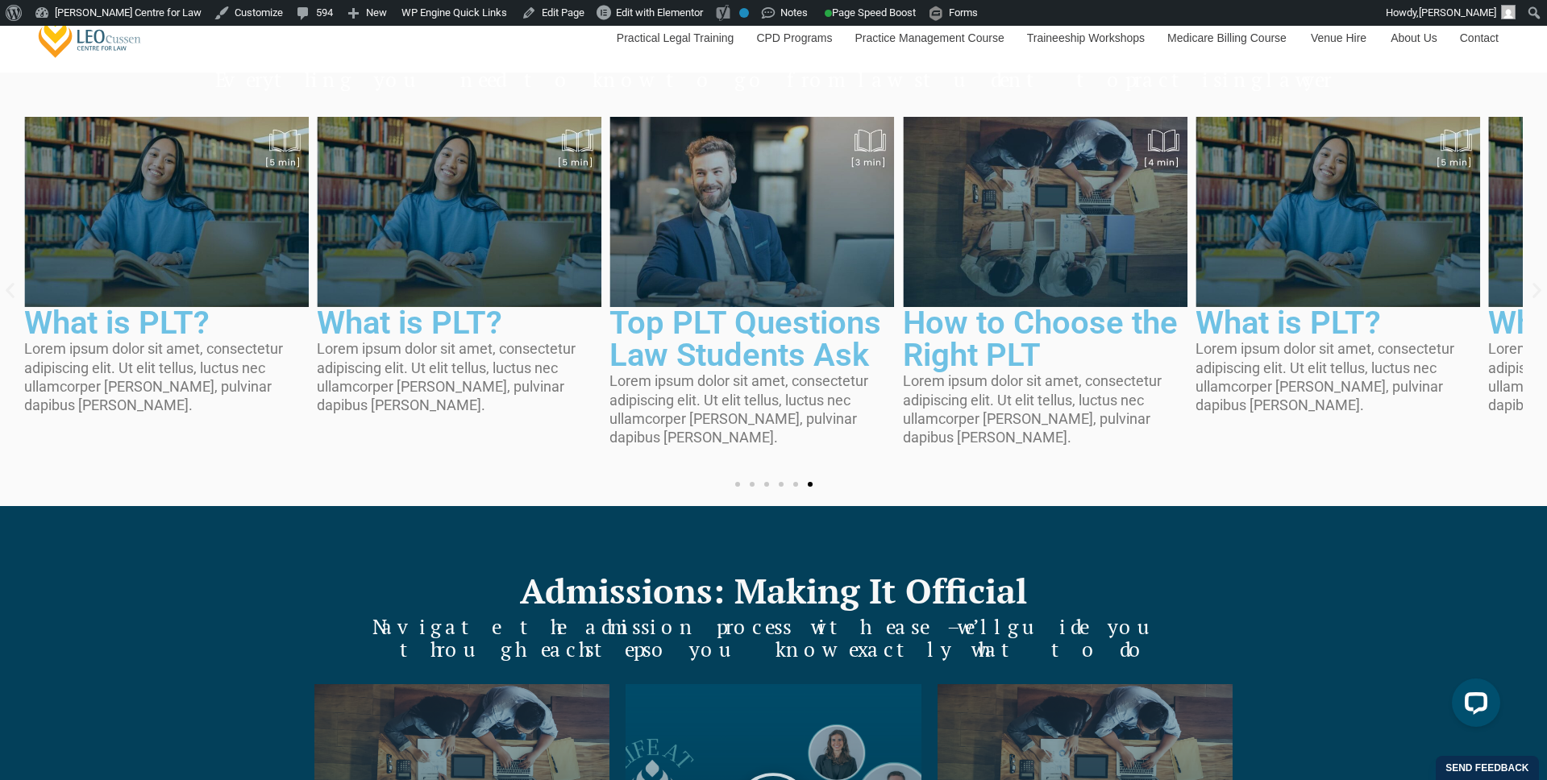
click at [15, 299] on icon "Previous slide" at bounding box center [10, 291] width 9 height 15
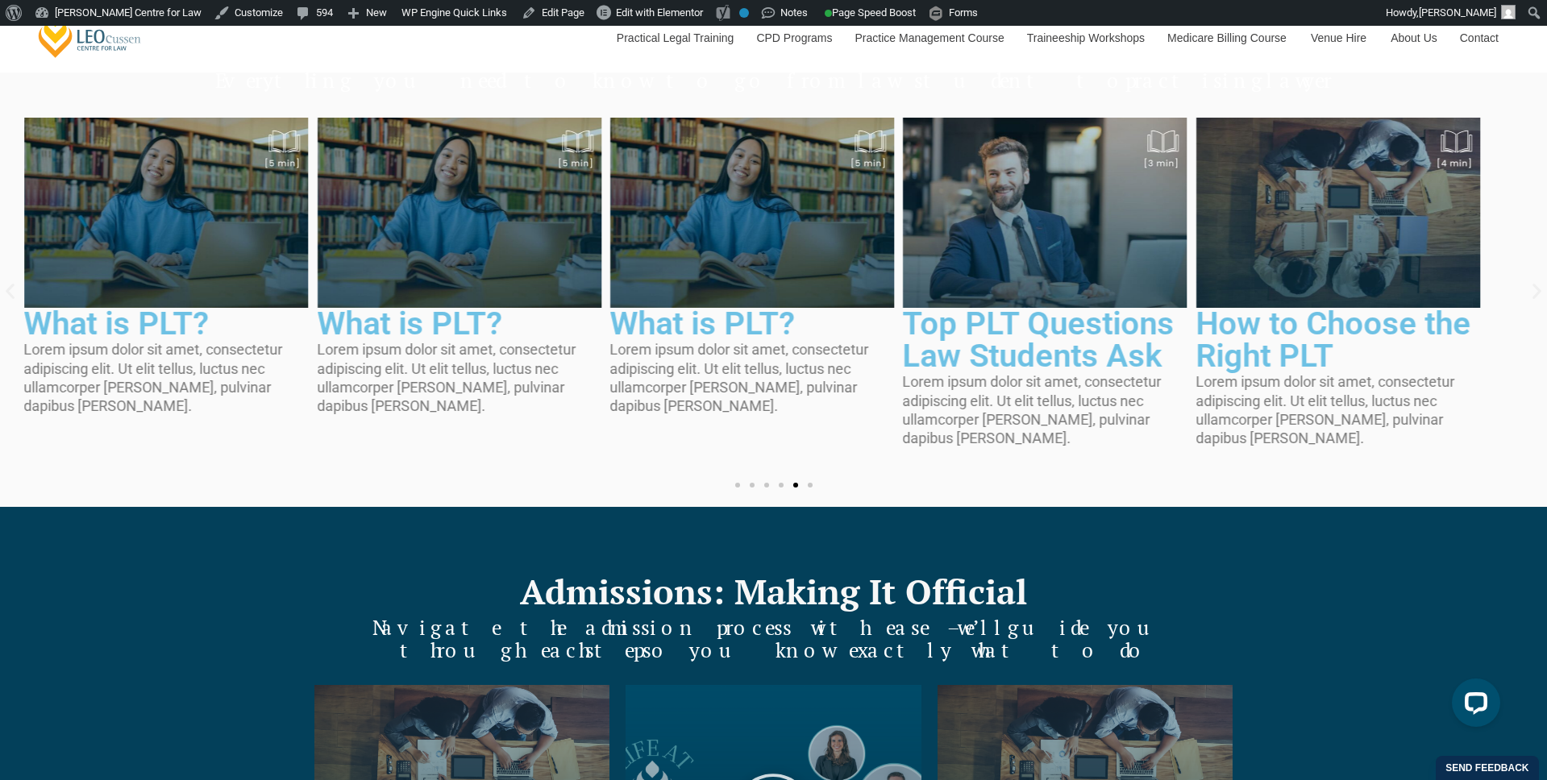
click at [730, 488] on div at bounding box center [773, 485] width 87 height 5
click at [735, 489] on span "Go to slide 1" at bounding box center [737, 486] width 5 height 5
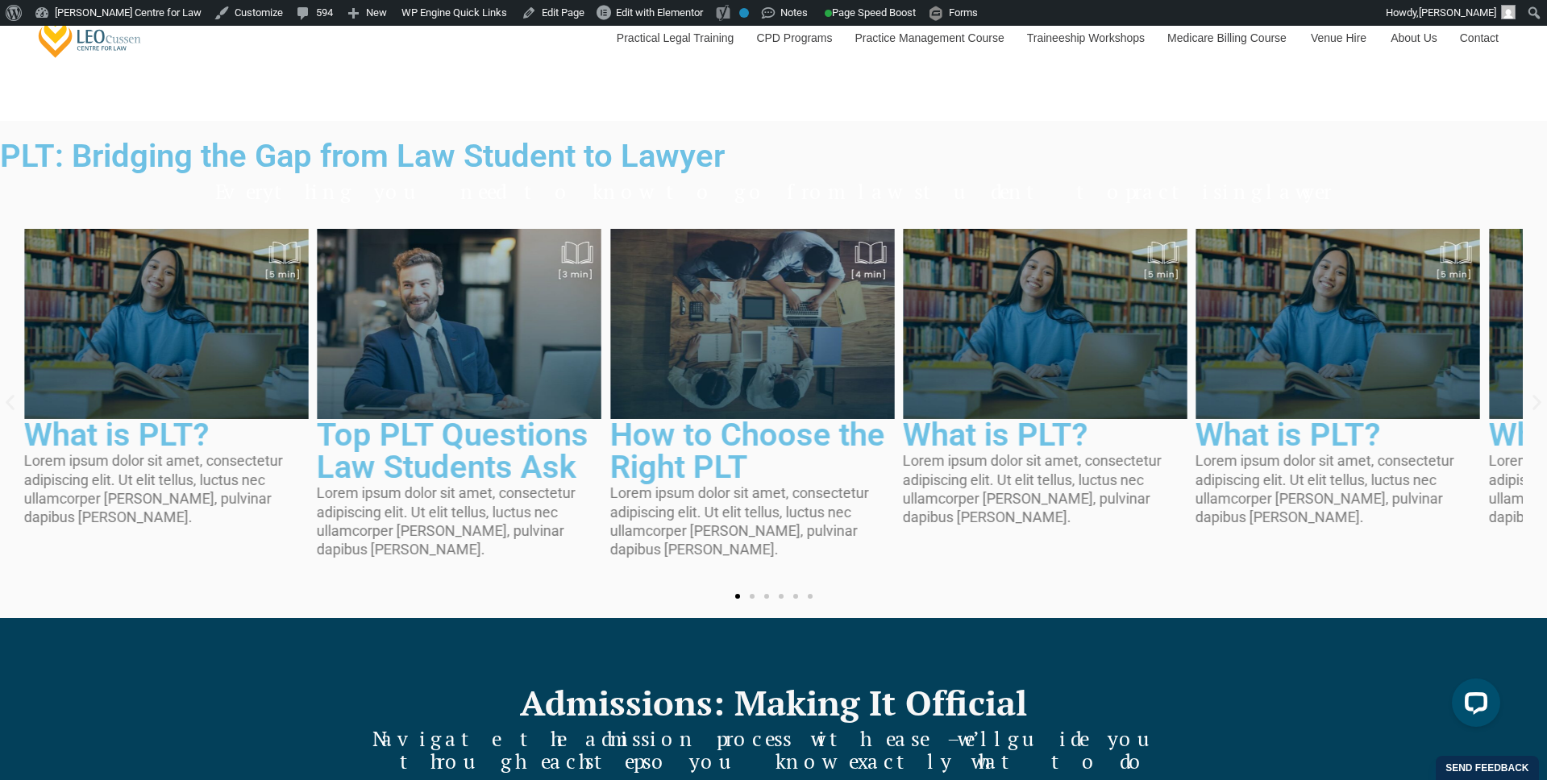
scroll to position [2061, 0]
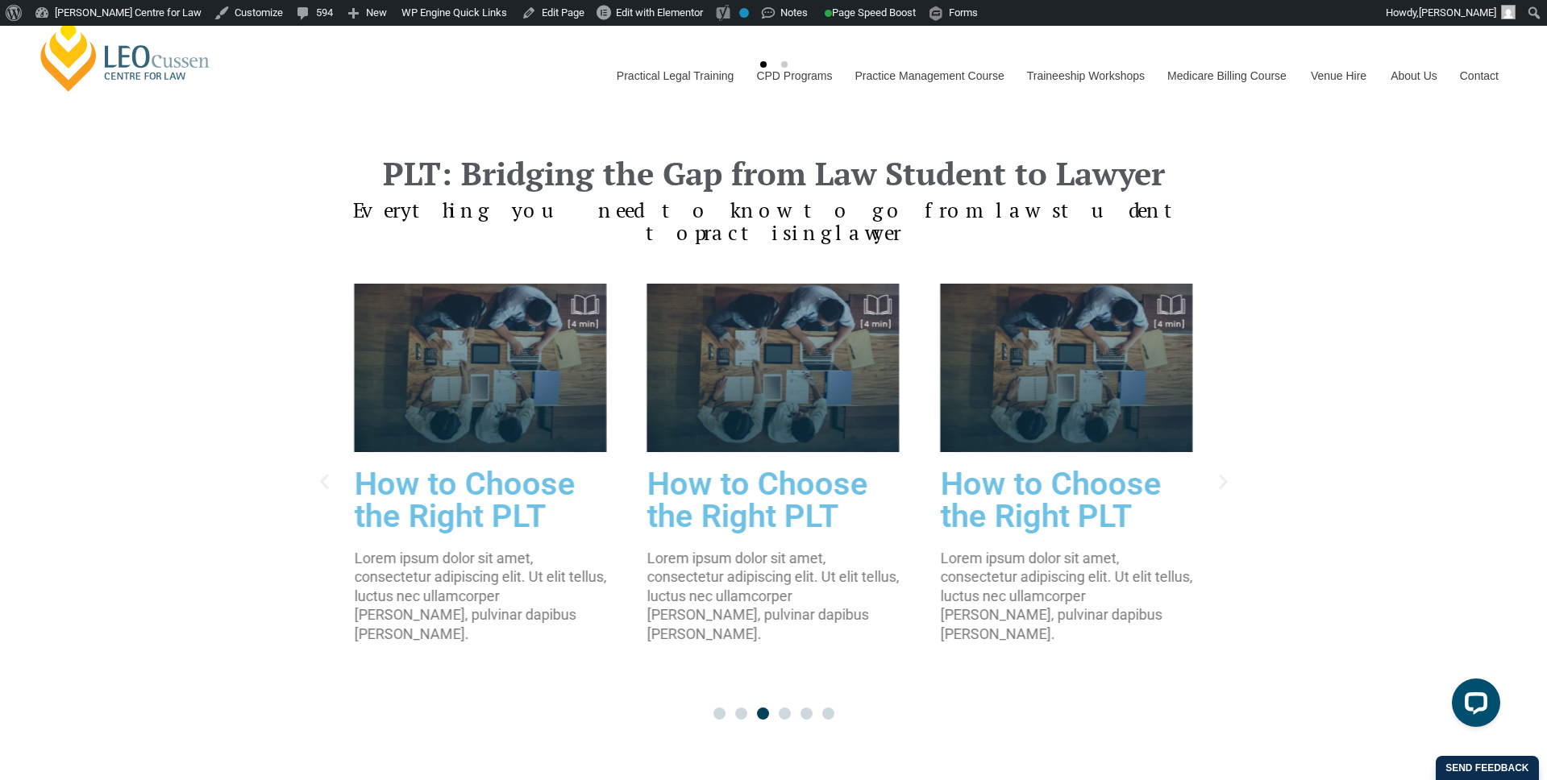
scroll to position [1435, 0]
click at [256, 487] on div "PLT: Bridging the Gap from Law Student to Lawyer Everything you need to know to…" at bounding box center [773, 440] width 1547 height 692
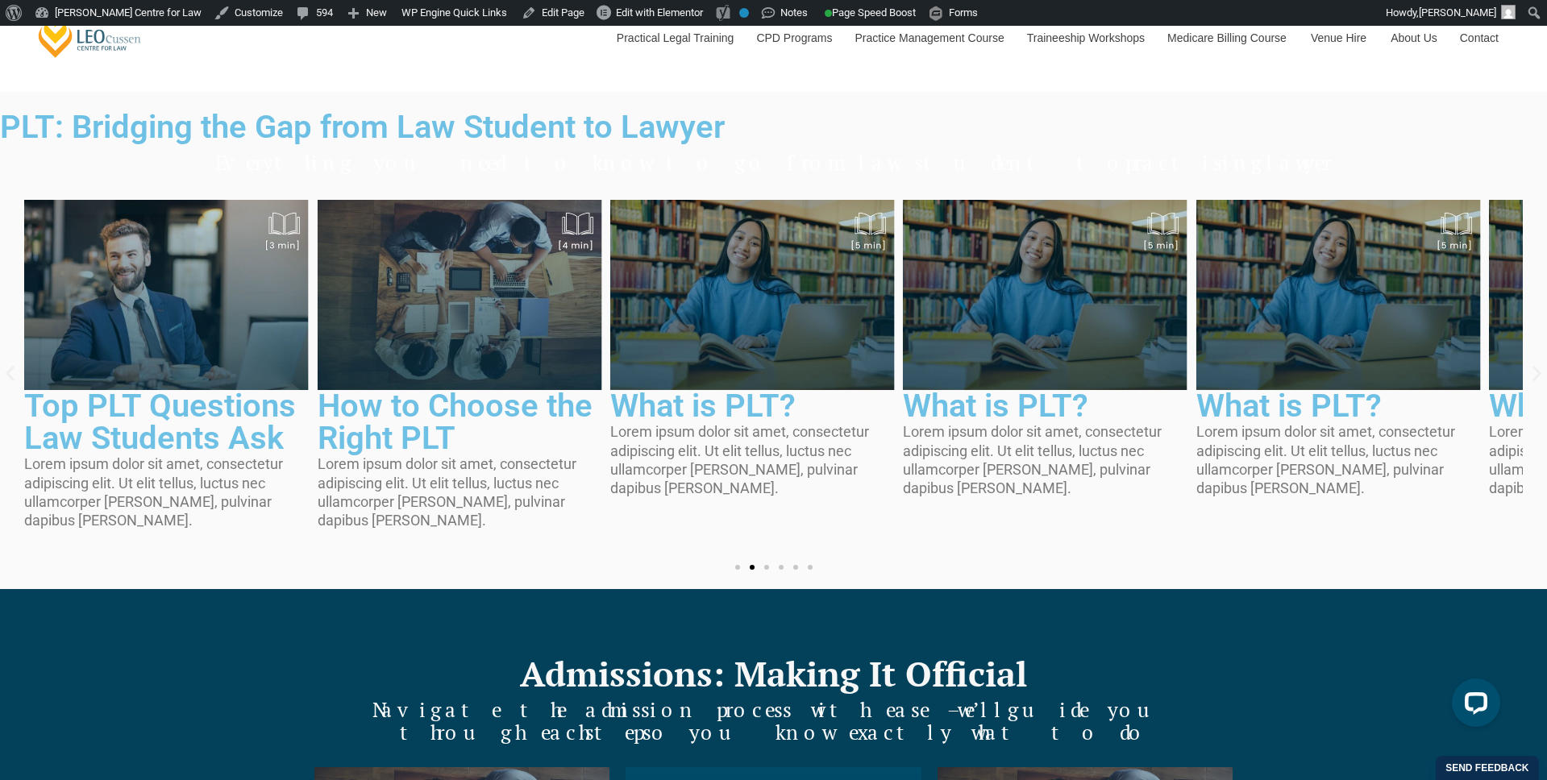
scroll to position [1980, 0]
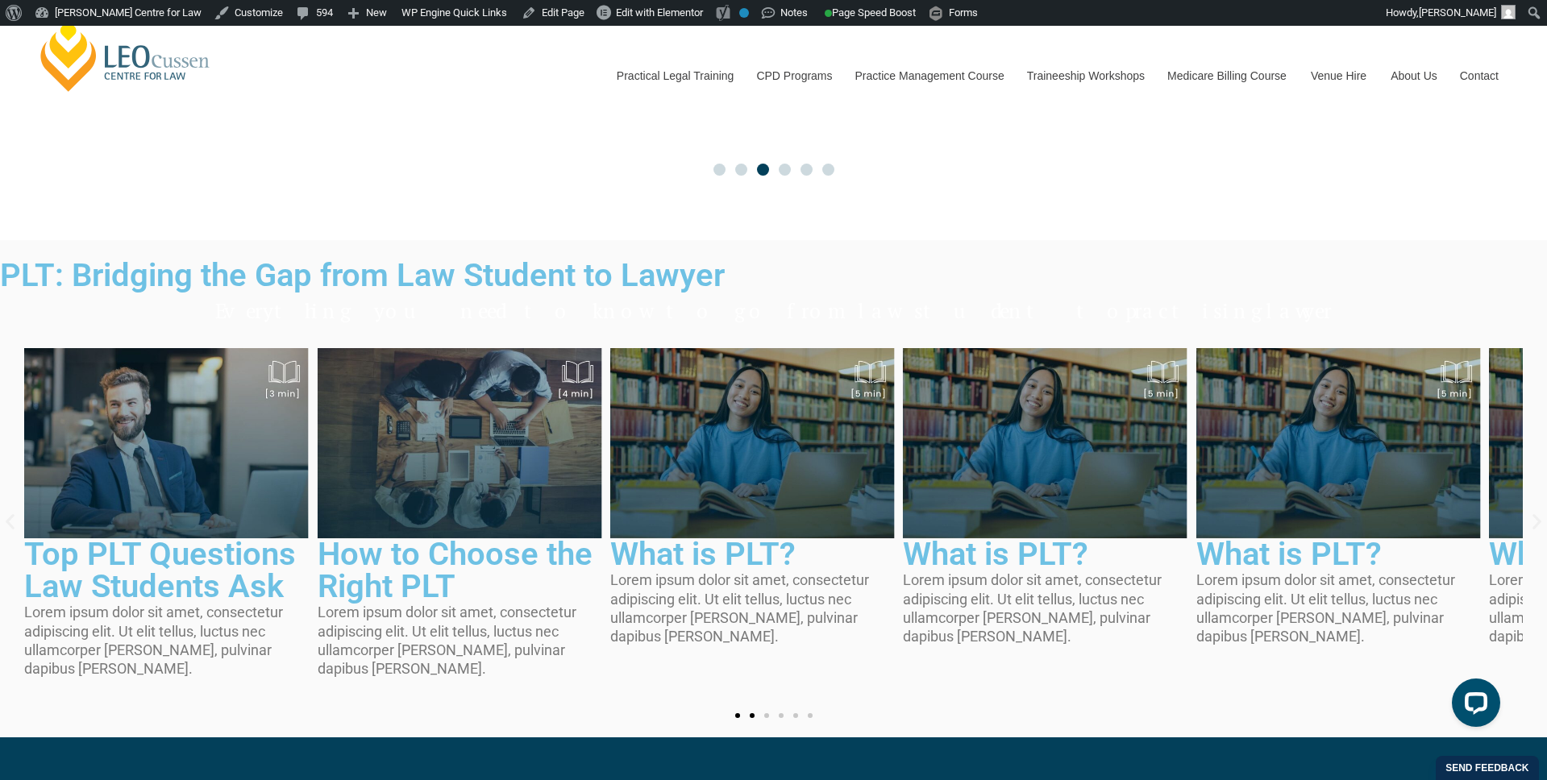
click at [735, 718] on span "Go to slide 1" at bounding box center [737, 715] width 5 height 5
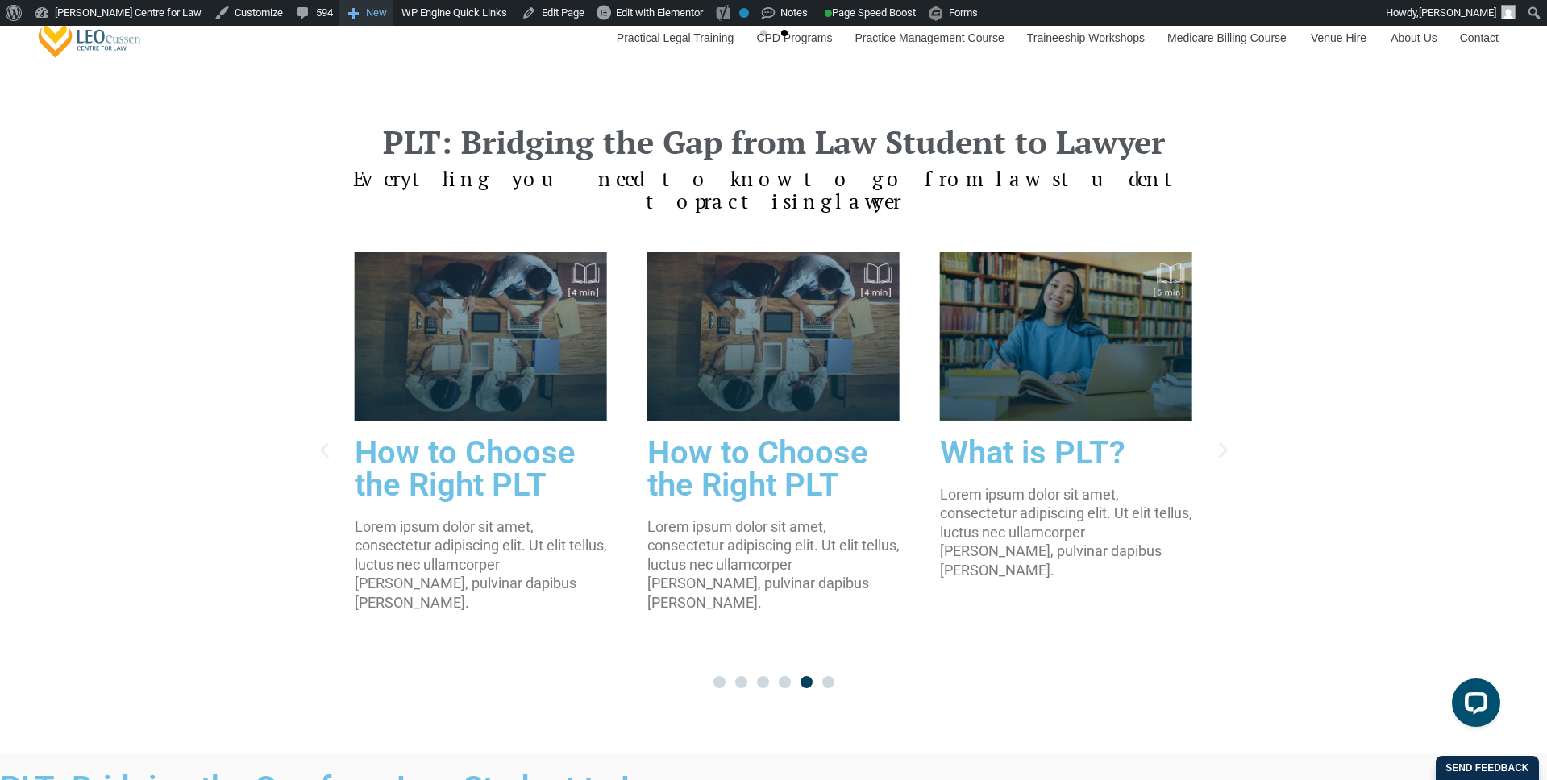
scroll to position [1466, 0]
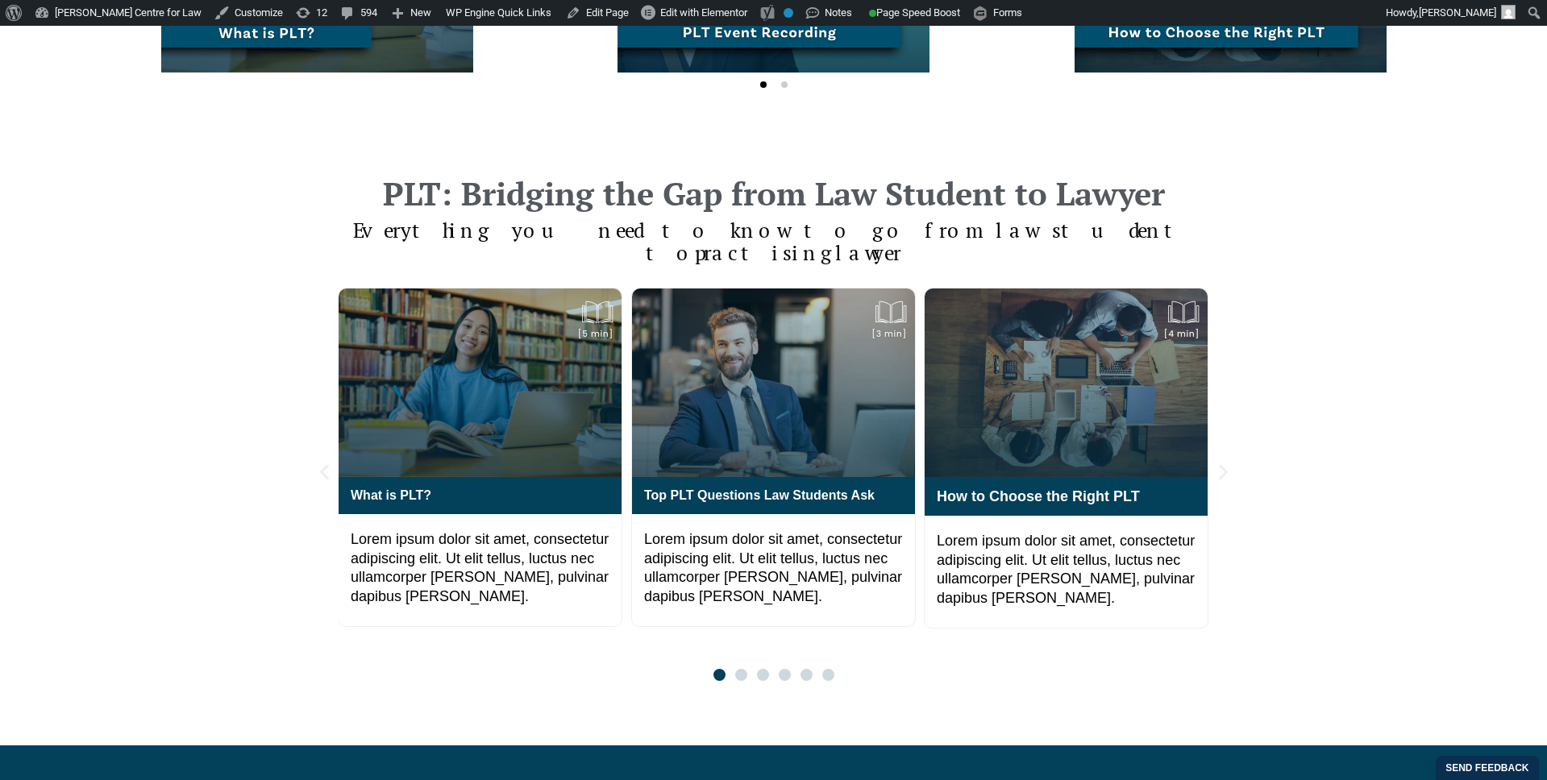
click at [156, 191] on div "PLT: Bridging the Gap from Law Student to Lawyer Everything you need to know to…" at bounding box center [773, 429] width 1547 height 633
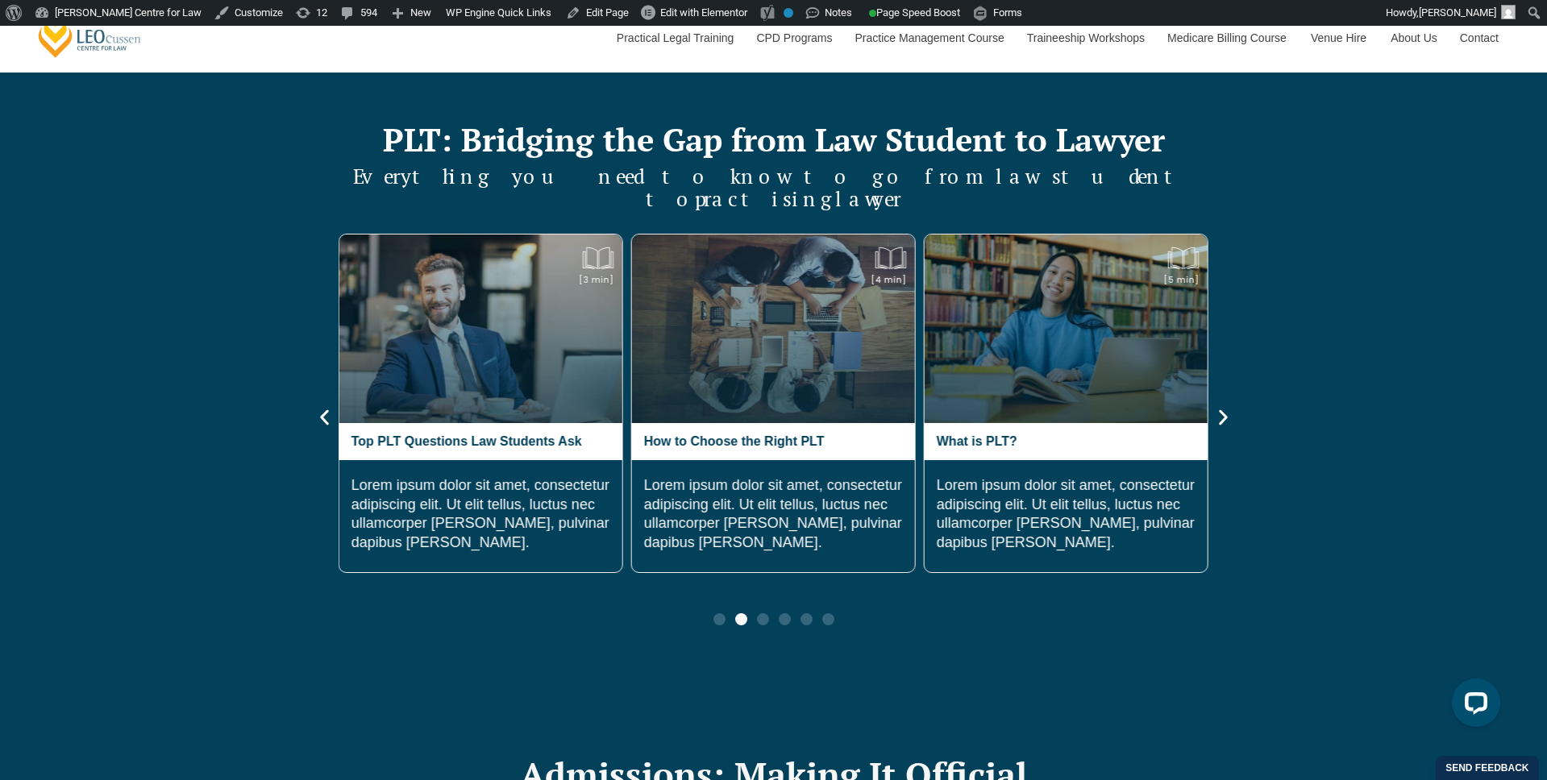
scroll to position [2152, 0]
click at [720, 613] on span "Go to slide 1" at bounding box center [719, 619] width 12 height 12
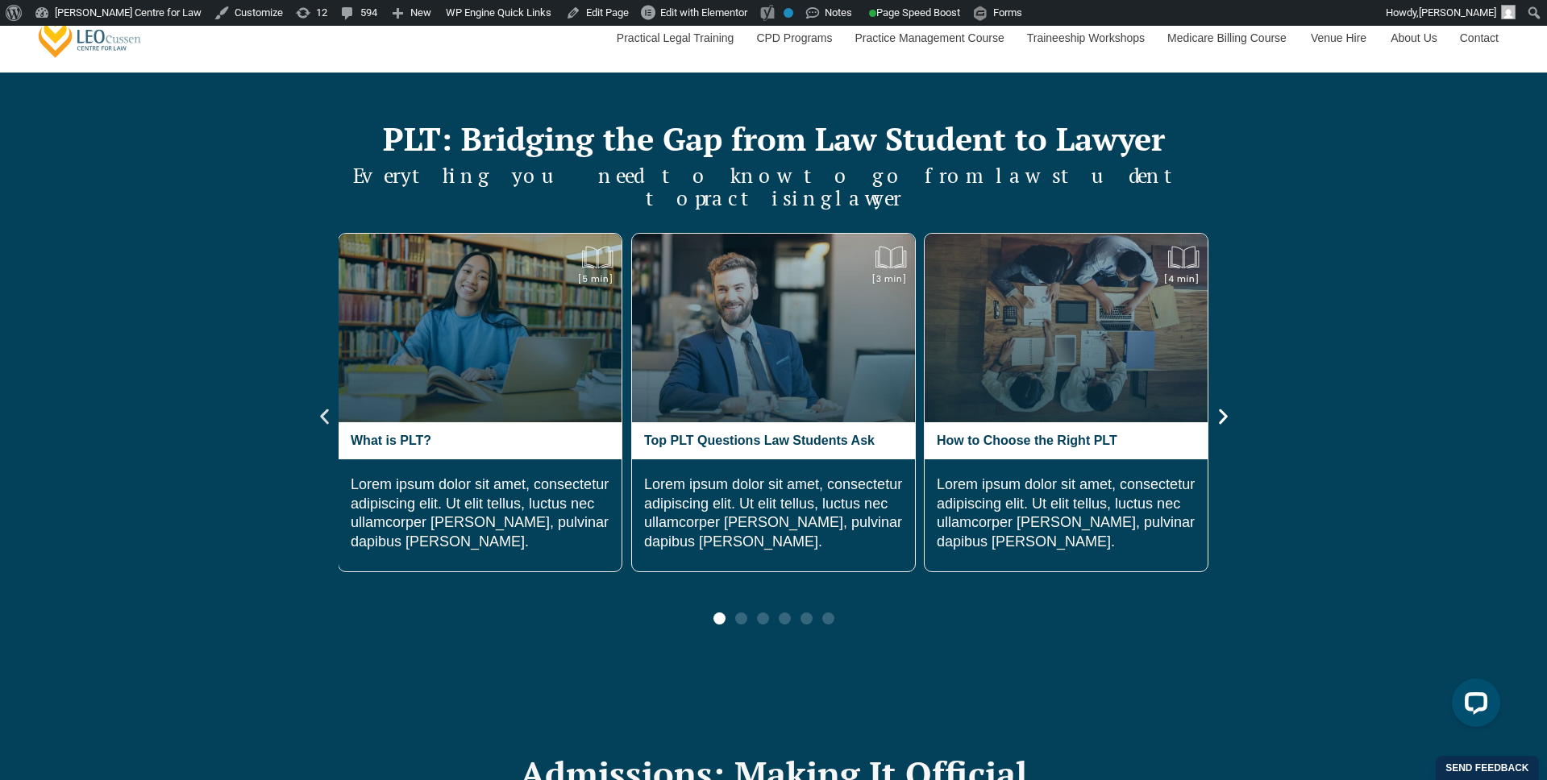
click at [322, 407] on icon "Previous slide" at bounding box center [324, 417] width 20 height 20
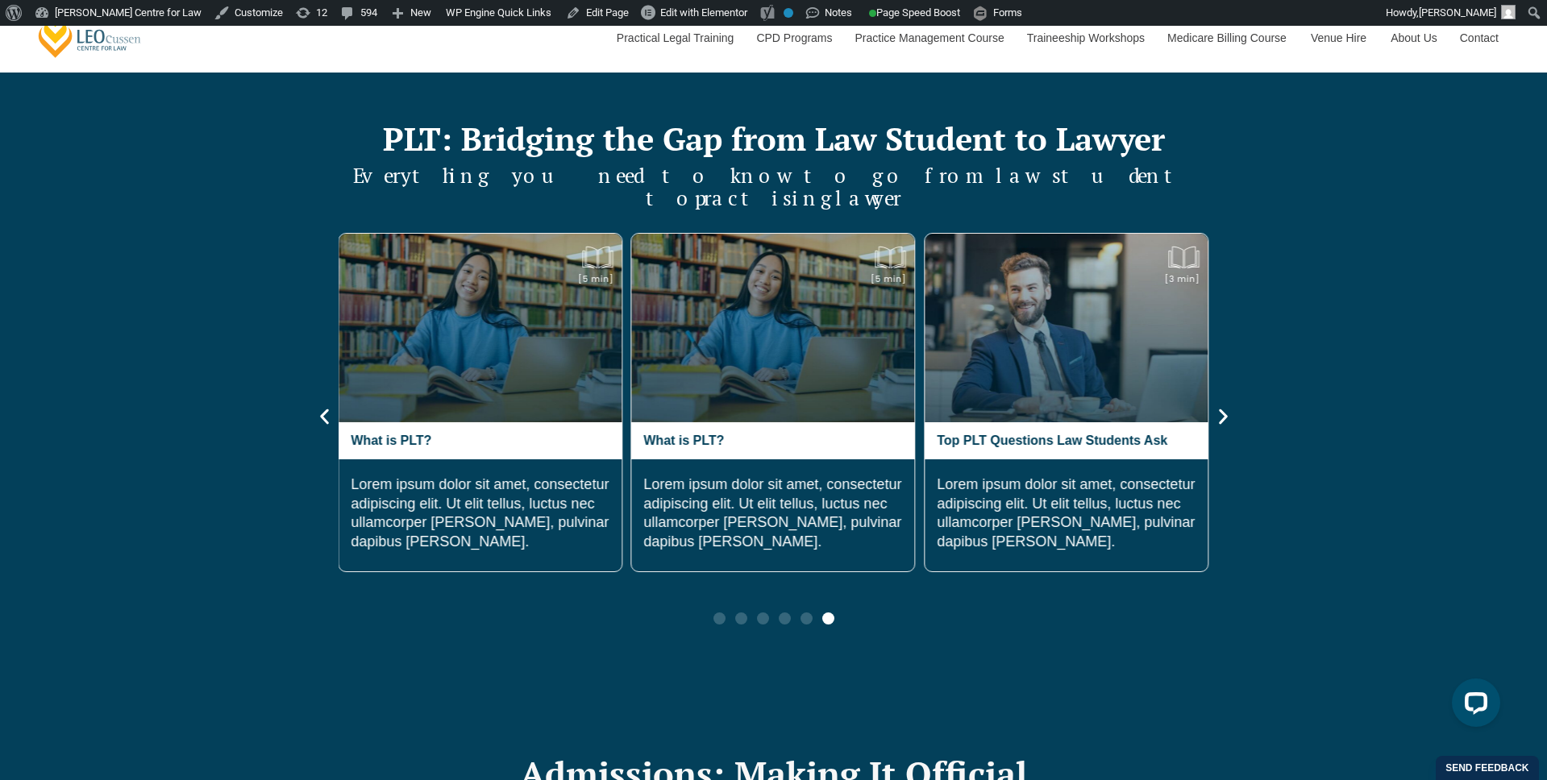
click at [713, 613] on div at bounding box center [774, 619] width 131 height 12
click at [715, 613] on span "Go to slide 1" at bounding box center [719, 619] width 12 height 12
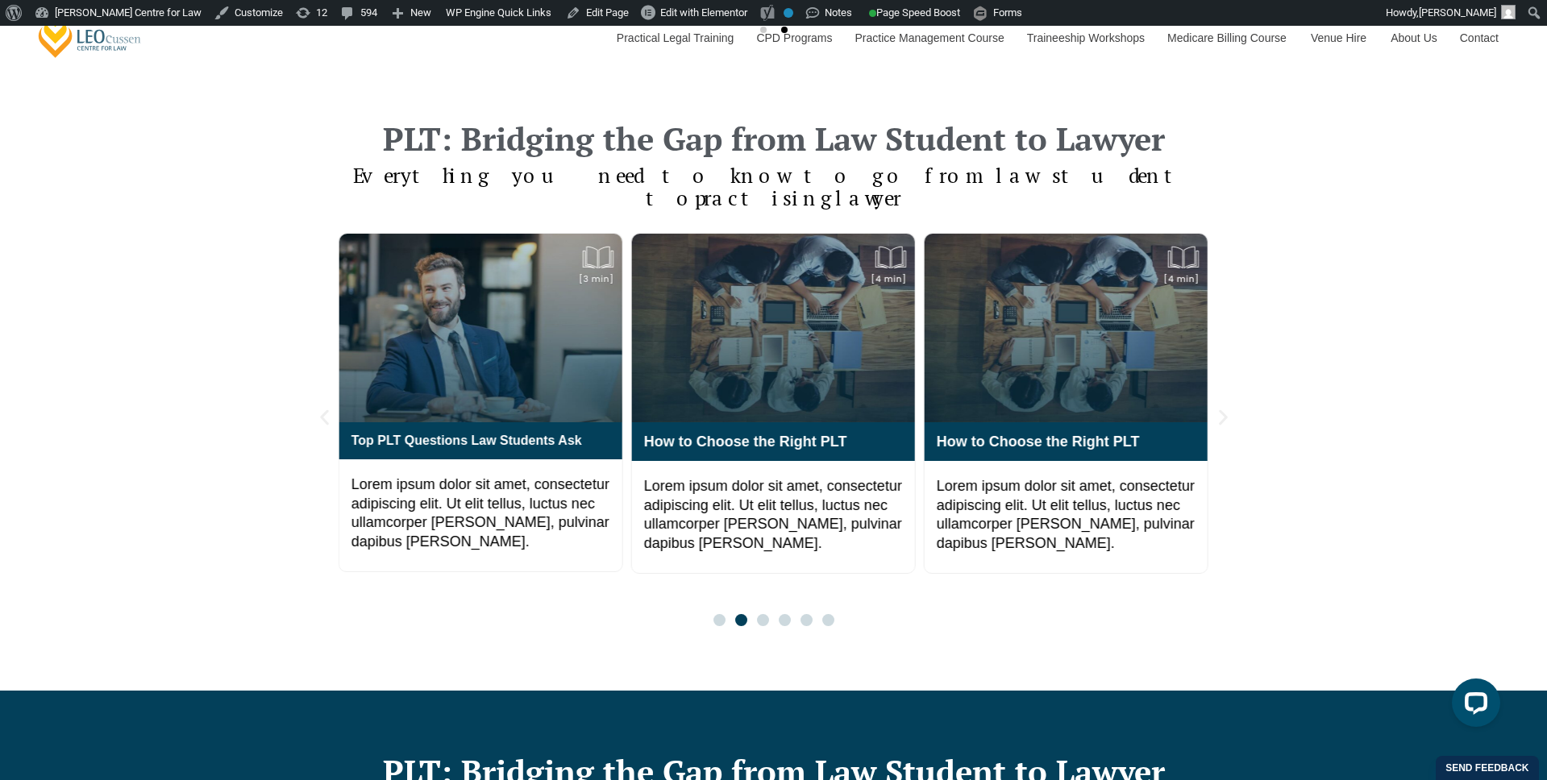
scroll to position [1496, 0]
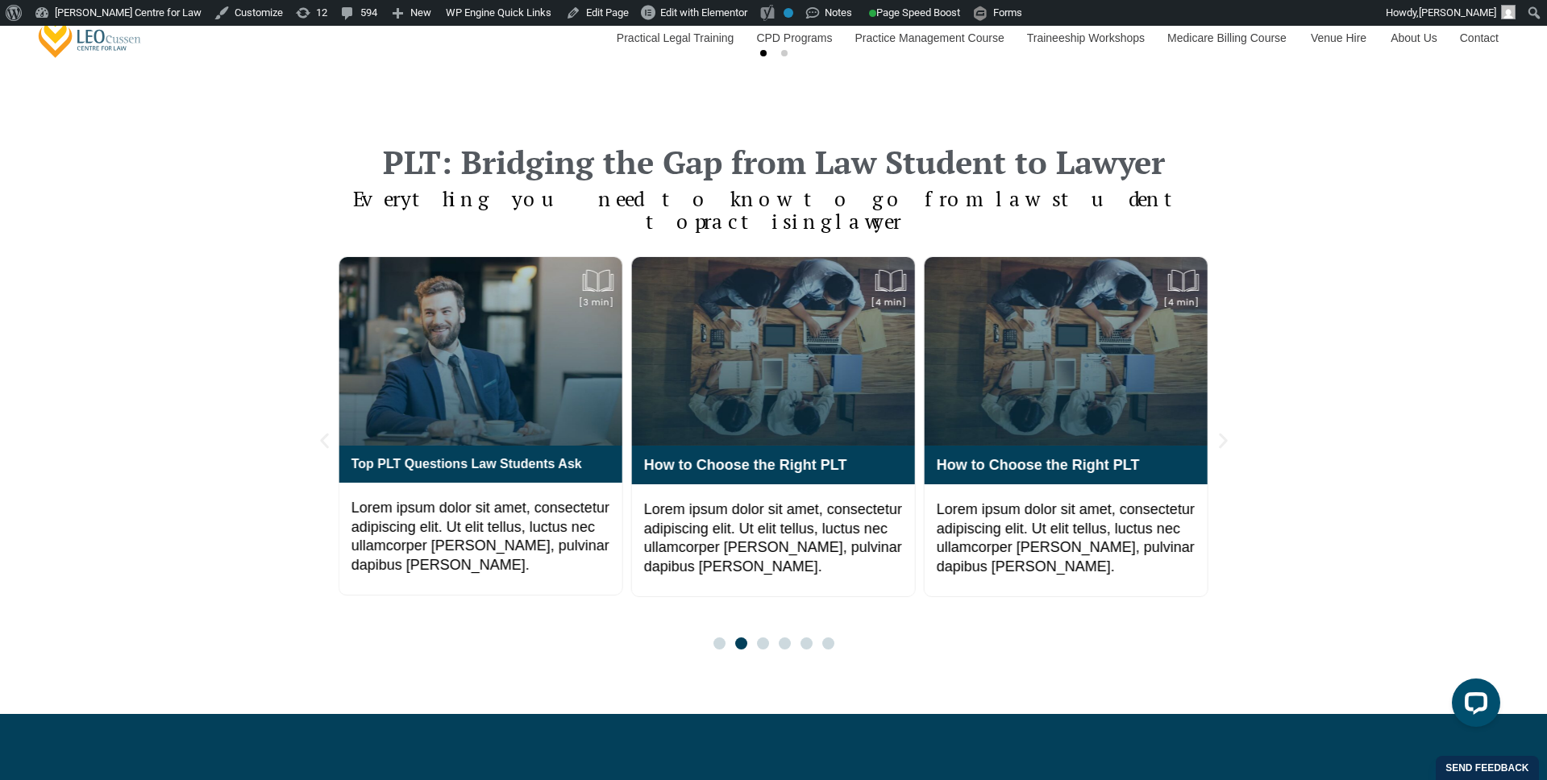
click at [715, 638] on div at bounding box center [774, 644] width 131 height 12
click at [723, 638] on span "Go to slide 1" at bounding box center [719, 644] width 12 height 12
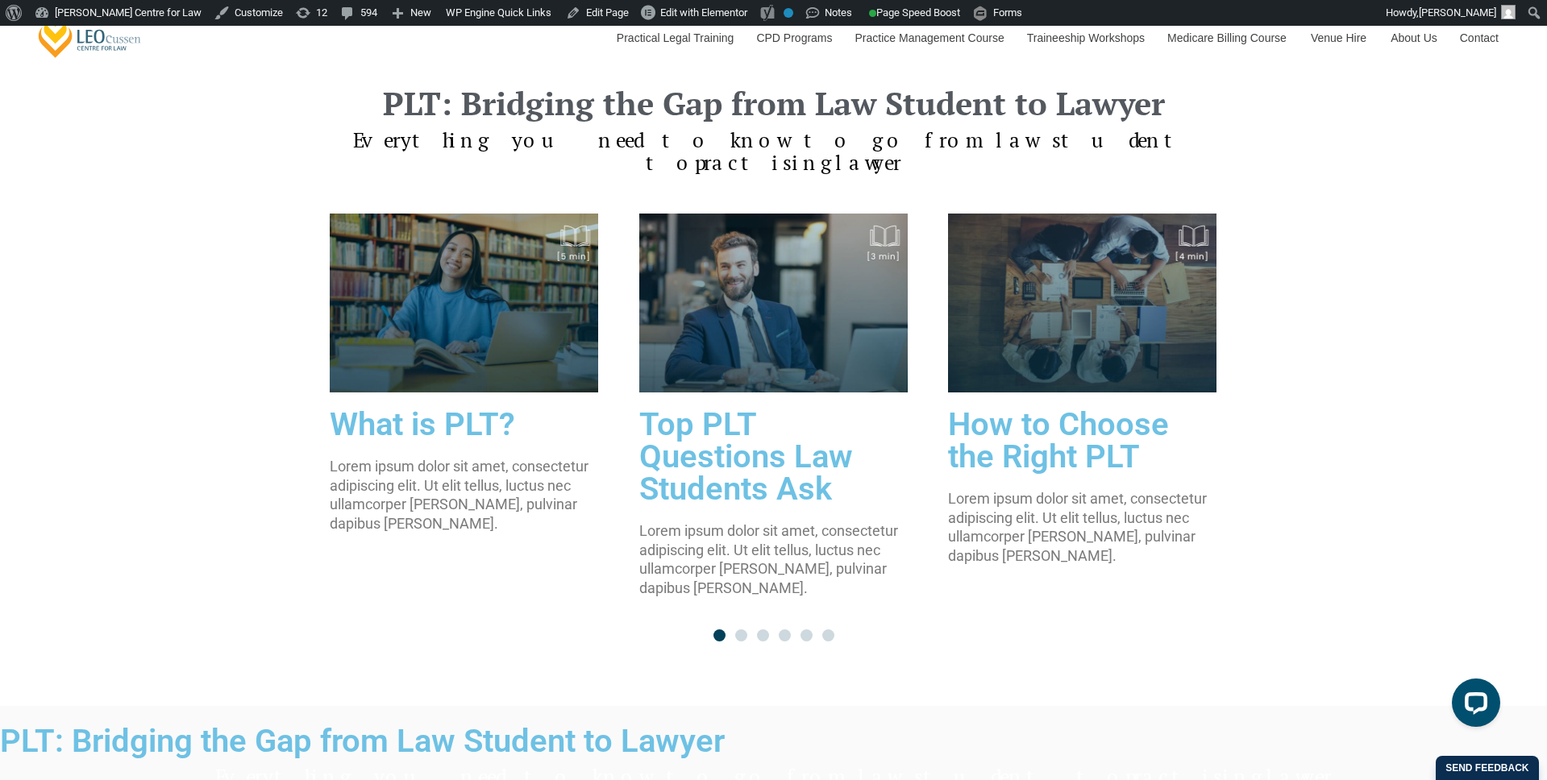
scroll to position [1504, 0]
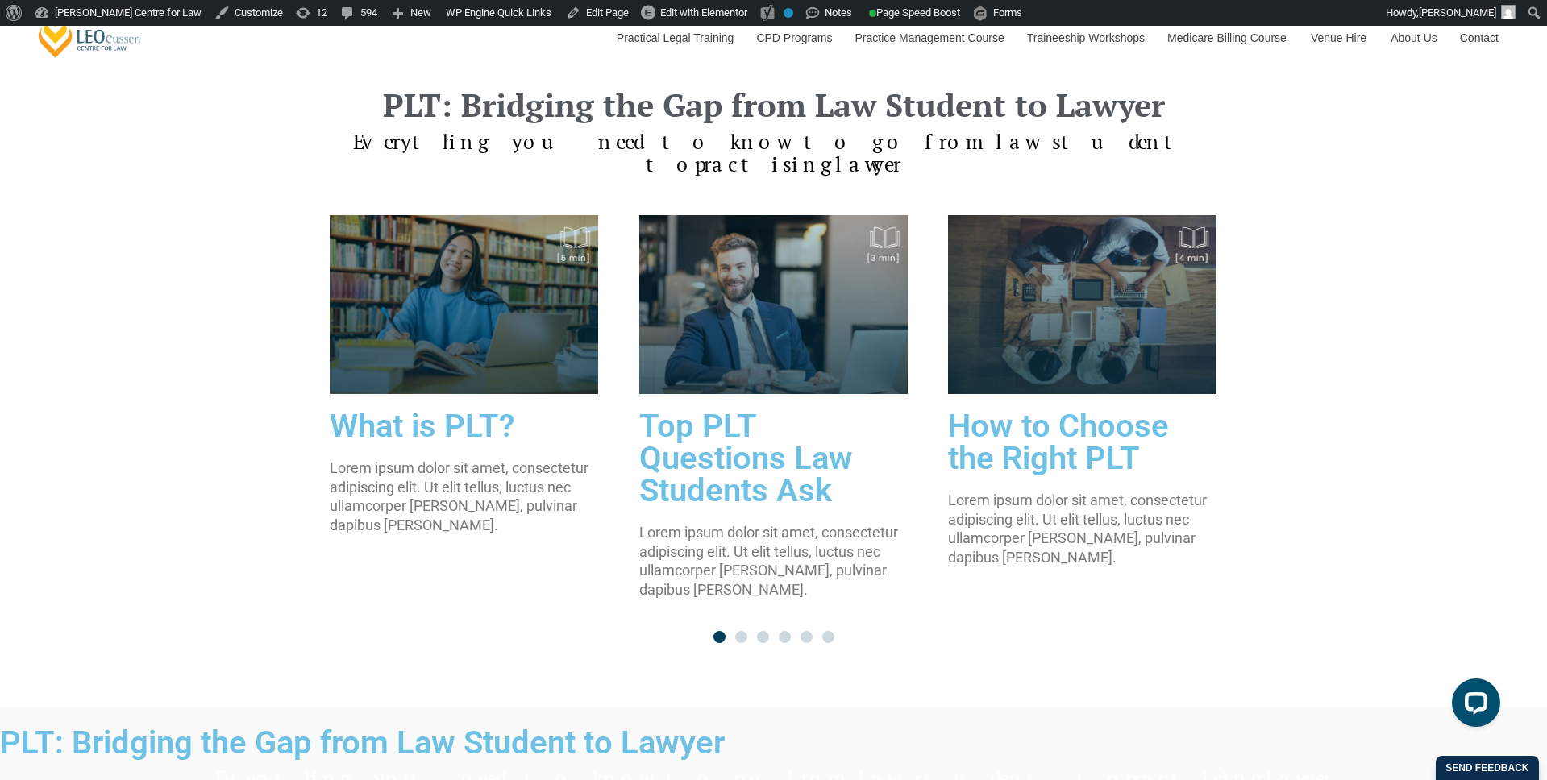
click at [739, 631] on span "Go to slide 2" at bounding box center [741, 637] width 12 height 12
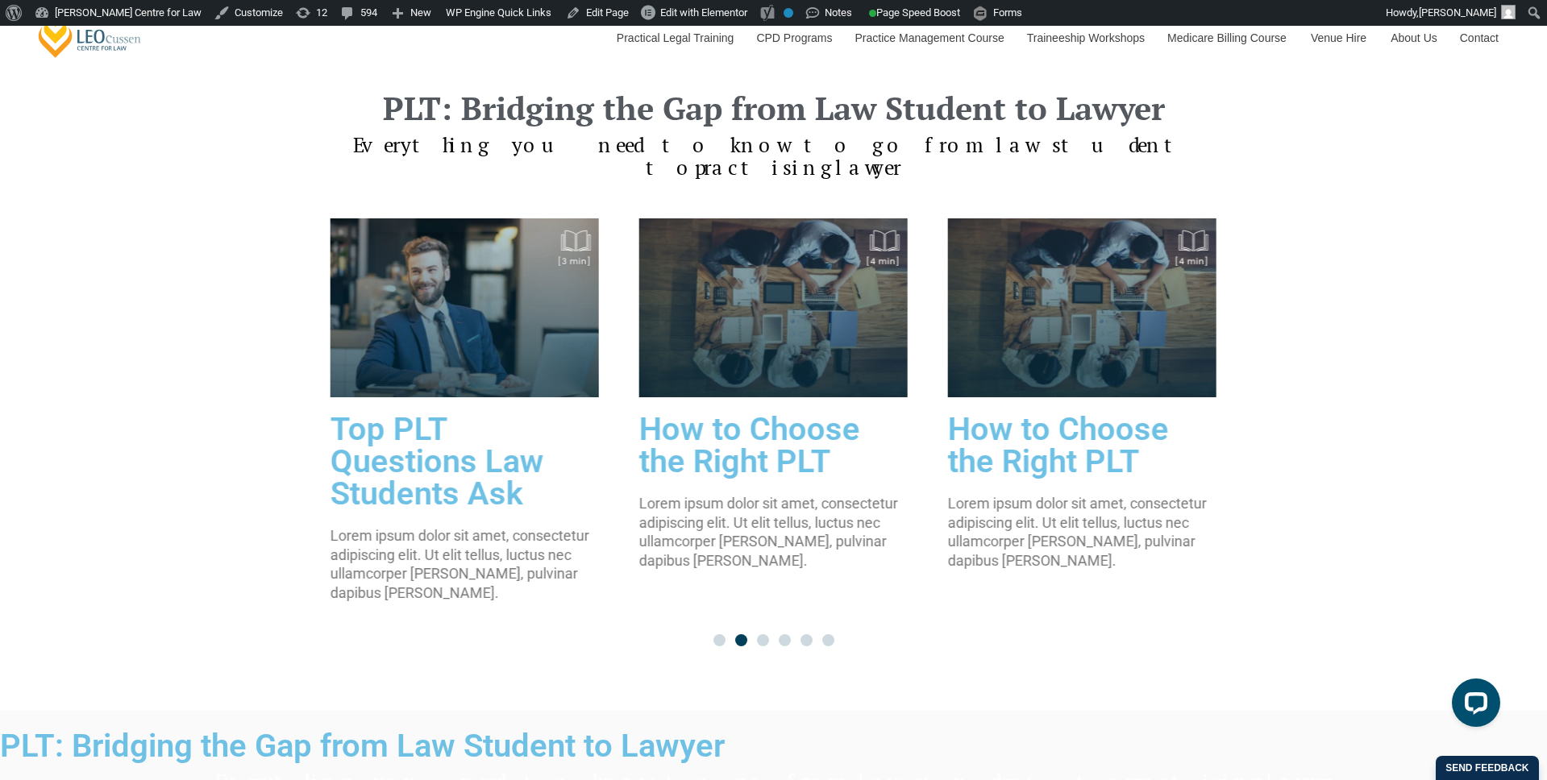
click at [720, 634] on span "Go to slide 1" at bounding box center [719, 640] width 12 height 12
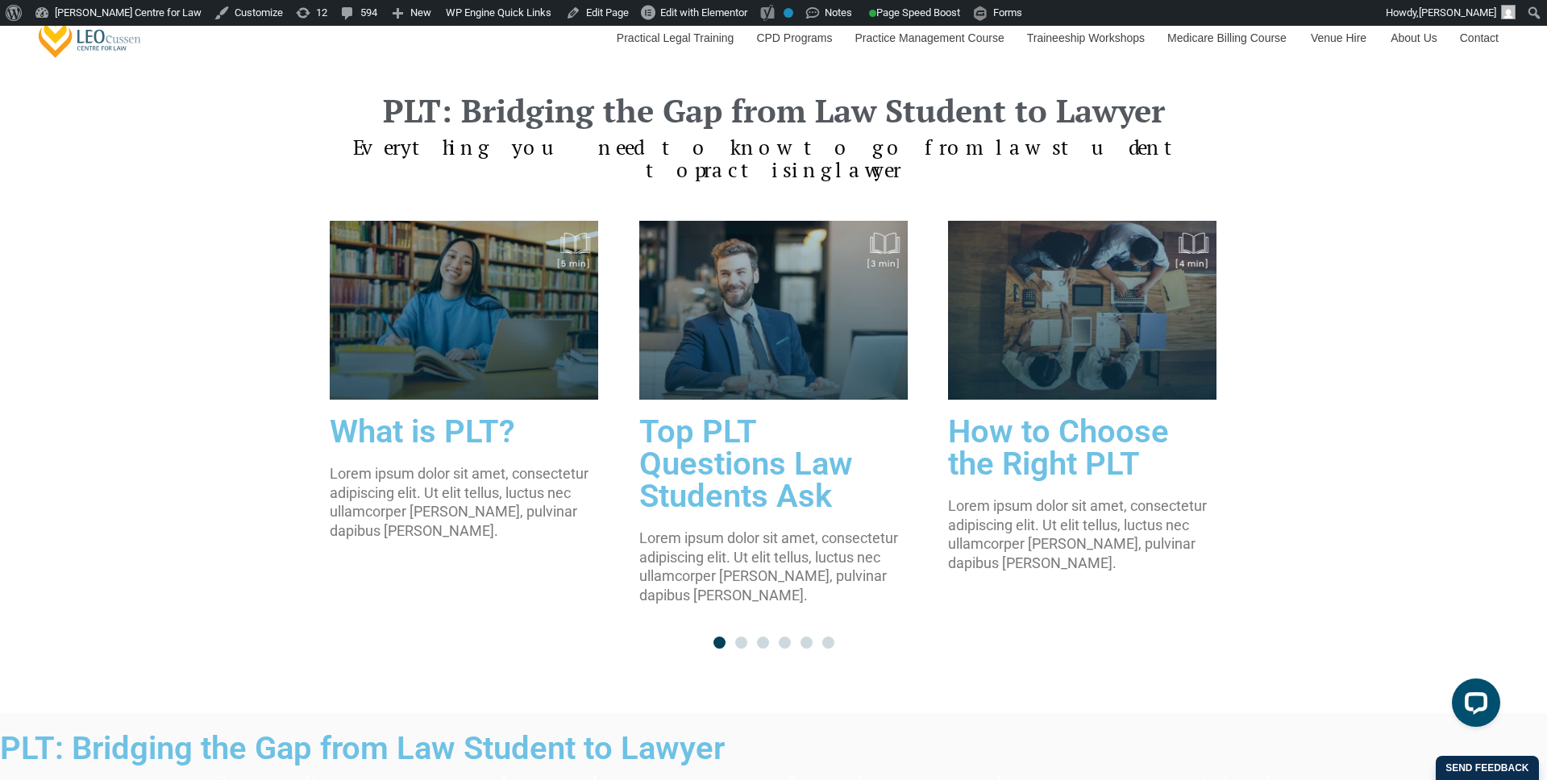
click at [286, 428] on div "PLT: Bridging the Gap from Law Student to Lawyer Everything you need to know to…" at bounding box center [773, 372] width 1547 height 684
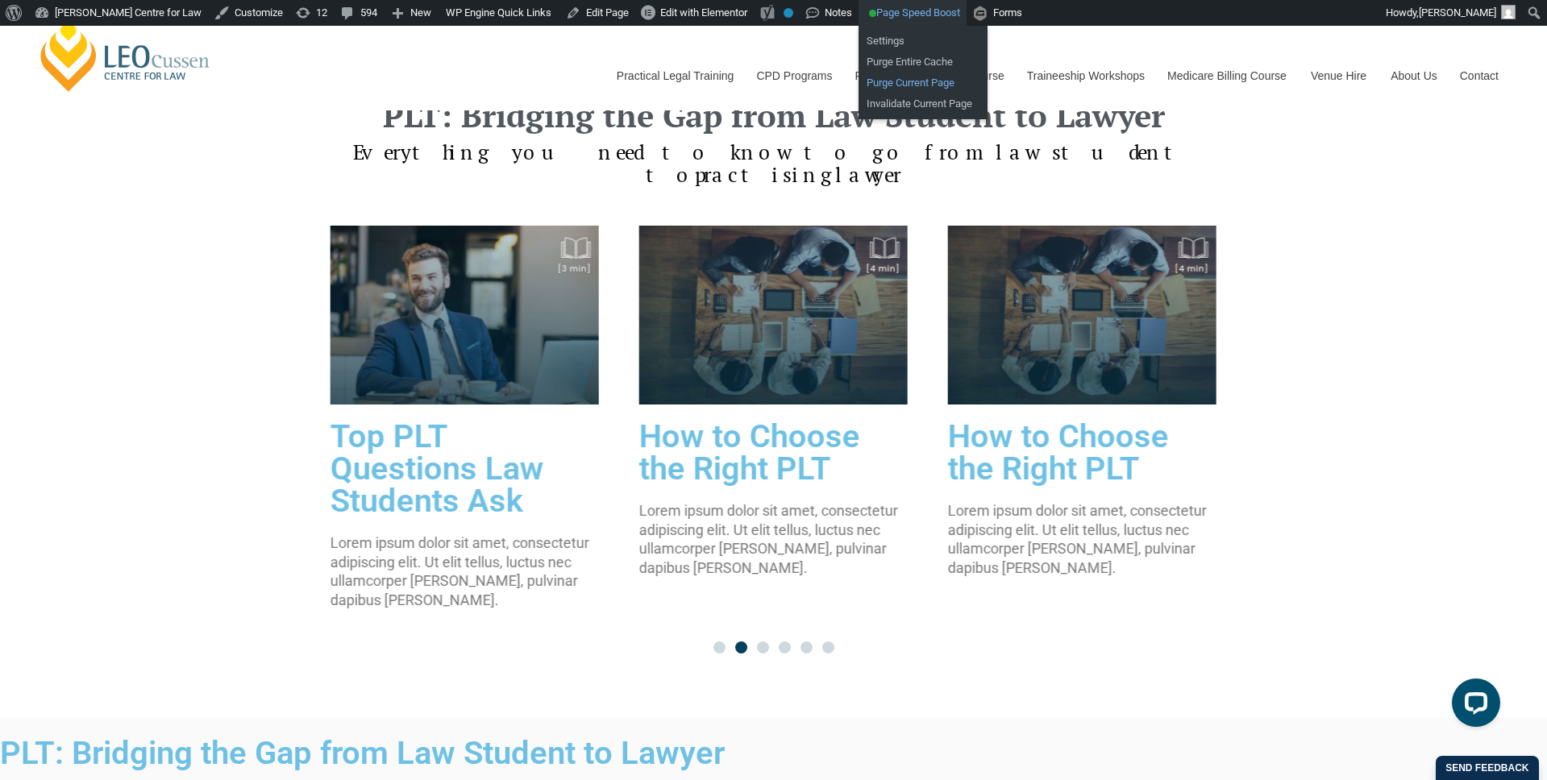
click at [945, 77] on link "Purge Current Page" at bounding box center [923, 83] width 129 height 21
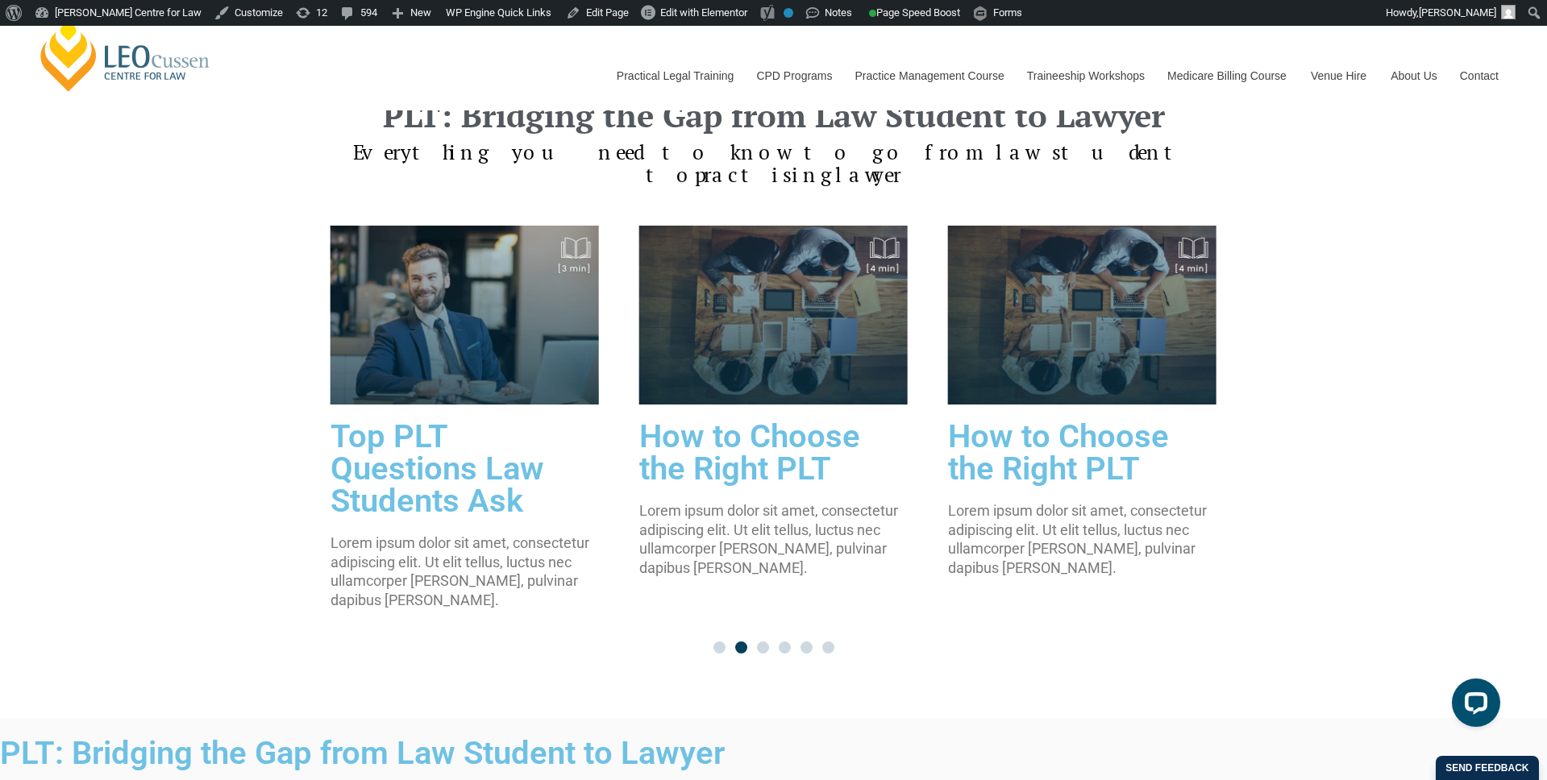
click at [719, 642] on span "Go to slide 1" at bounding box center [719, 648] width 12 height 12
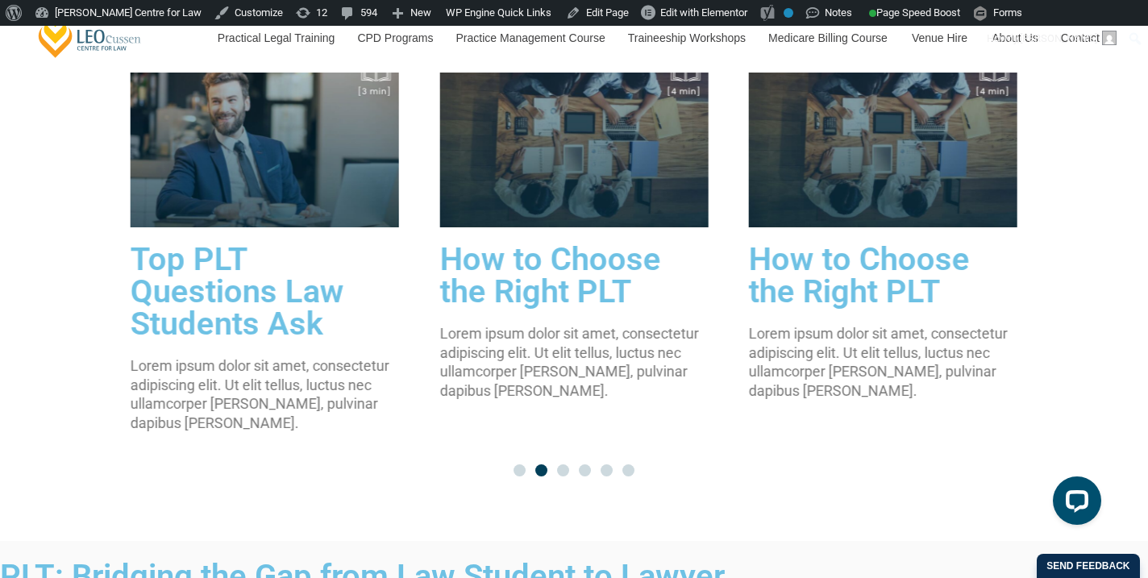
scroll to position [1679, 0]
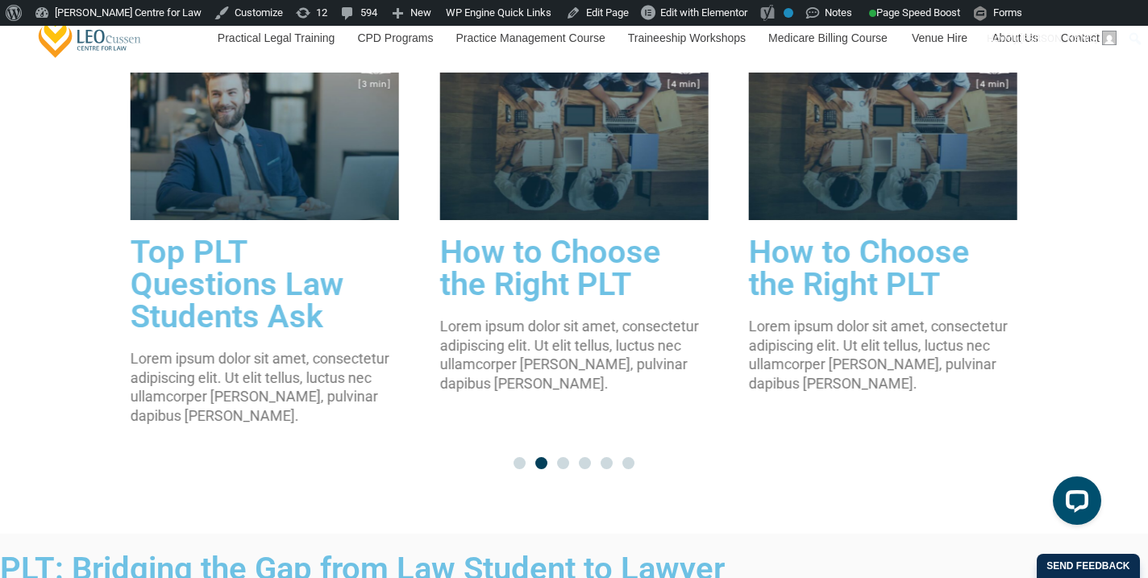
click at [518, 457] on span "Go to slide 1" at bounding box center [520, 463] width 12 height 12
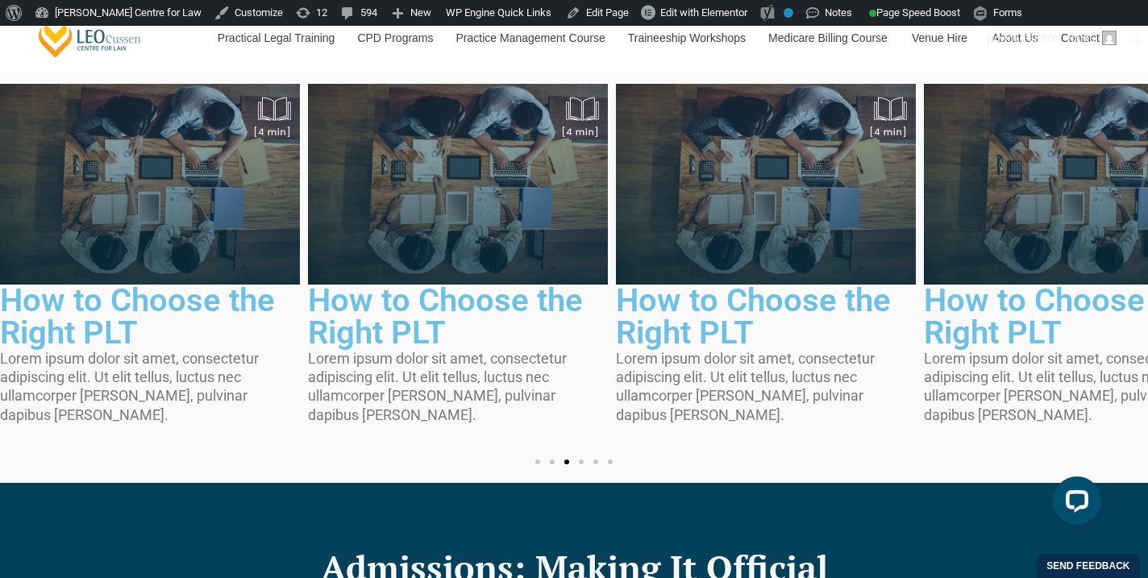
scroll to position [2232, 0]
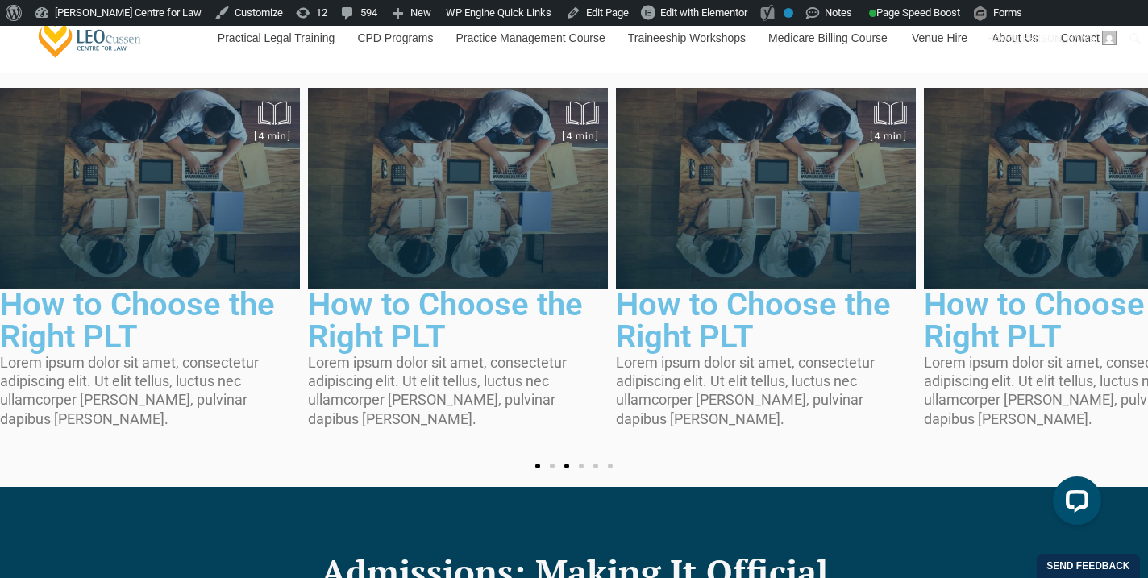
click at [535, 468] on span "Go to slide 1" at bounding box center [537, 466] width 5 height 5
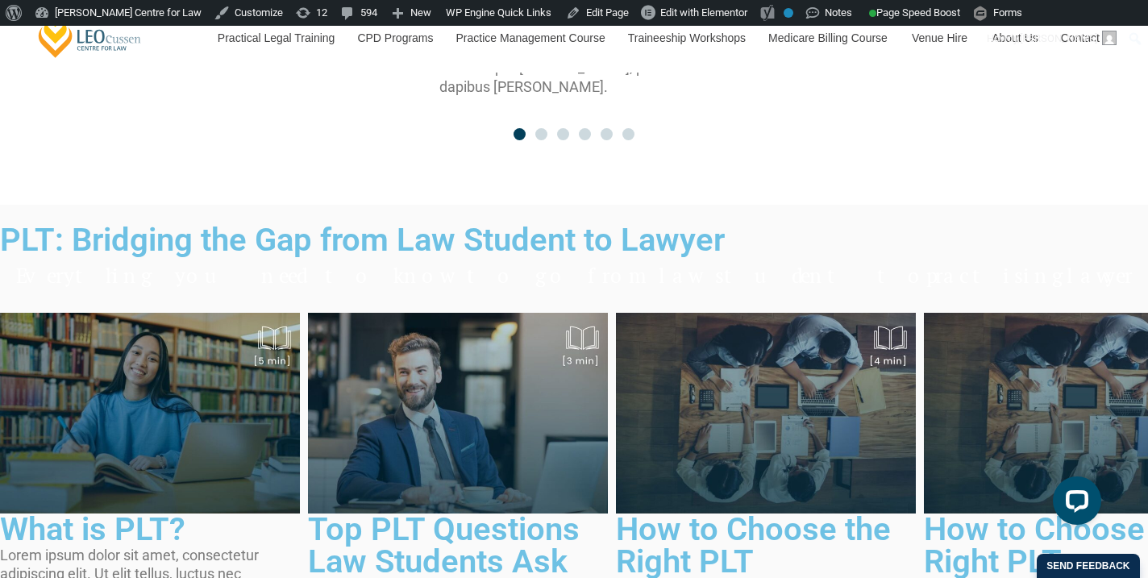
scroll to position [2006, 0]
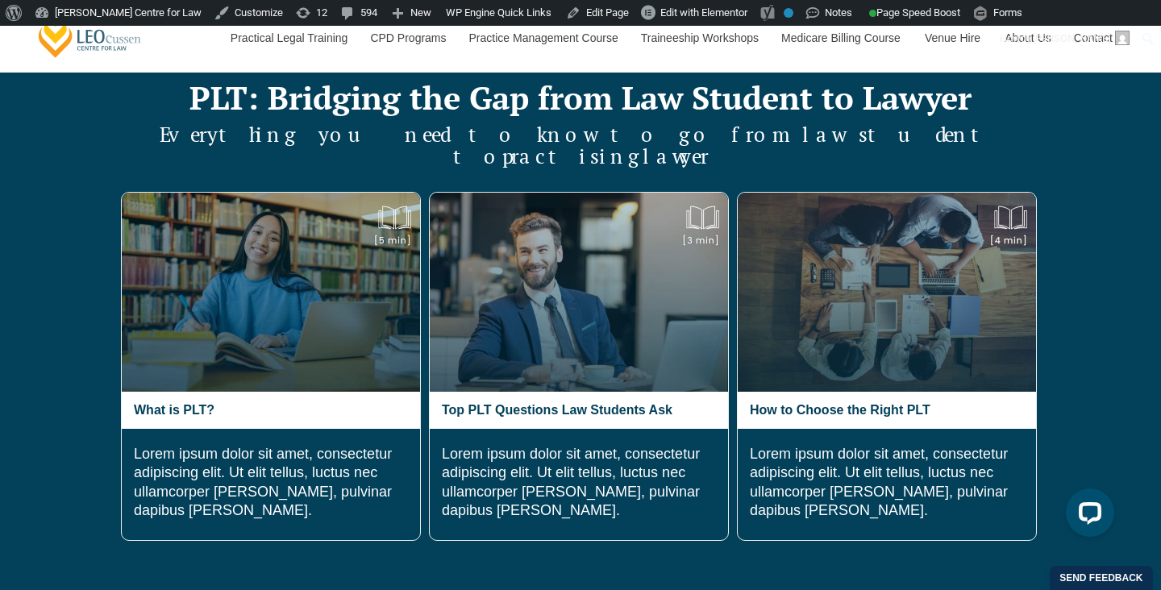
scroll to position [2253, 0]
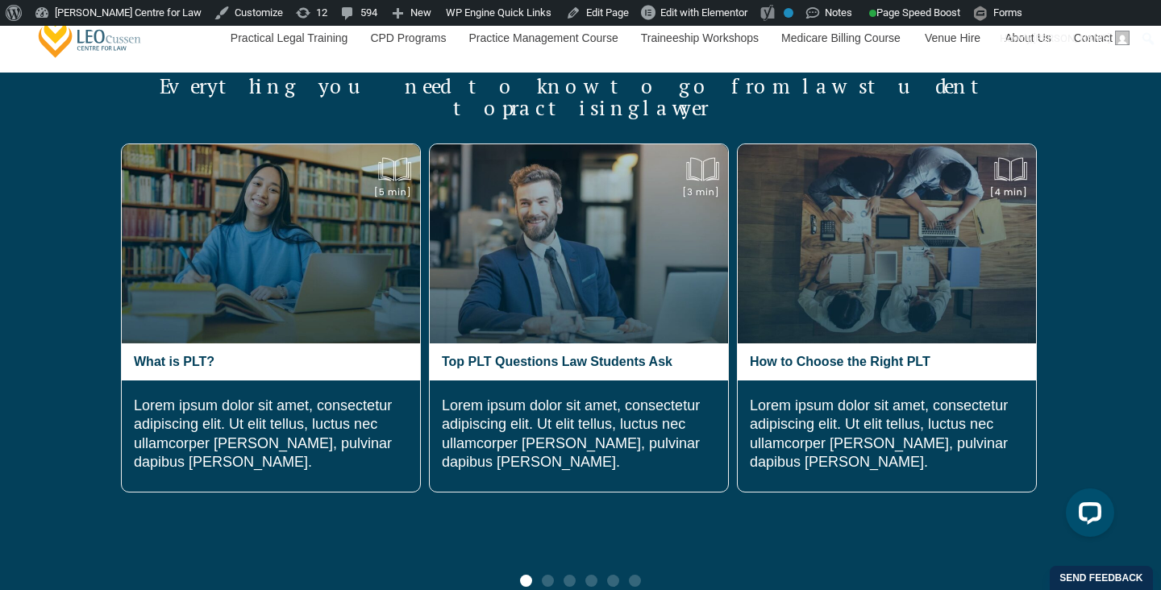
click at [555, 475] on div "PLT: Bridging the Gap from Law Student to Lawyer Everything you need to know to…" at bounding box center [580, 310] width 919 height 683
click at [550, 575] on span "Go to slide 2" at bounding box center [548, 581] width 12 height 12
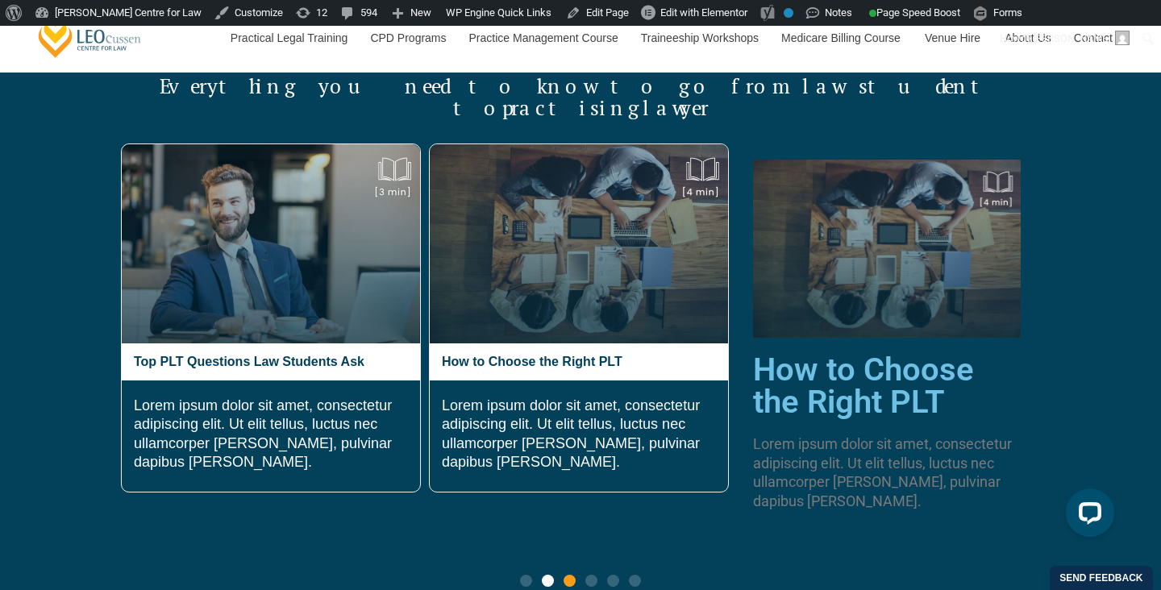
click at [568, 575] on span "Go to slide 3" at bounding box center [570, 581] width 12 height 12
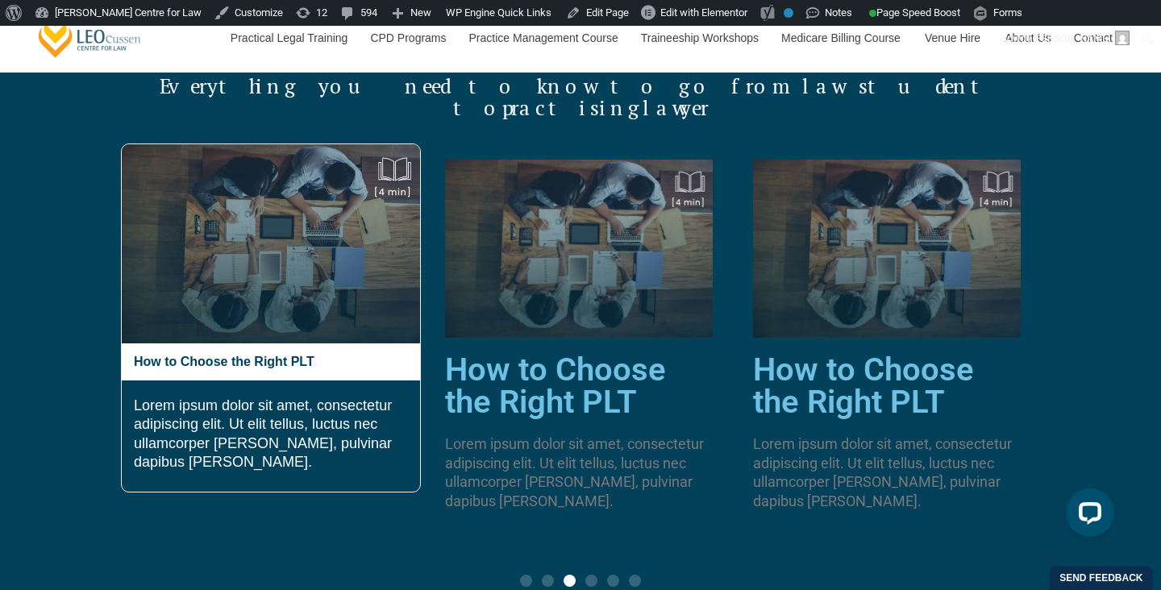
click at [597, 575] on div at bounding box center [580, 581] width 131 height 12
click at [525, 575] on span "Go to slide 1" at bounding box center [526, 581] width 12 height 12
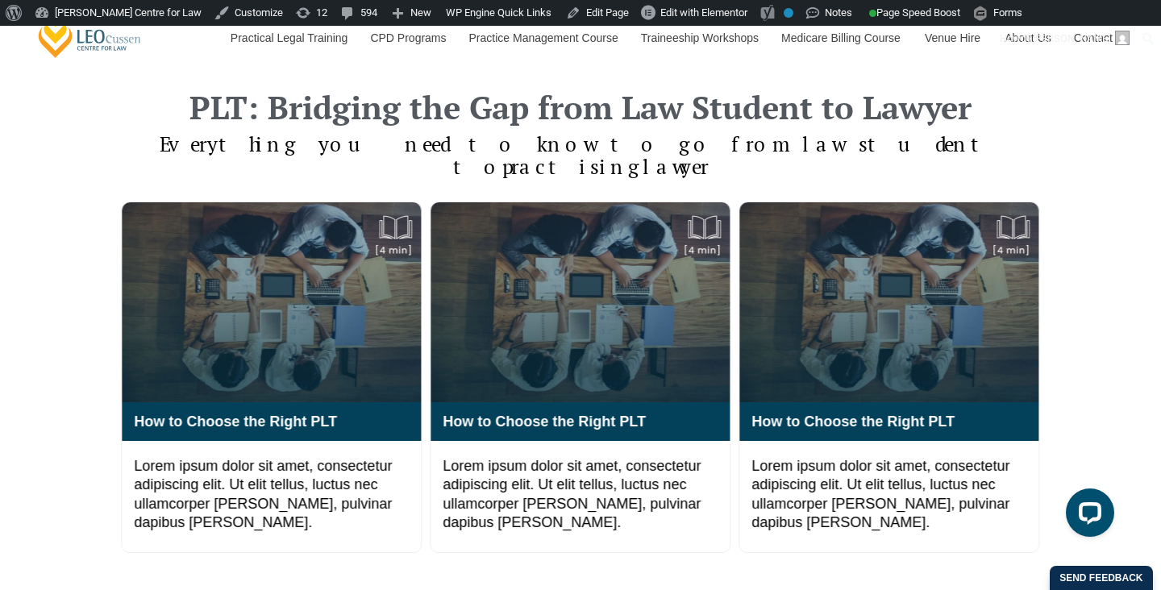
scroll to position [1554, 0]
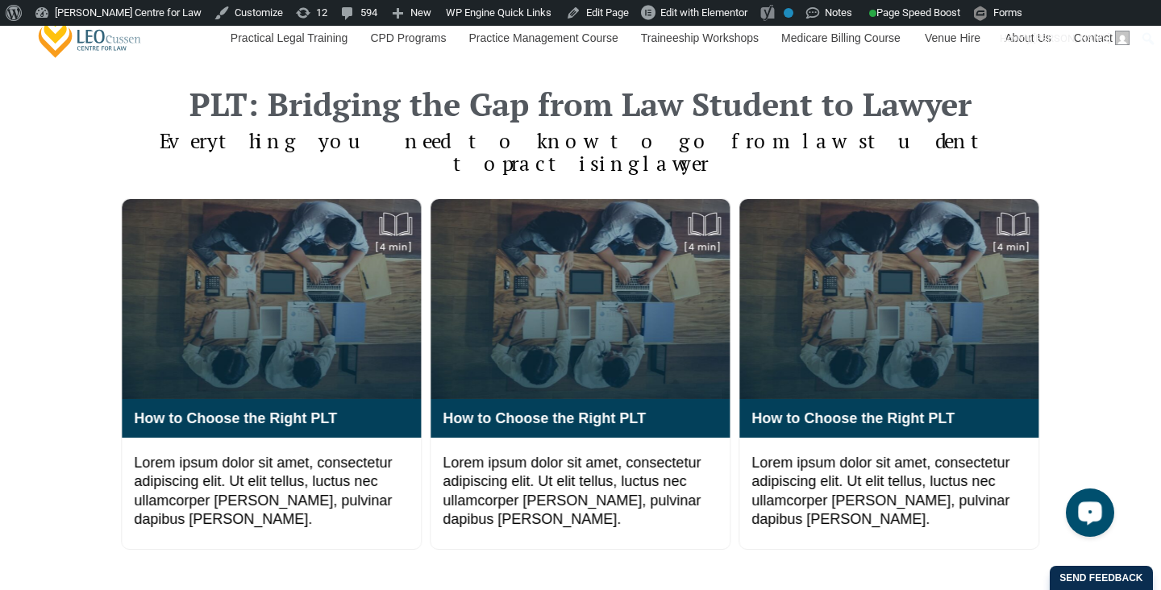
click at [921, 139] on div "PLT: Bridging the Gap from Law Student to Lawyer Everything you need to know to…" at bounding box center [580, 344] width 1161 height 643
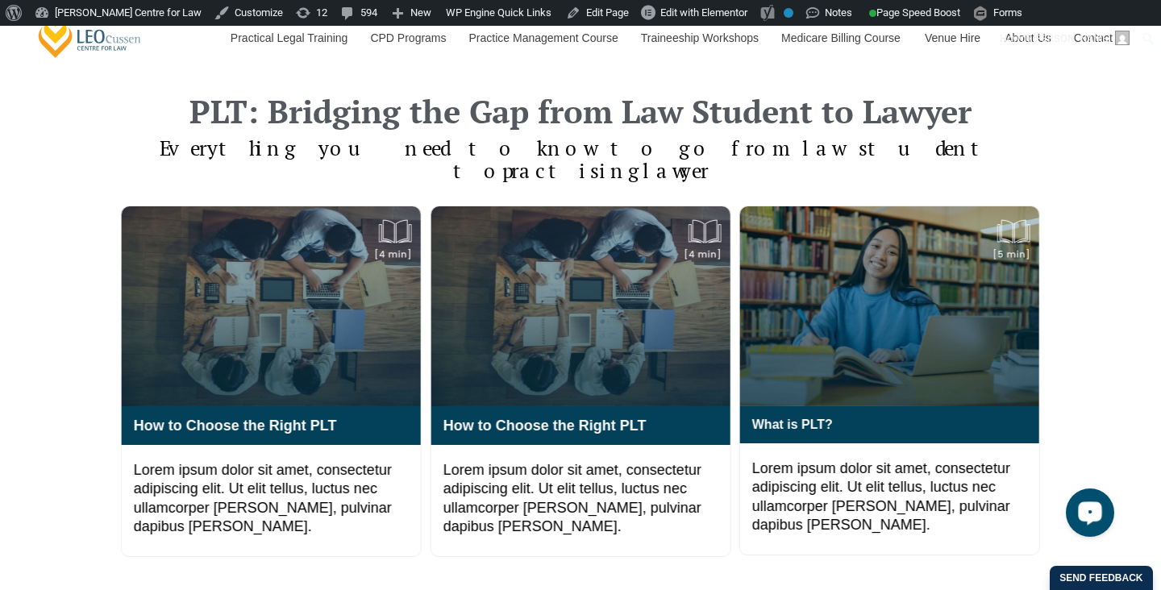
scroll to position [1548, 0]
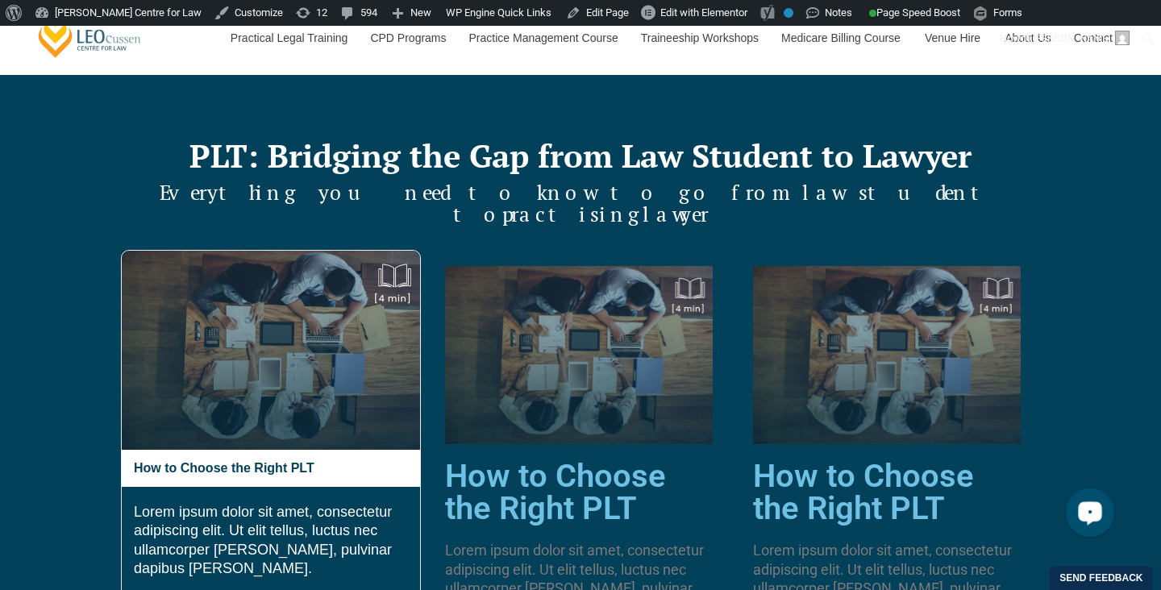
scroll to position [2152, 0]
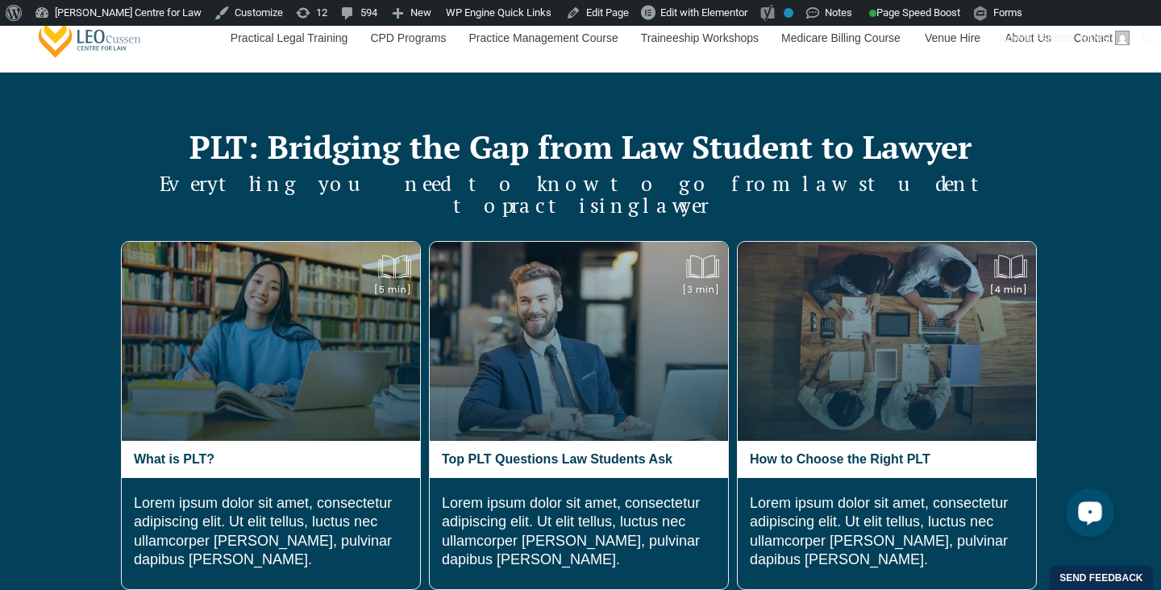
scroll to position [2153, 0]
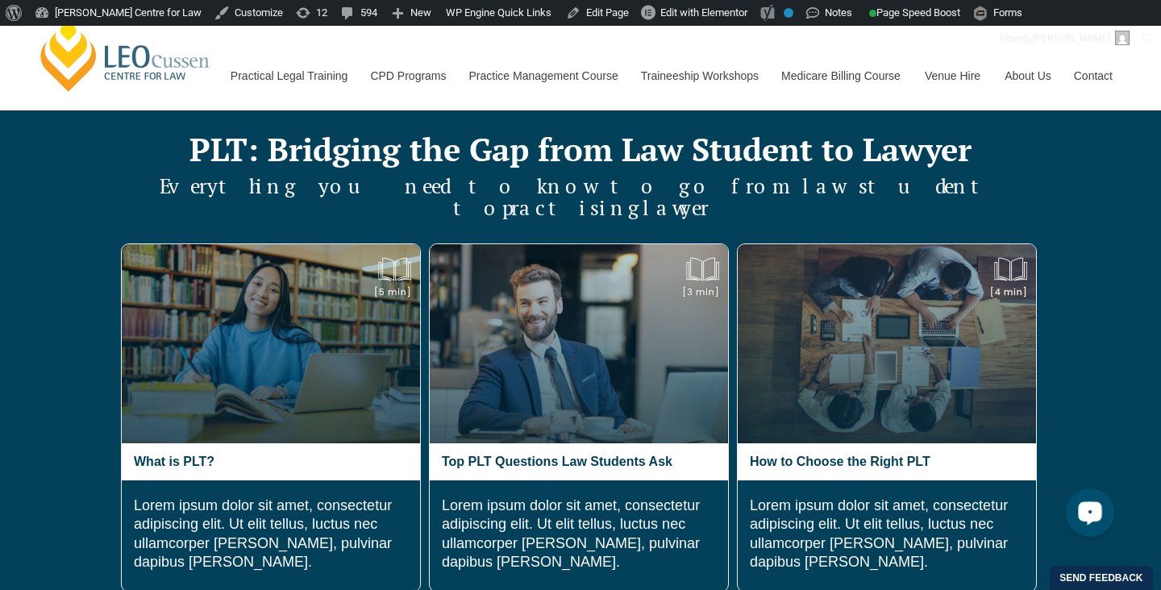
click at [38, 321] on div "PLT: Bridging the Gap from Law Student to Lawyer Everything you need to know to…" at bounding box center [580, 410] width 1161 height 683
click at [921, 304] on div "PLT: Bridging the Gap from Law Student to Lawyer Everything you need to know to…" at bounding box center [580, 410] width 1161 height 683
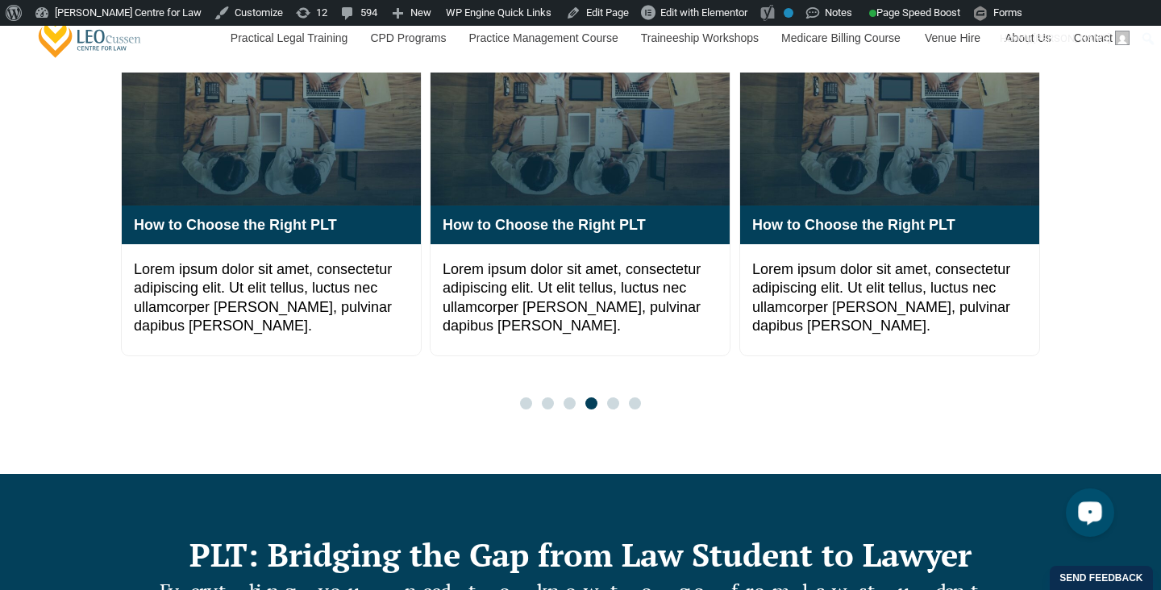
scroll to position [1787, 0]
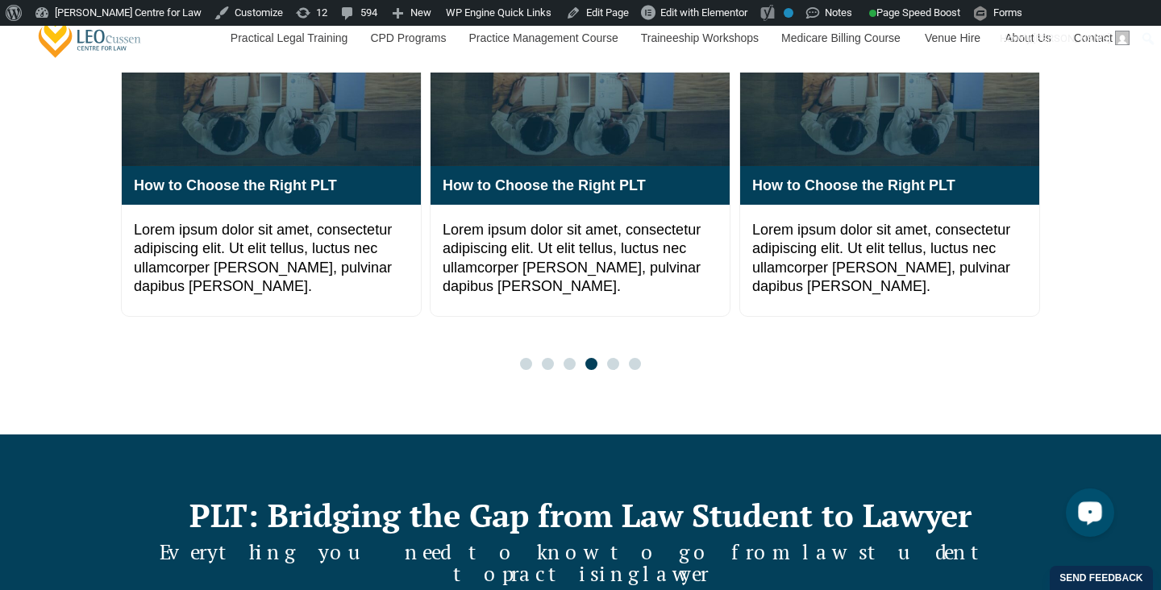
click at [578, 368] on div "PLT: Bridging the Gap from Law Student to Lawyer Everything you need to know to…" at bounding box center [580, 111] width 919 height 643
click at [520, 358] on span "Go to slide 1" at bounding box center [526, 364] width 12 height 12
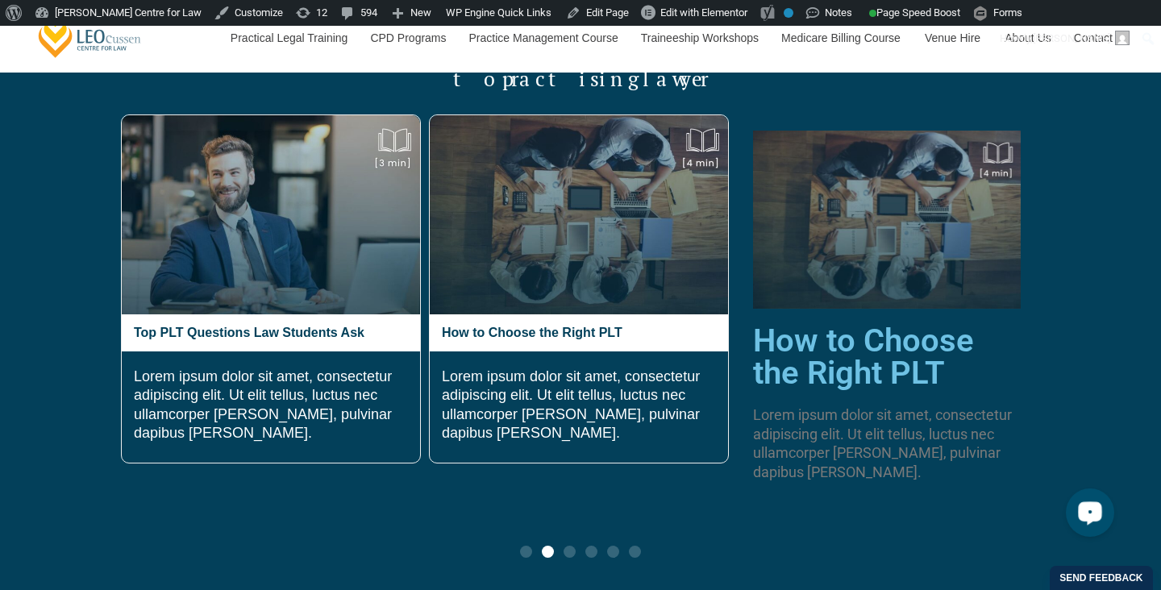
scroll to position [2284, 0]
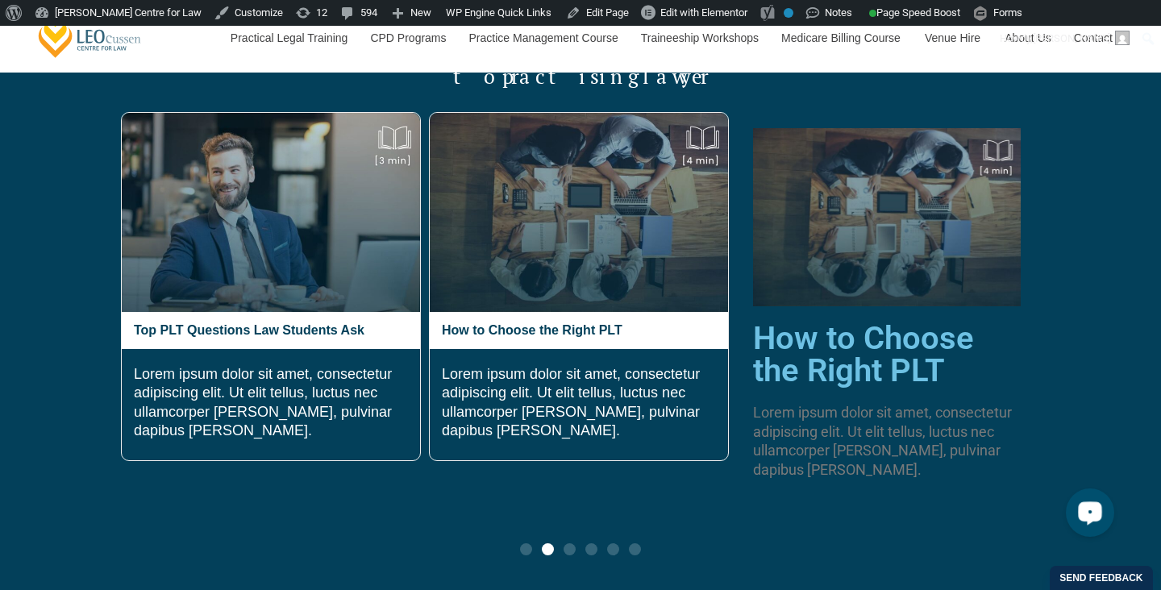
click at [522, 365] on p "Lorem ipsum dolor sit amet, consectetur adipiscing elit. Ut elit tellus, luctus…" at bounding box center [579, 403] width 274 height 76
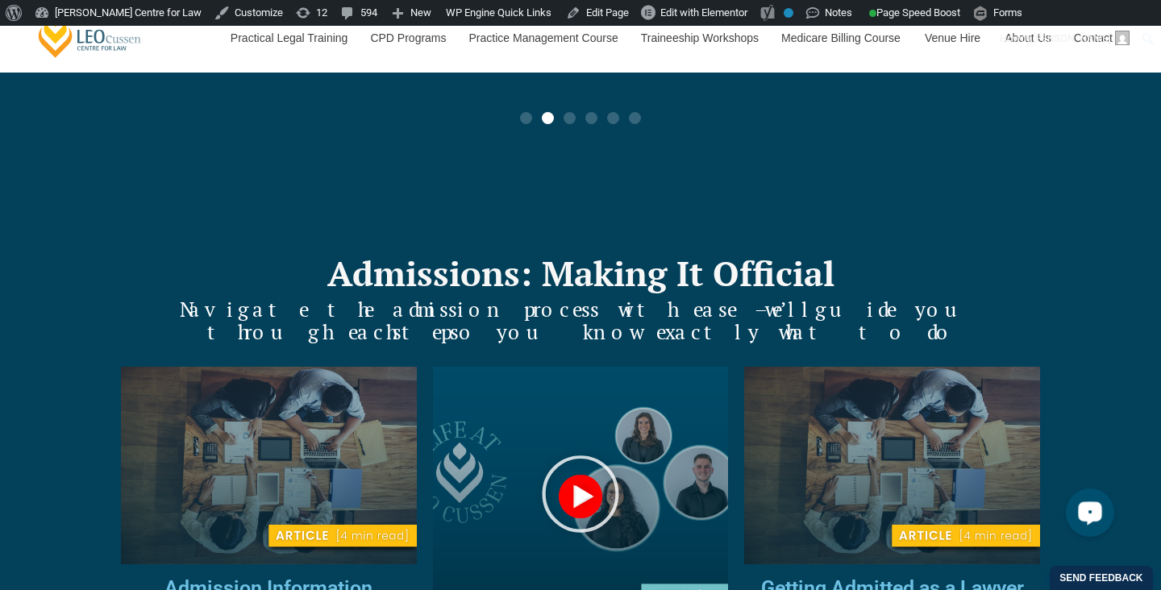
scroll to position [2751, 0]
